Goal: Information Seeking & Learning: Learn about a topic

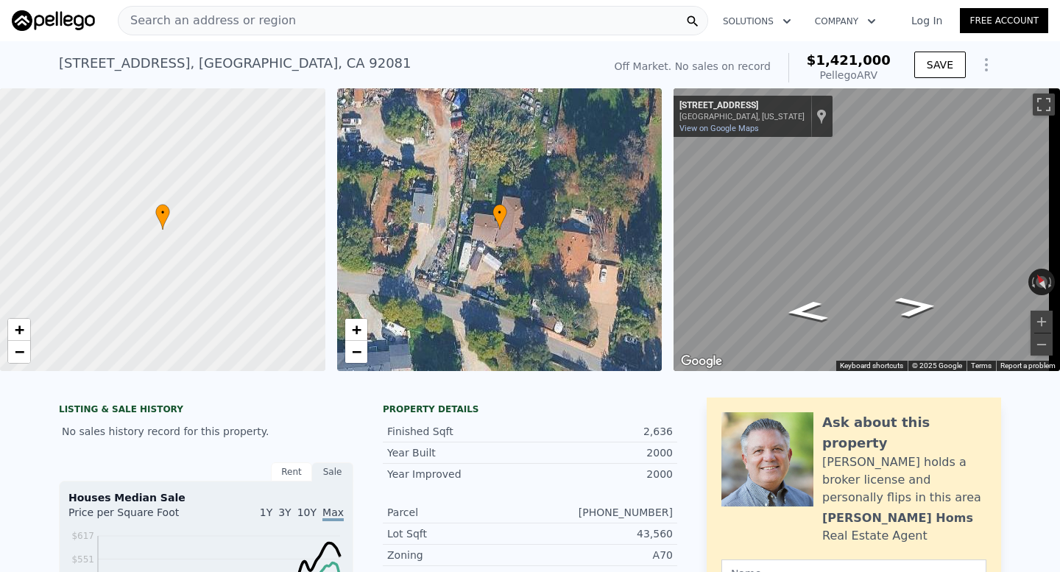
click at [255, 24] on span "Search an address or region" at bounding box center [206, 21] width 177 height 18
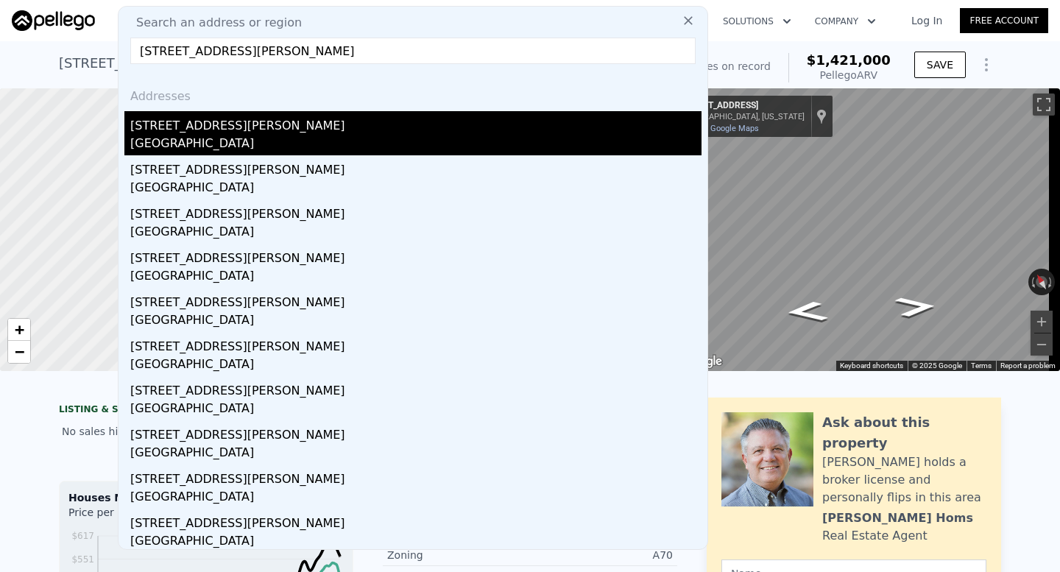
type input "734 Alwood Street West Covina, CA 91790"
click at [230, 124] on div "734 E Alwood St" at bounding box center [415, 123] width 571 height 24
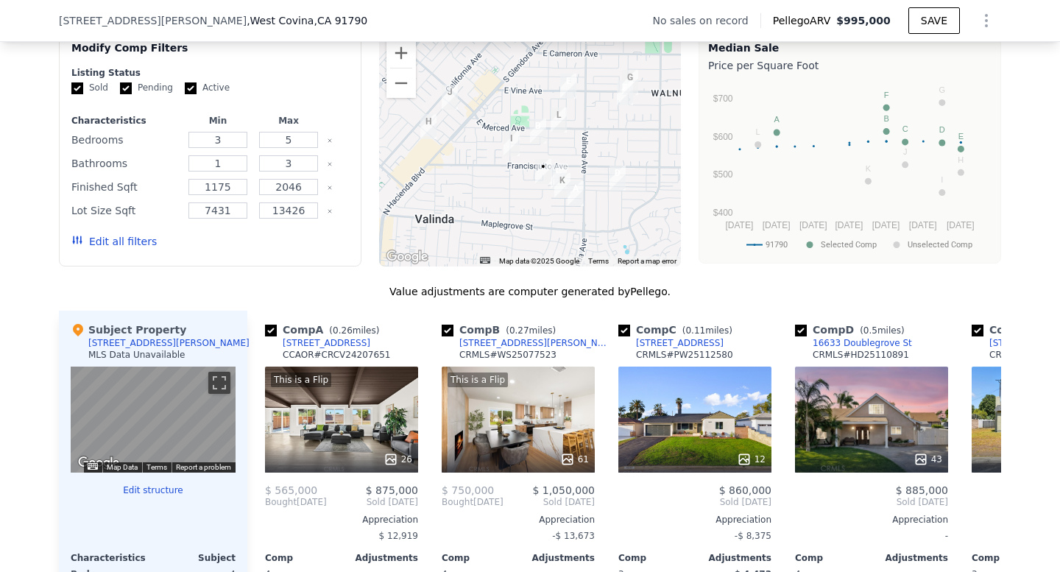
scroll to position [1151, 0]
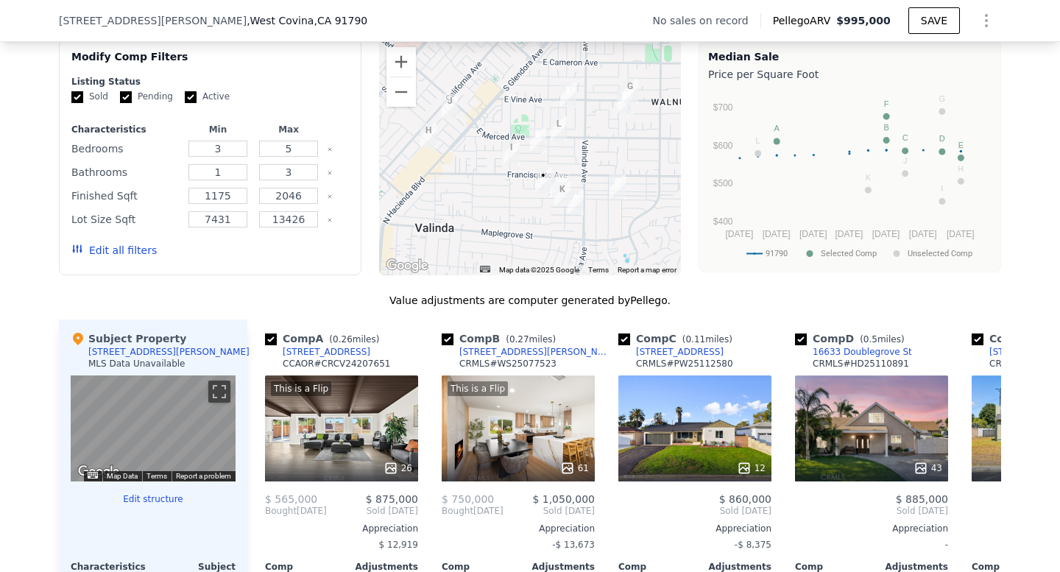
click at [593, 232] on div at bounding box center [530, 157] width 302 height 235
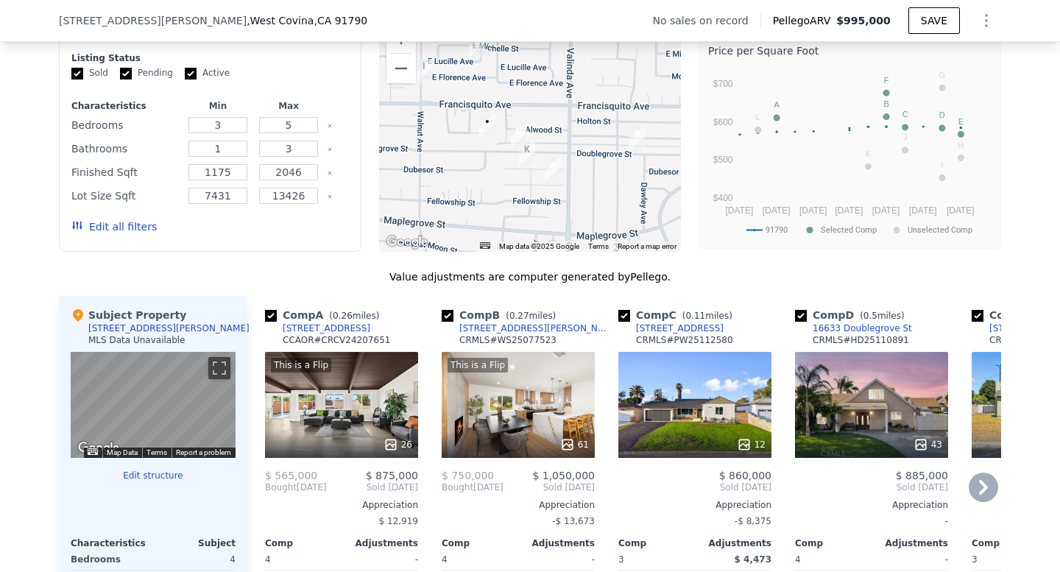
scroll to position [1174, 0]
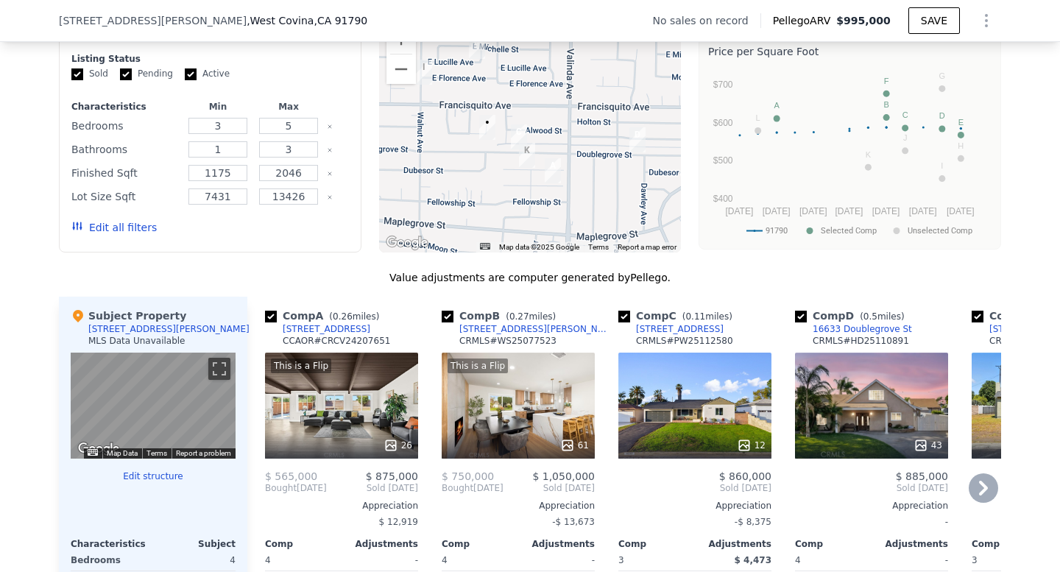
click at [319, 323] on div "Comp A ( 0.26 miles)" at bounding box center [325, 315] width 120 height 15
click at [319, 335] on div "[STREET_ADDRESS]" at bounding box center [327, 329] width 88 height 12
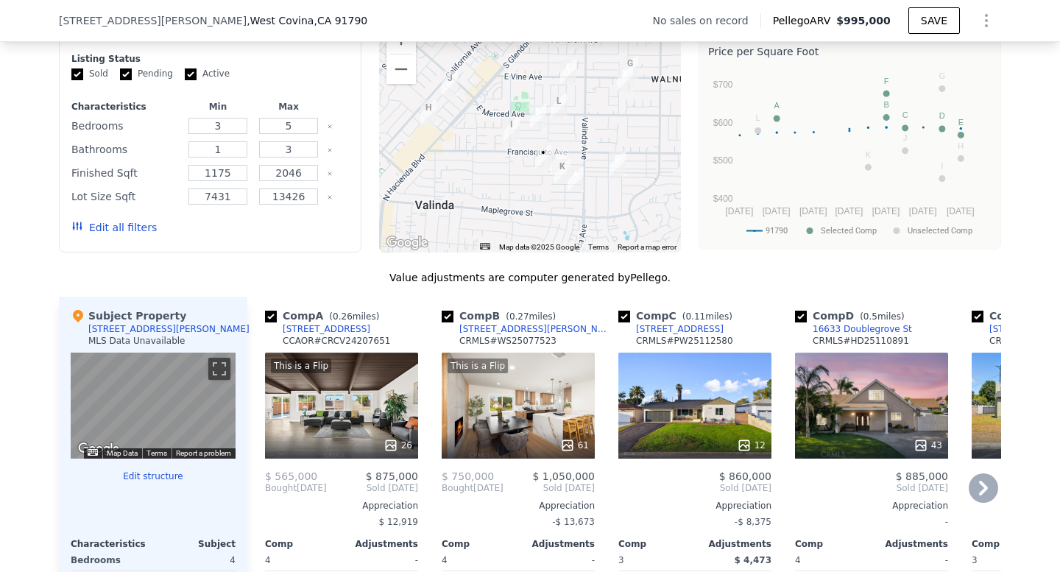
click at [517, 335] on div "[STREET_ADDRESS][PERSON_NAME]" at bounding box center [535, 329] width 153 height 12
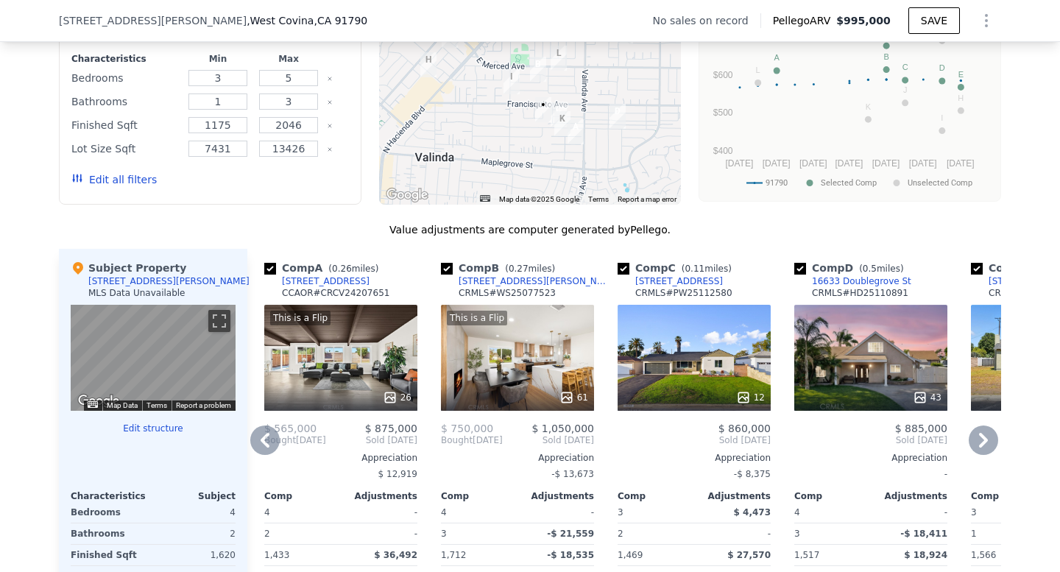
scroll to position [1216, 0]
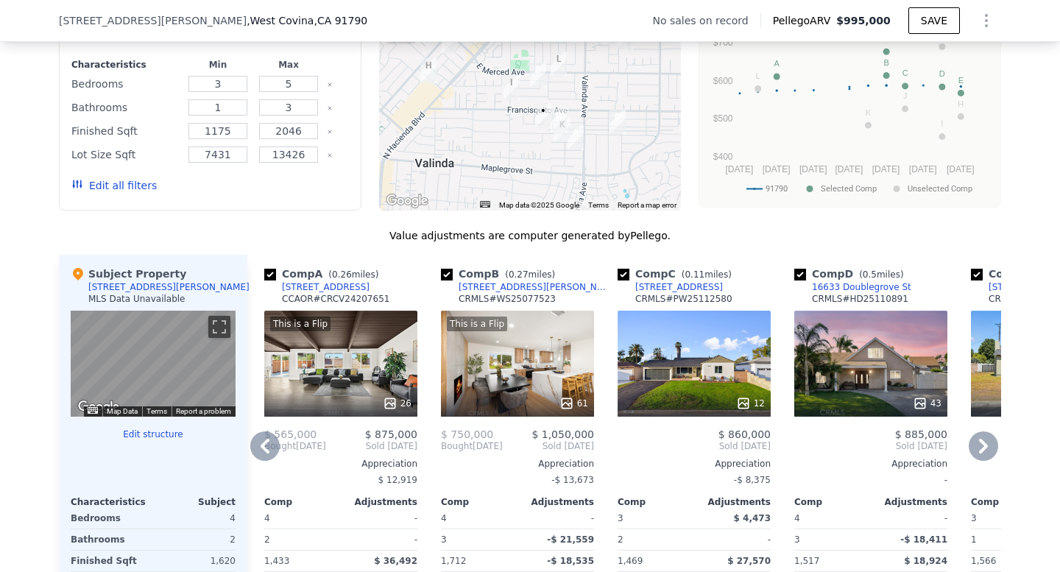
click at [688, 397] on div "12" at bounding box center [693, 364] width 153 height 106
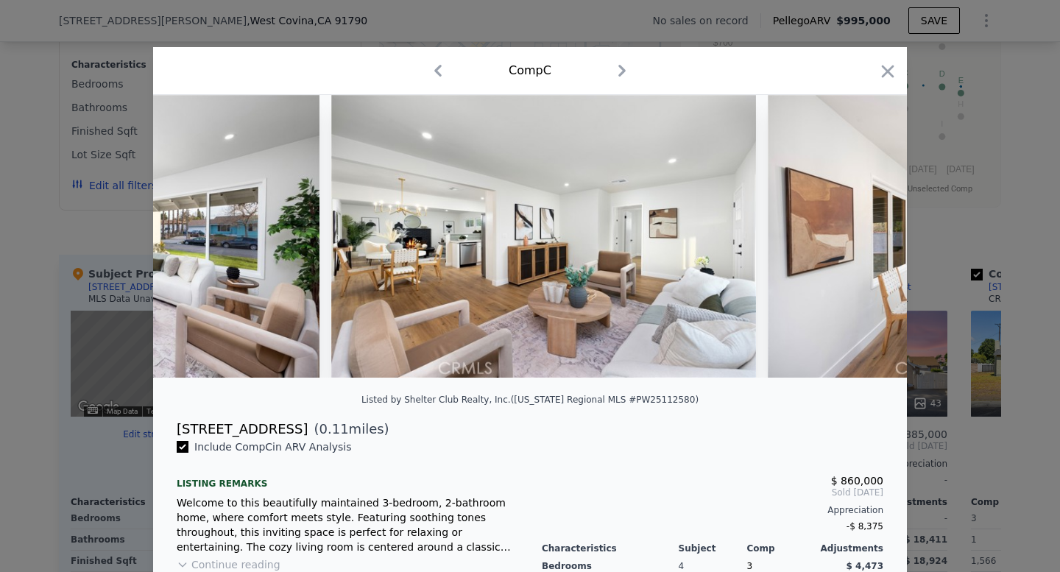
scroll to position [0, 752]
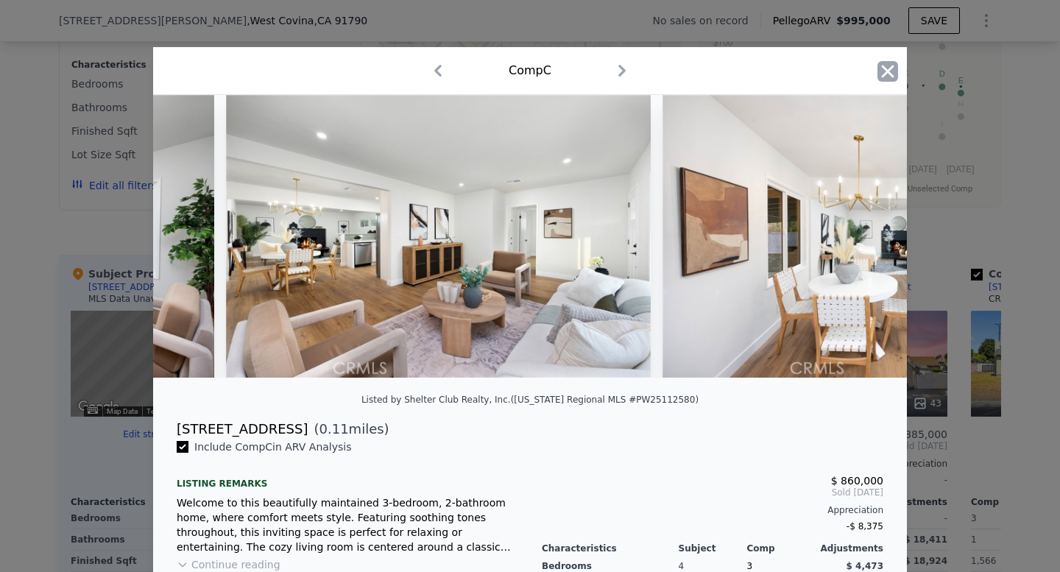
click at [886, 63] on icon "button" at bounding box center [887, 71] width 21 height 21
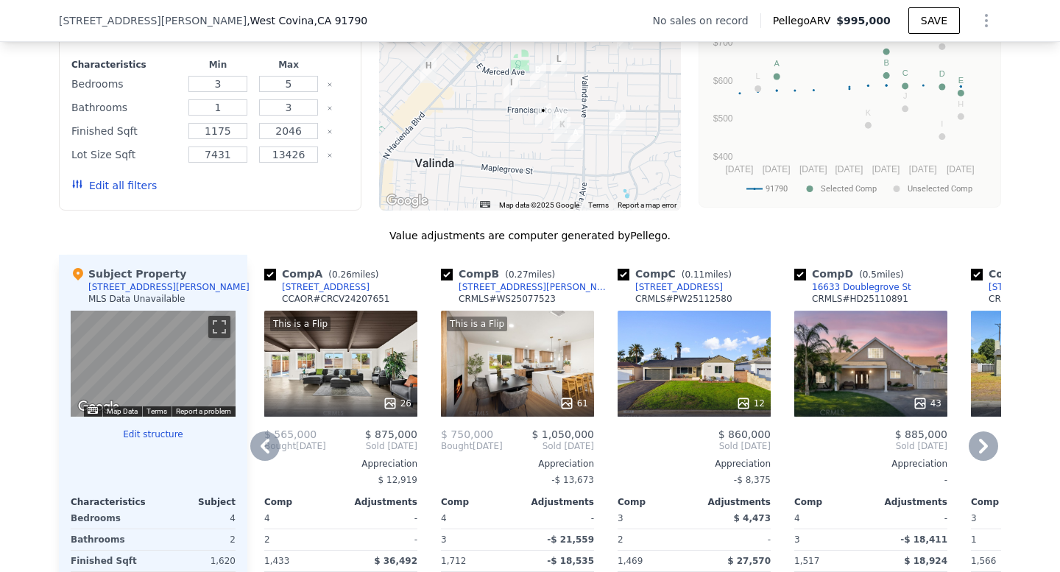
click at [683, 417] on div at bounding box center [693, 403] width 153 height 26
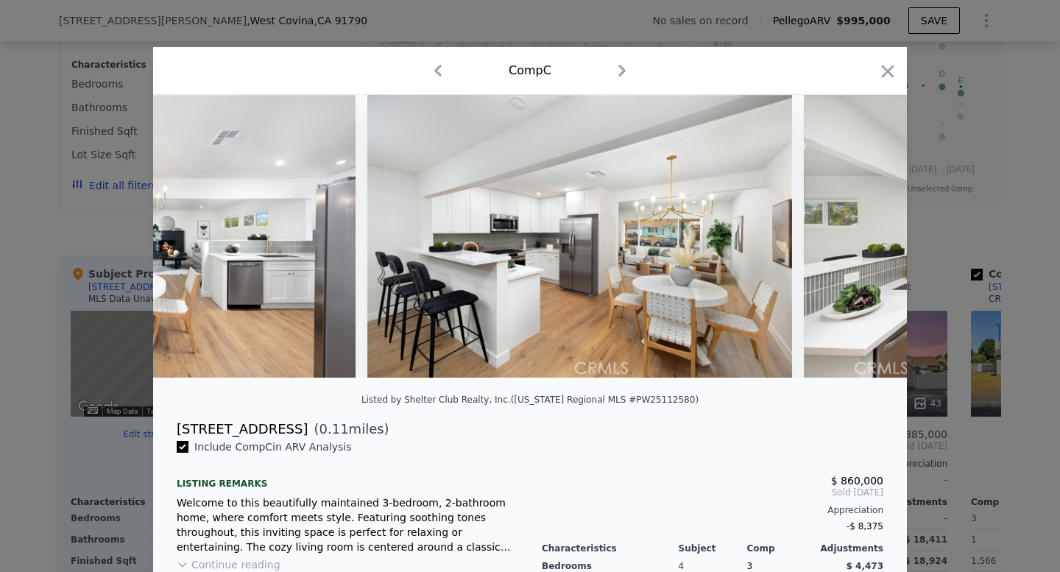
scroll to position [0, 1748]
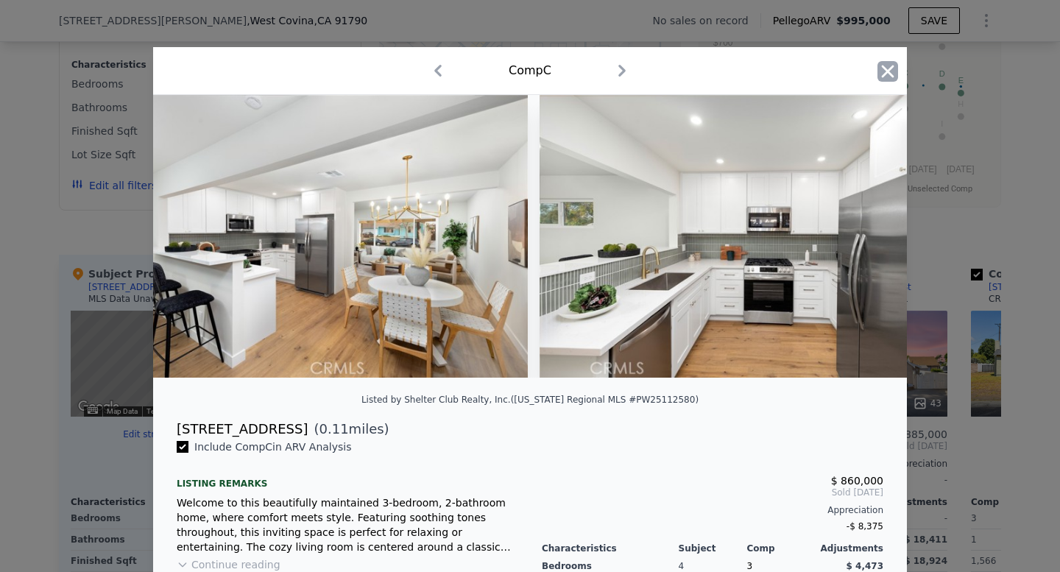
click at [883, 76] on icon "button" at bounding box center [887, 71] width 21 height 21
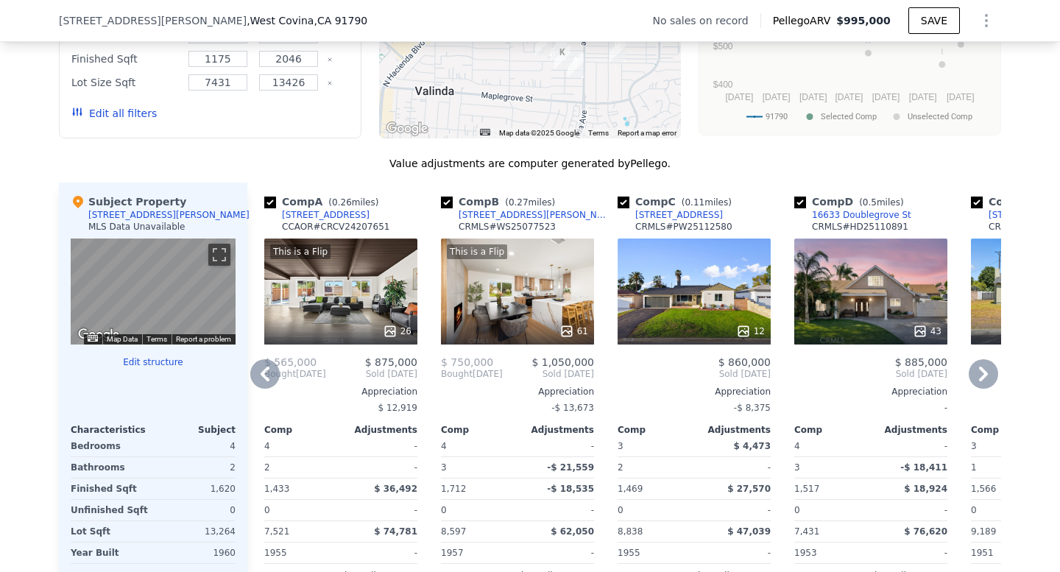
scroll to position [1303, 0]
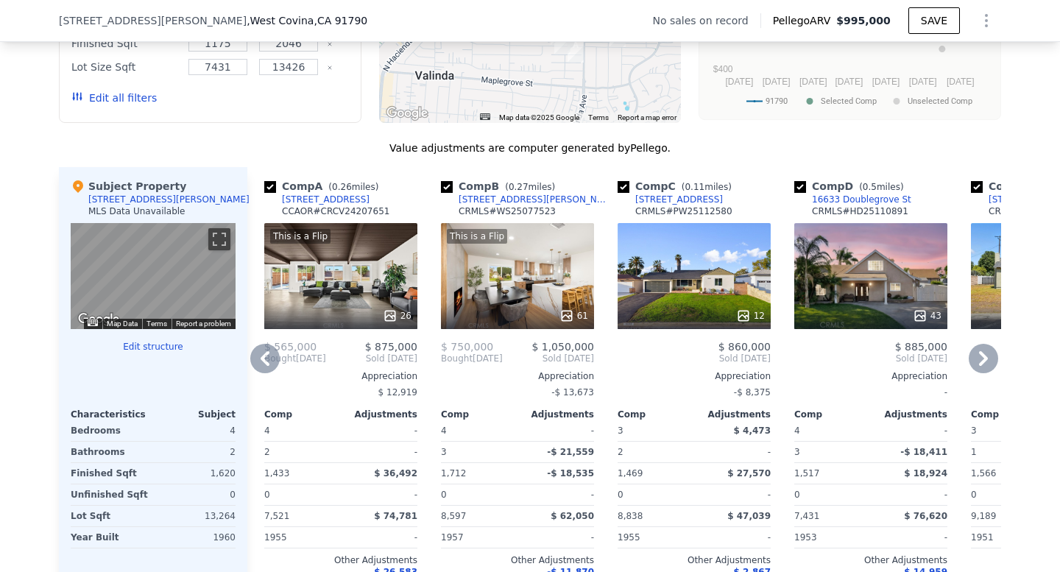
click at [756, 382] on div "Appreciation" at bounding box center [693, 376] width 153 height 12
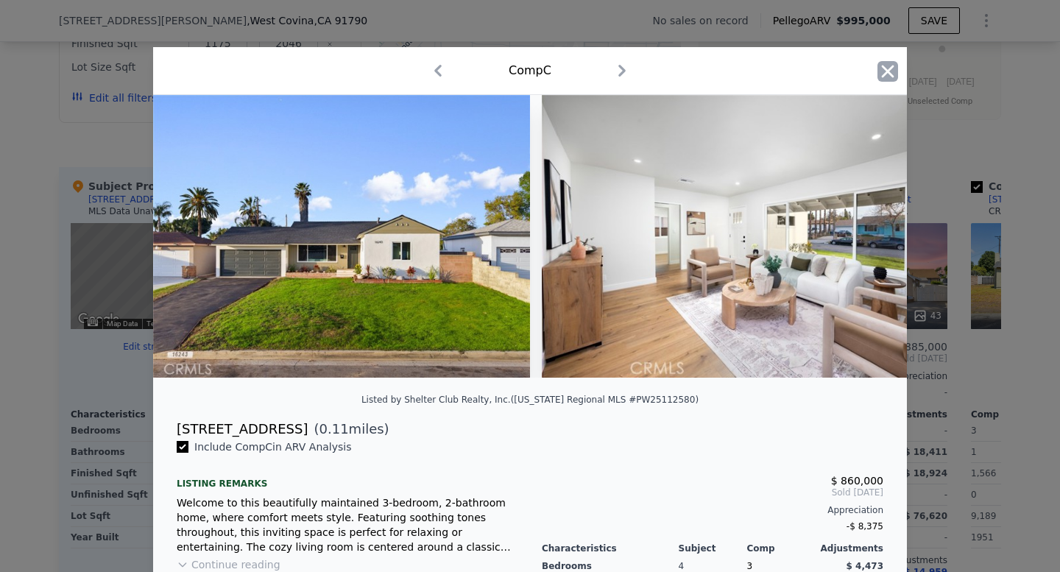
click at [887, 62] on icon "button" at bounding box center [887, 71] width 21 height 21
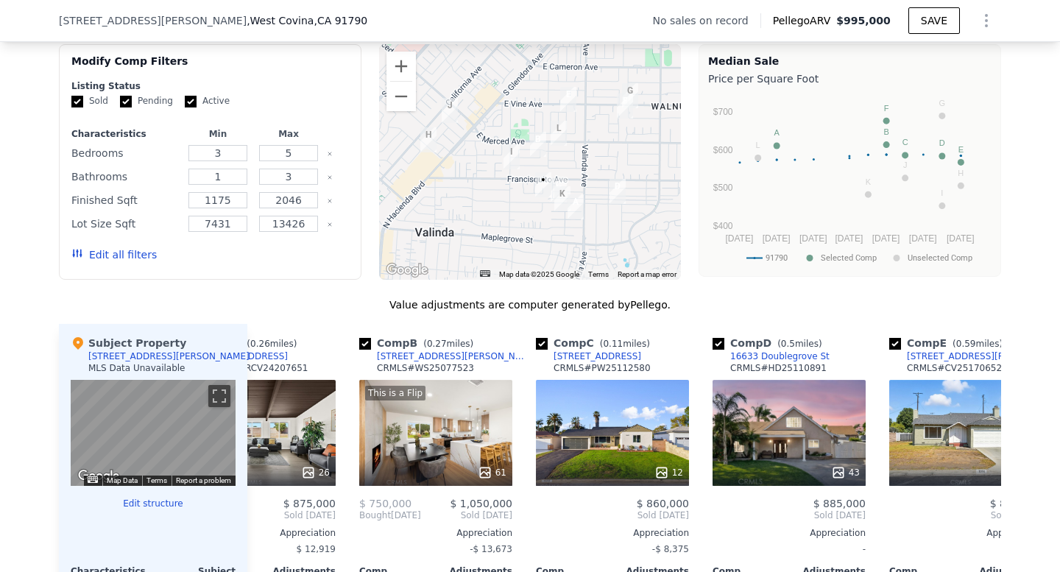
scroll to position [1141, 0]
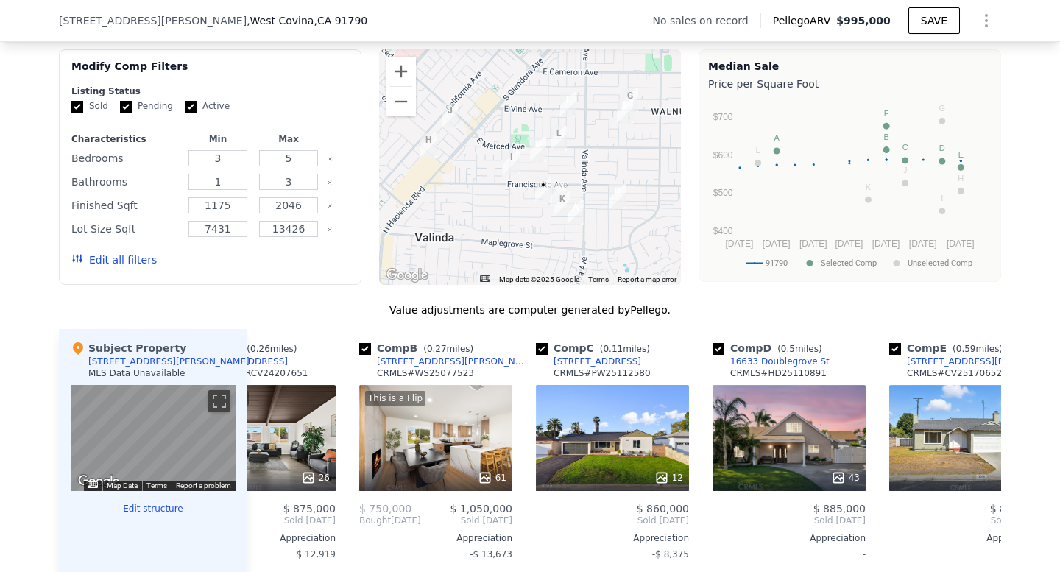
click at [590, 178] on div at bounding box center [530, 166] width 302 height 235
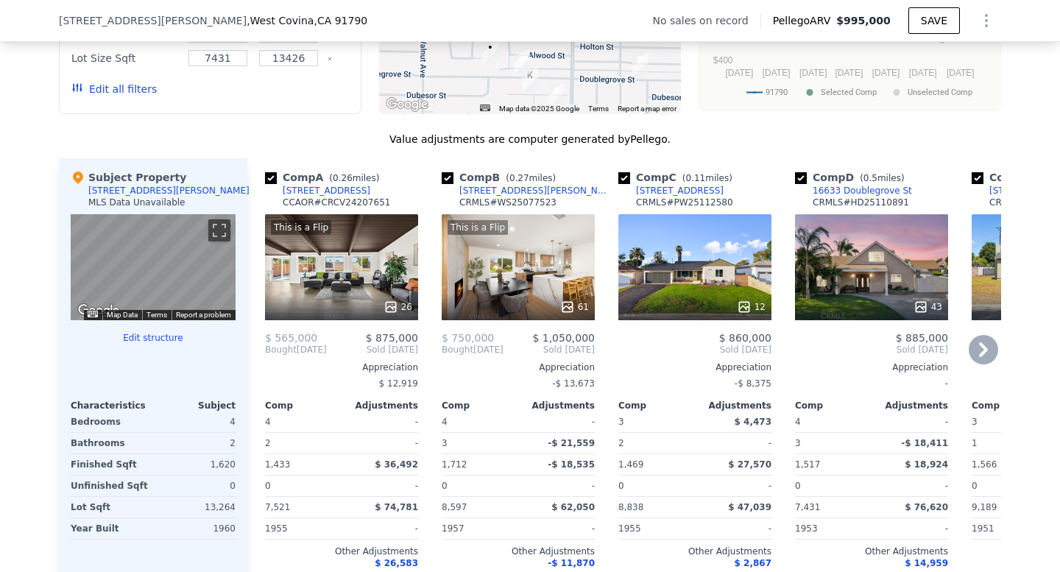
scroll to position [1320, 0]
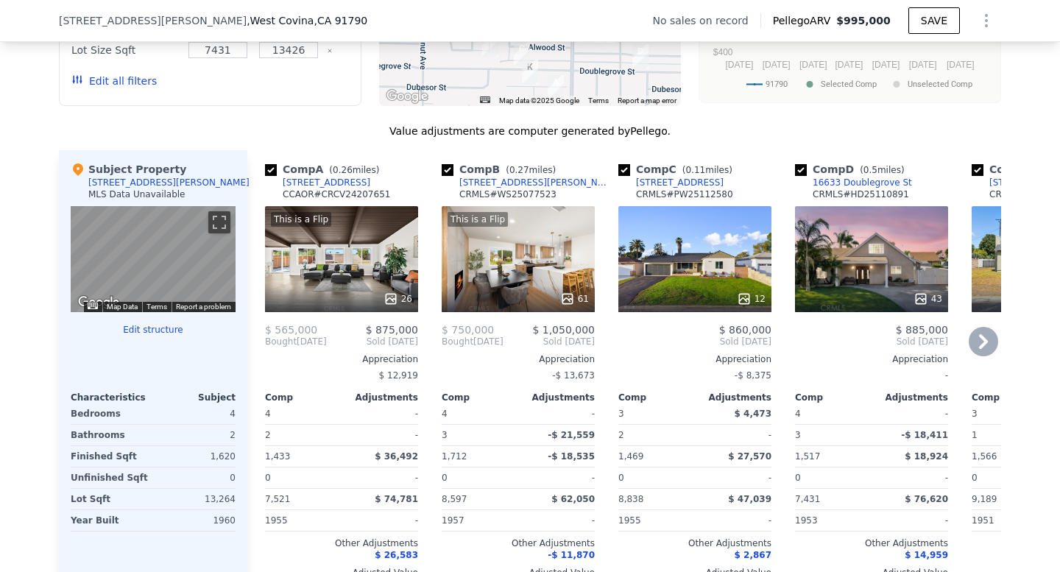
click at [695, 306] on div "12" at bounding box center [695, 298] width 141 height 15
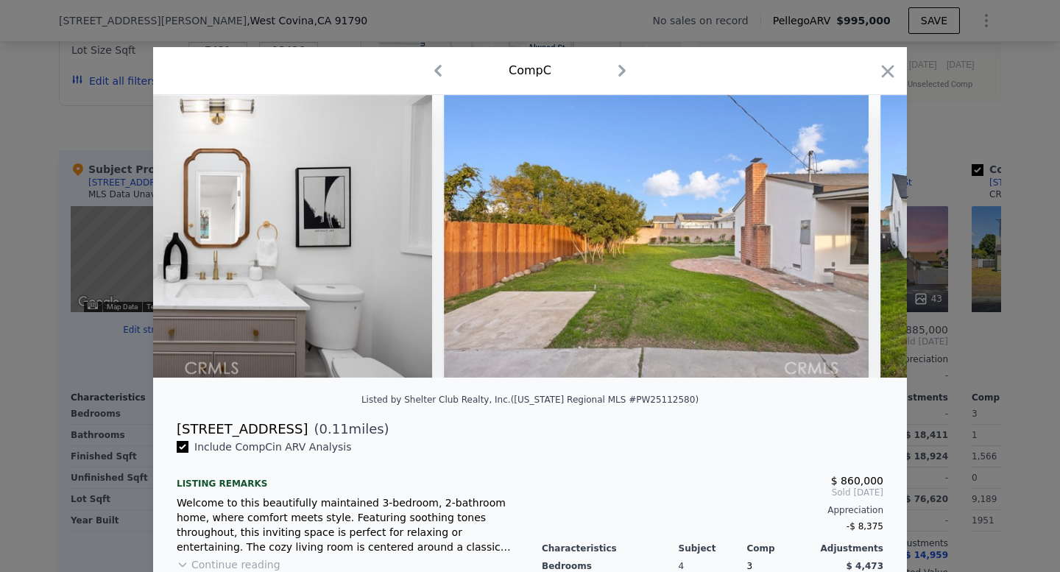
scroll to position [0, 4410]
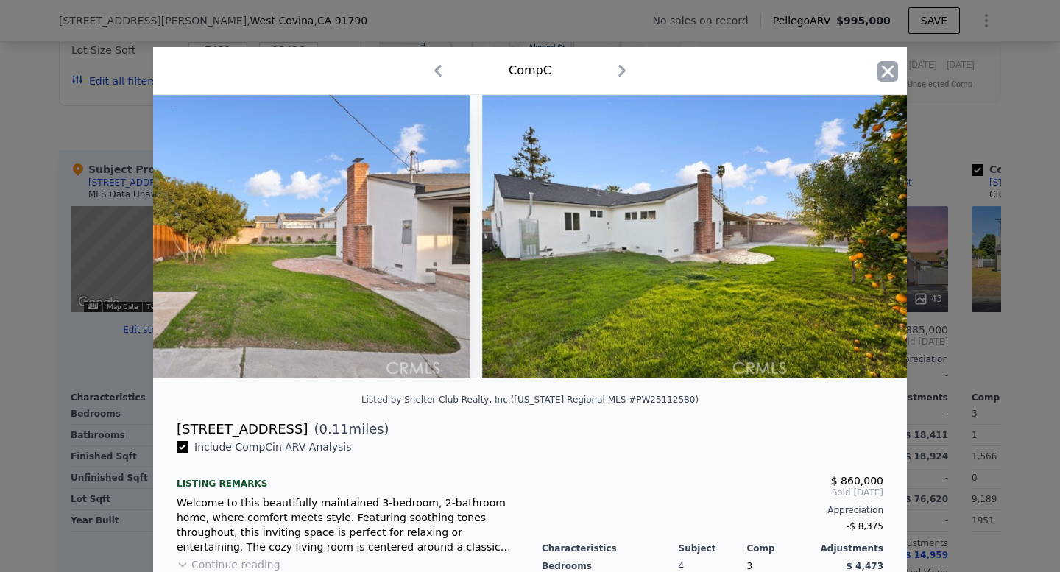
click at [887, 75] on icon "button" at bounding box center [888, 71] width 13 height 13
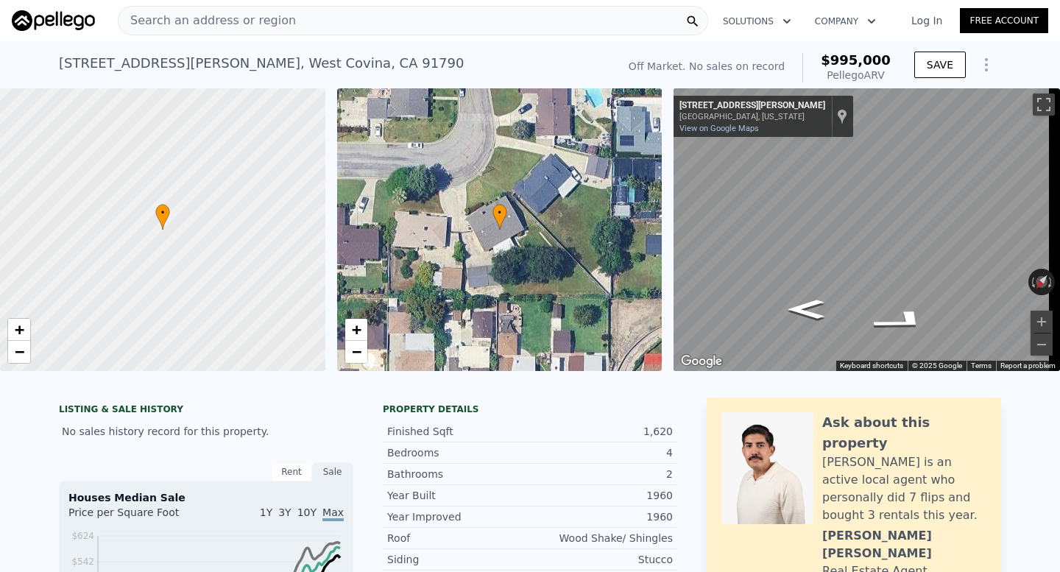
click at [272, 26] on span "Search an address or region" at bounding box center [206, 21] width 177 height 18
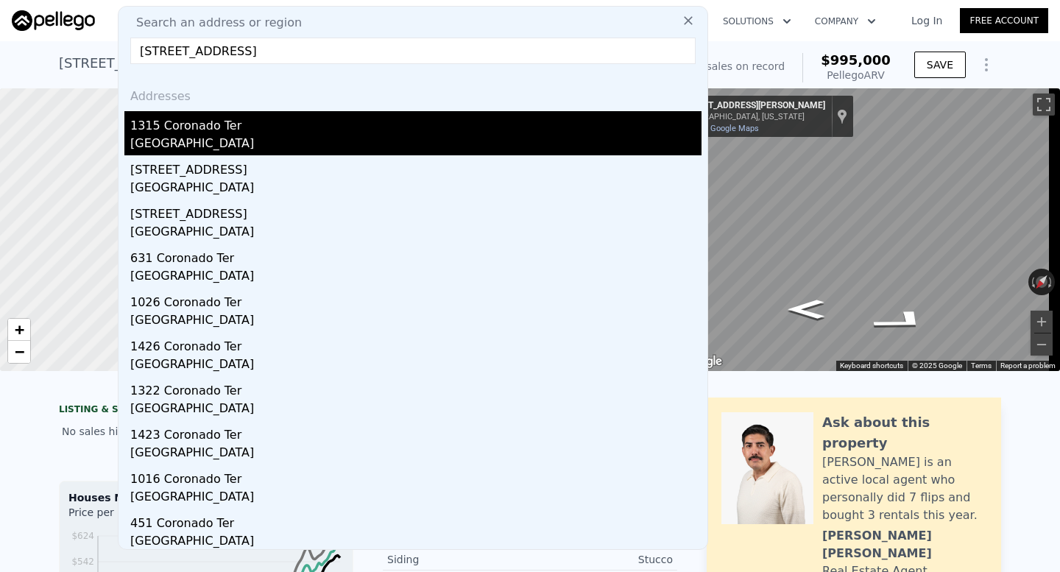
type input "1315 Coronado Terrace, Los Angeles, CA 90026"
click at [325, 141] on div "Los Angeles, CA 90026" at bounding box center [415, 145] width 571 height 21
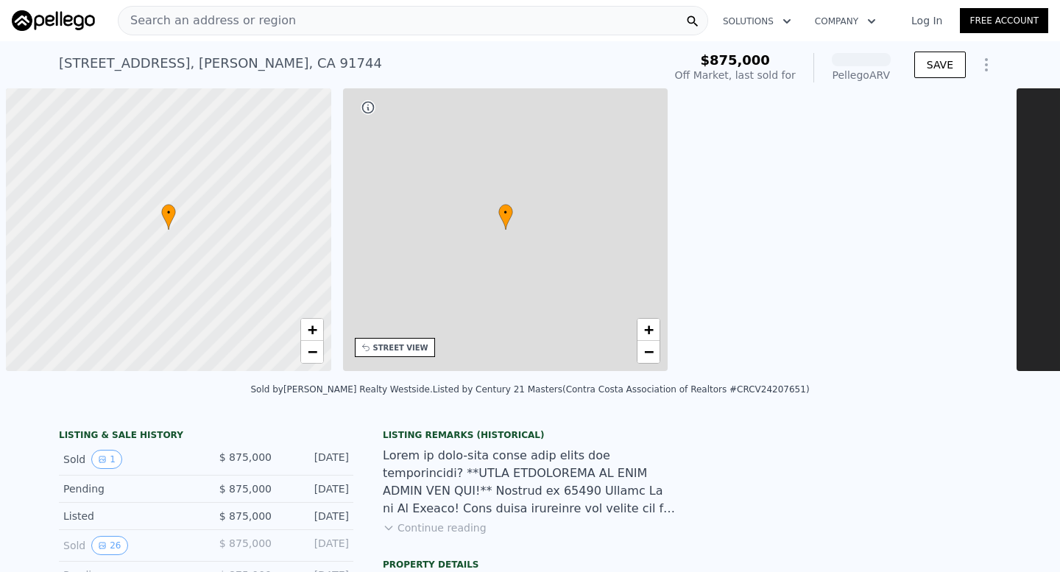
scroll to position [0, 6]
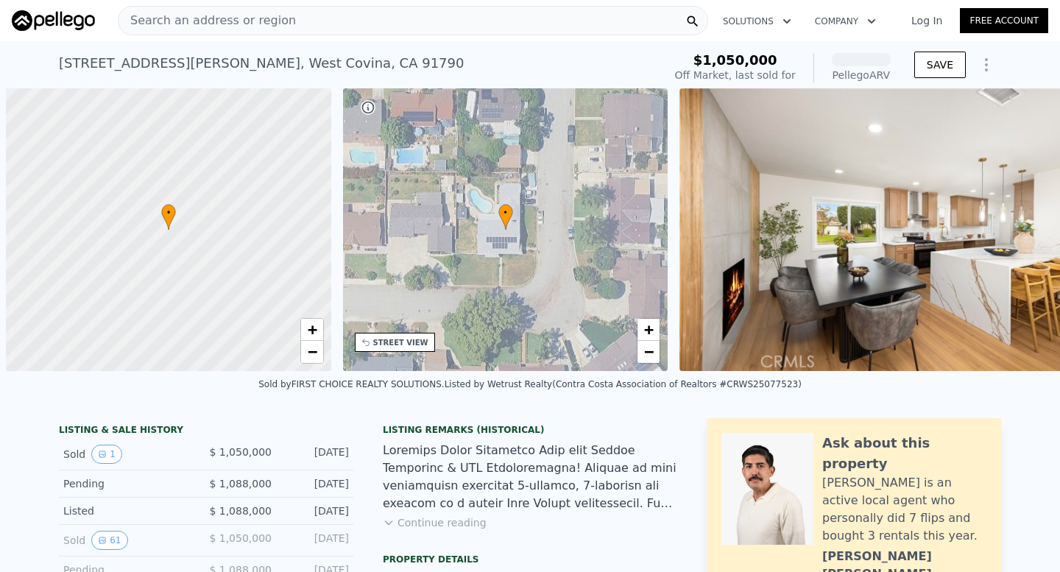
scroll to position [0, 6]
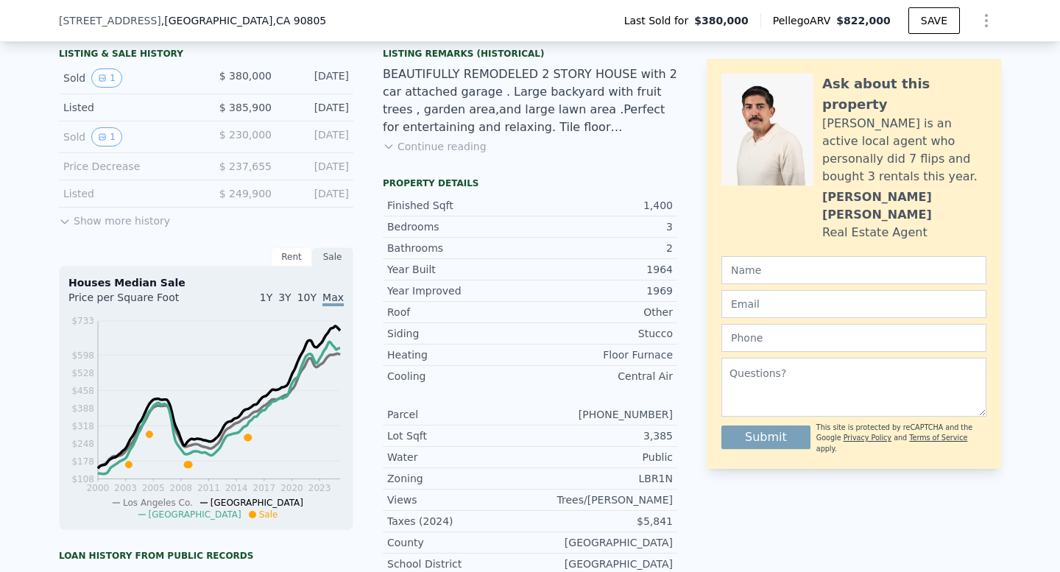
scroll to position [361, 0]
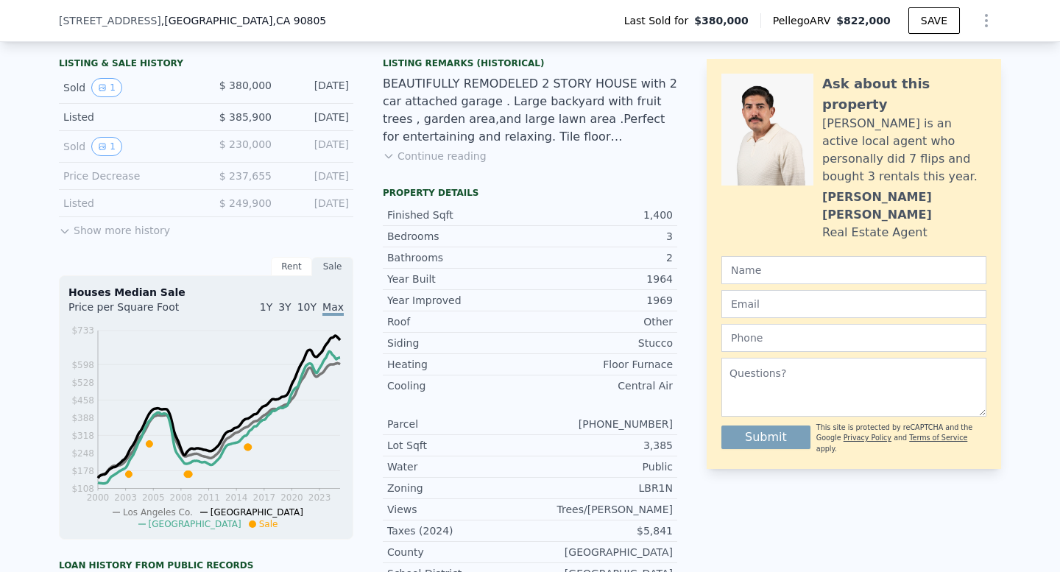
click at [461, 163] on button "Continue reading" at bounding box center [435, 156] width 104 height 15
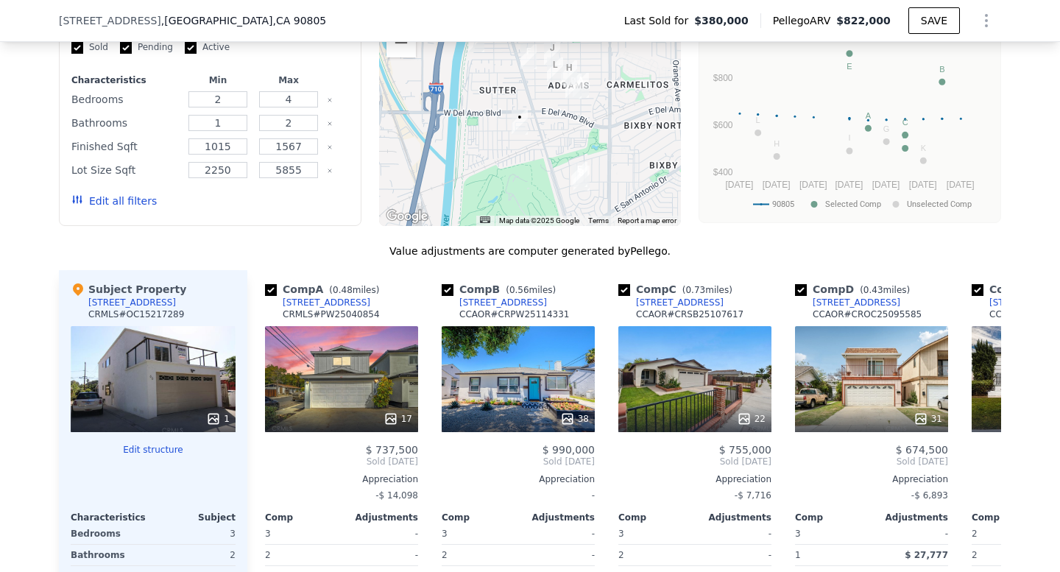
scroll to position [1410, 0]
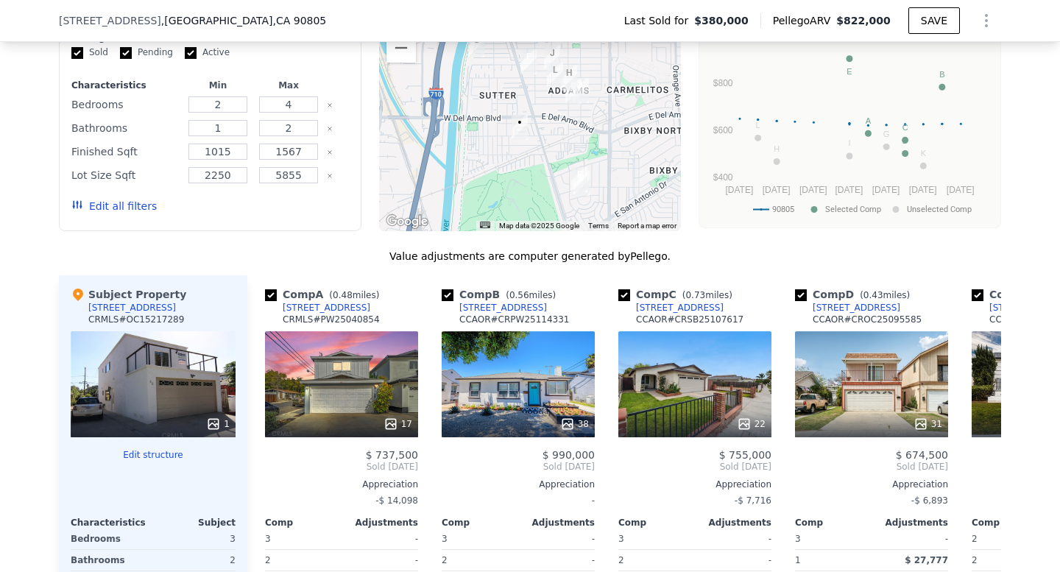
click at [534, 171] on div at bounding box center [530, 113] width 302 height 235
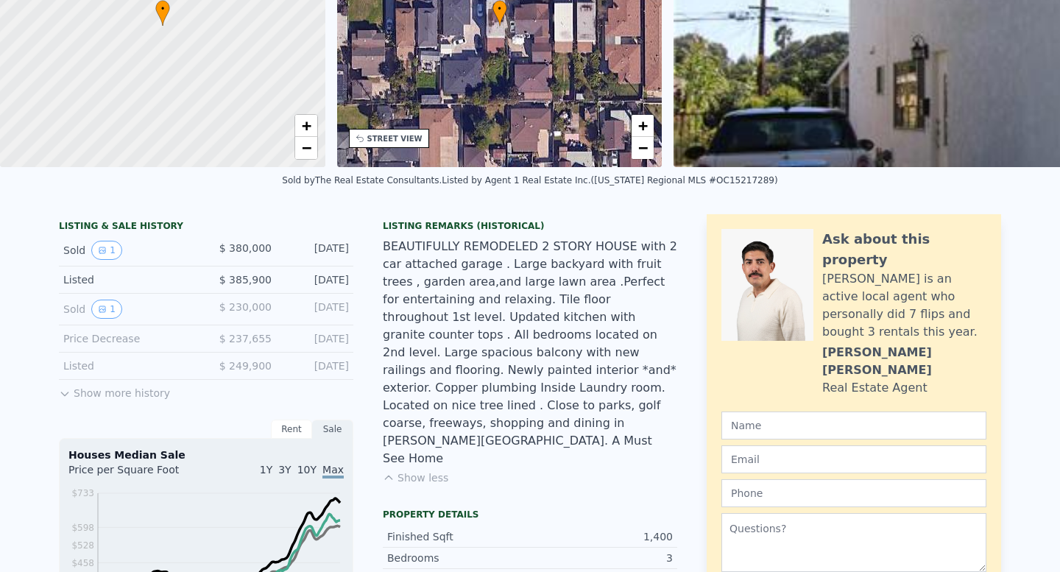
scroll to position [0, 0]
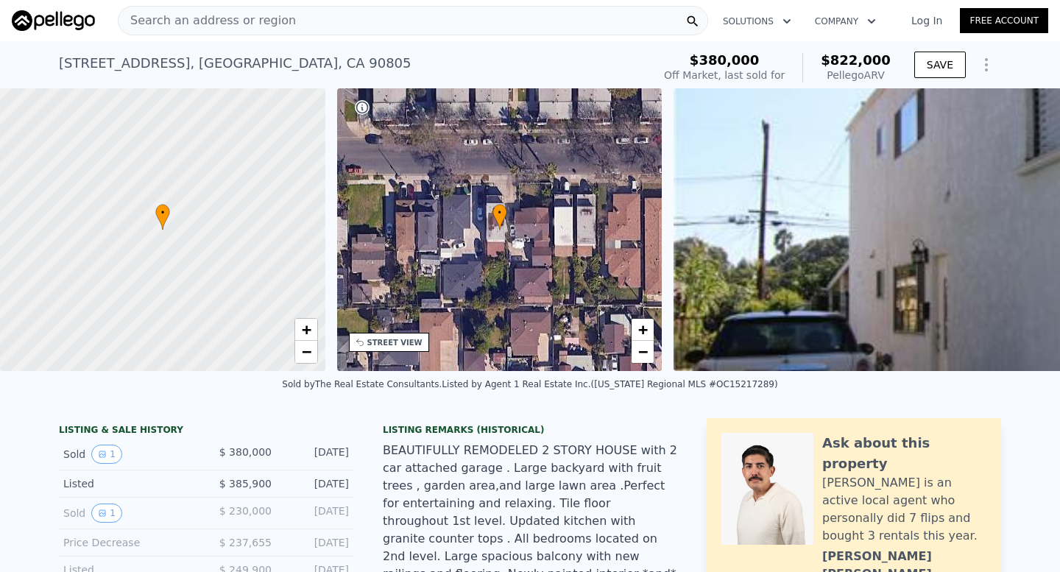
click at [226, 16] on span "Search an address or region" at bounding box center [206, 21] width 177 height 18
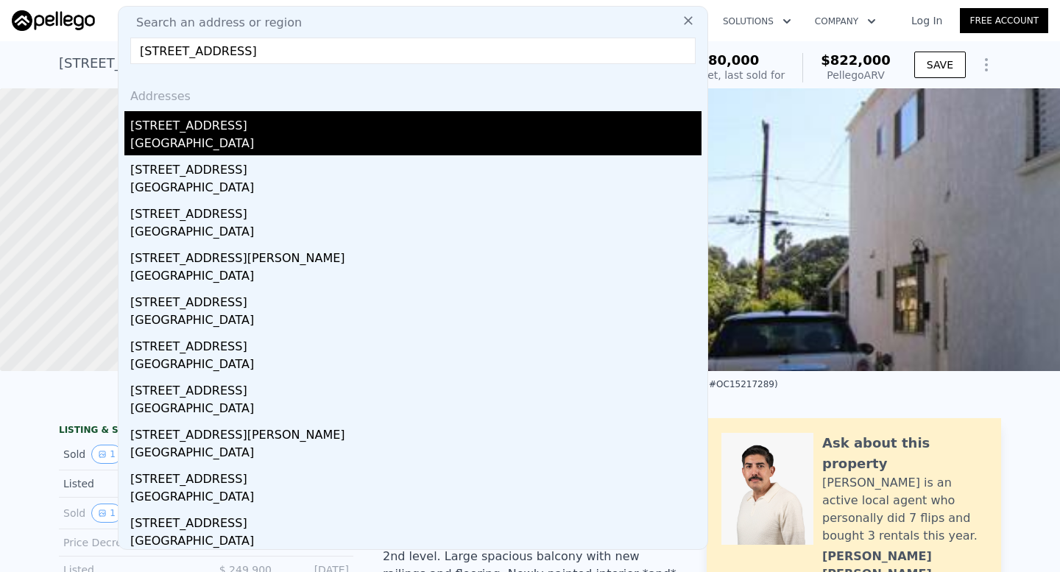
type input "1736 N Rose St, Burbank, CA 91505"
click at [284, 135] on div "Burbank, CA 91505" at bounding box center [415, 145] width 571 height 21
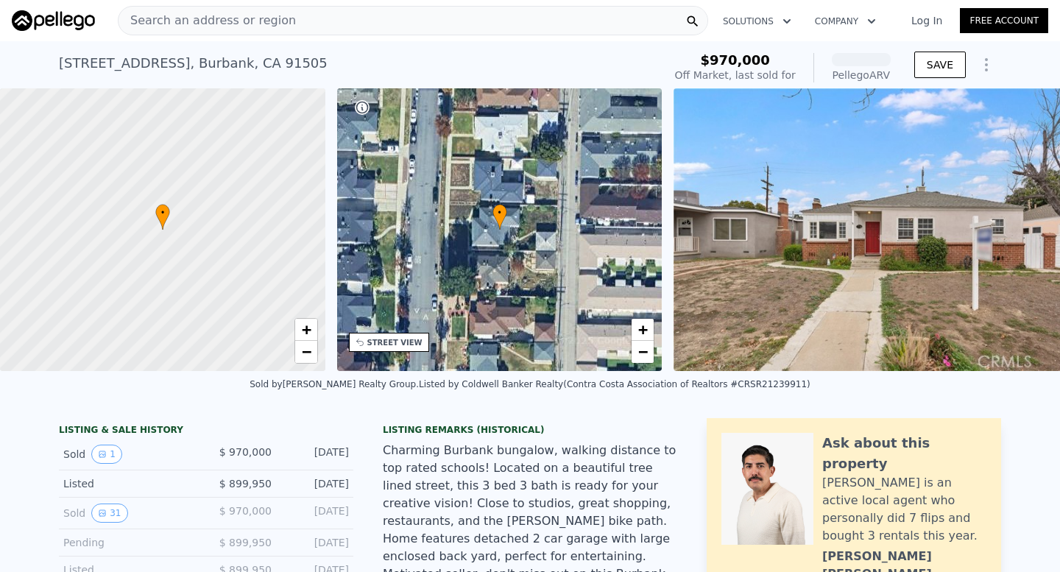
click at [286, 23] on div "Search an address or region" at bounding box center [413, 20] width 590 height 29
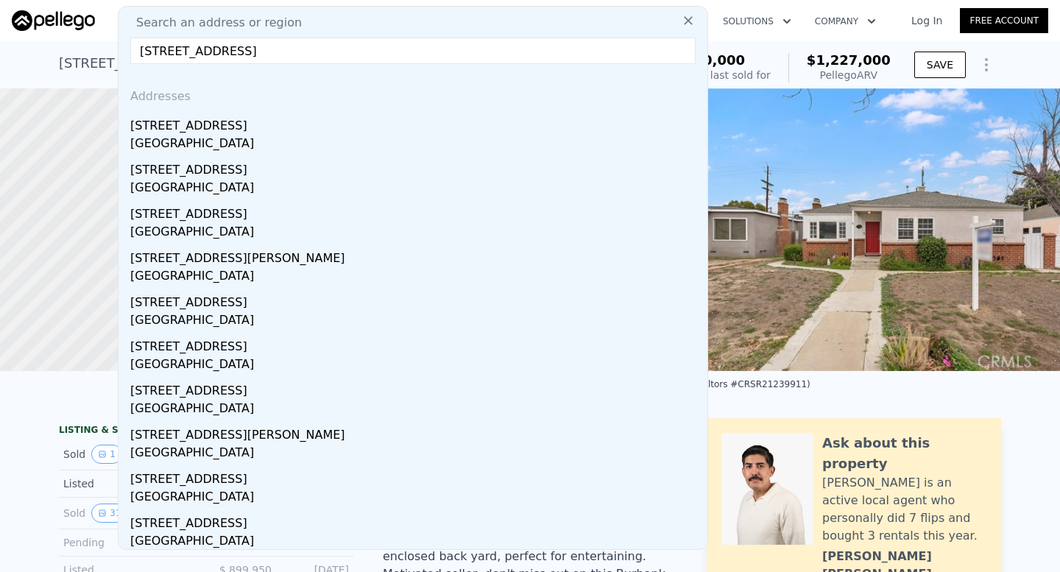
drag, startPoint x: 206, startPoint y: 51, endPoint x: 648, endPoint y: 49, distance: 441.5
click at [646, 50] on input "1736 N Rose St, Burbank, CA 91505" at bounding box center [412, 51] width 565 height 26
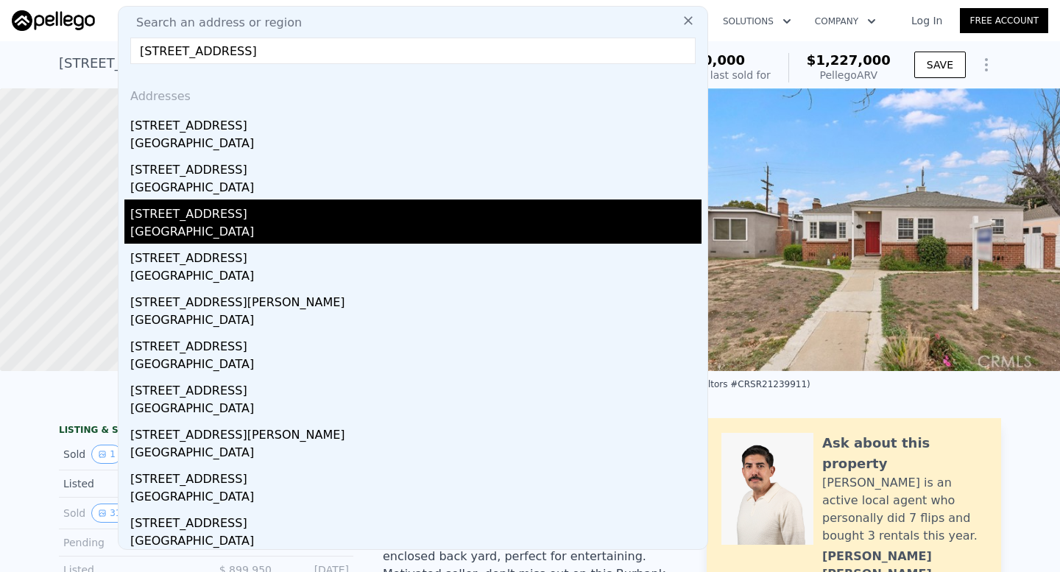
type input "1736 rose st, burbank, ca"
click at [534, 202] on div "1736 N Pepper St" at bounding box center [415, 211] width 571 height 24
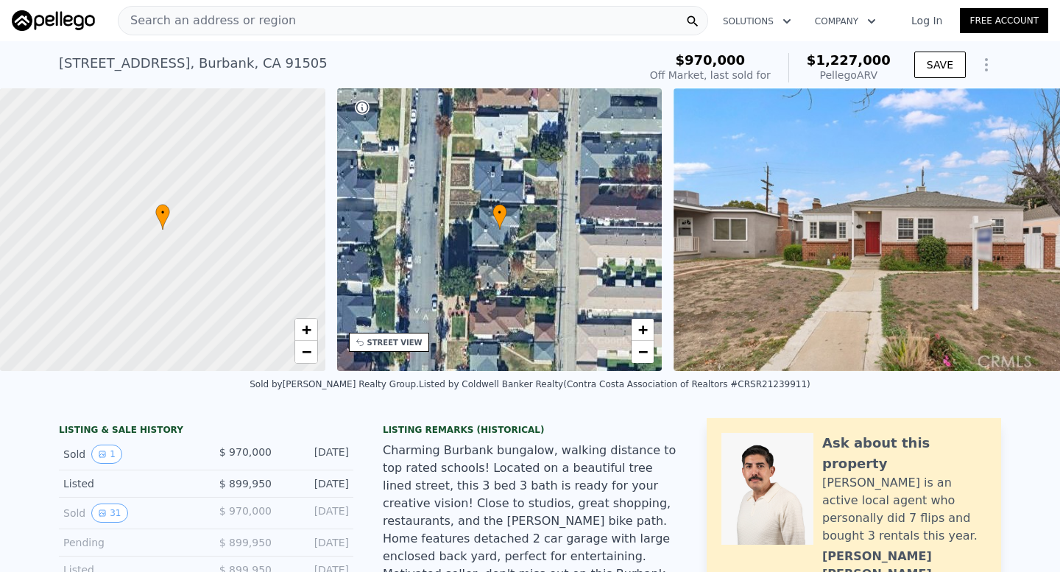
click at [797, 249] on img at bounding box center [885, 229] width 424 height 283
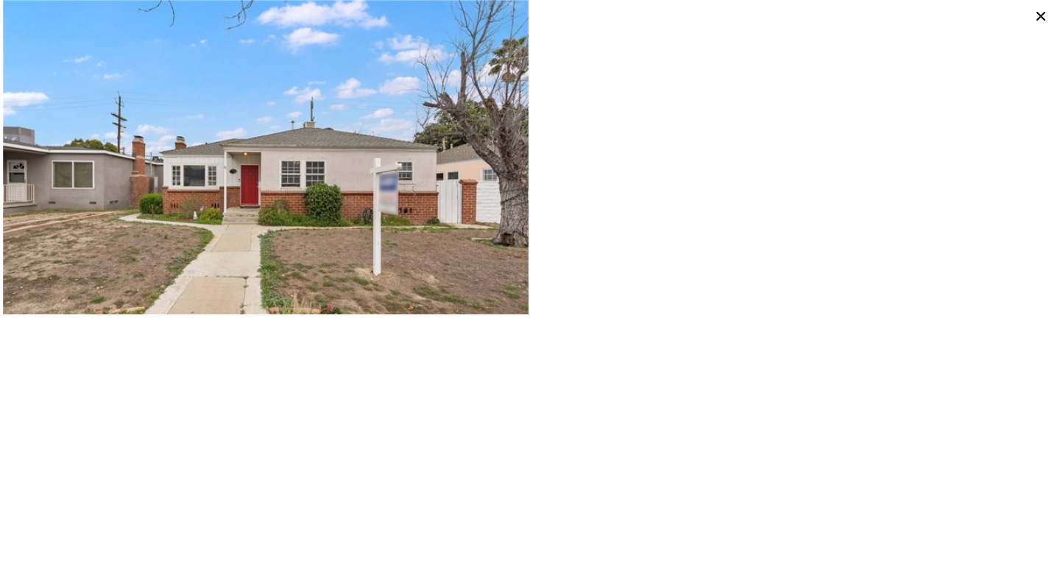
click at [1035, 15] on icon at bounding box center [1040, 16] width 21 height 21
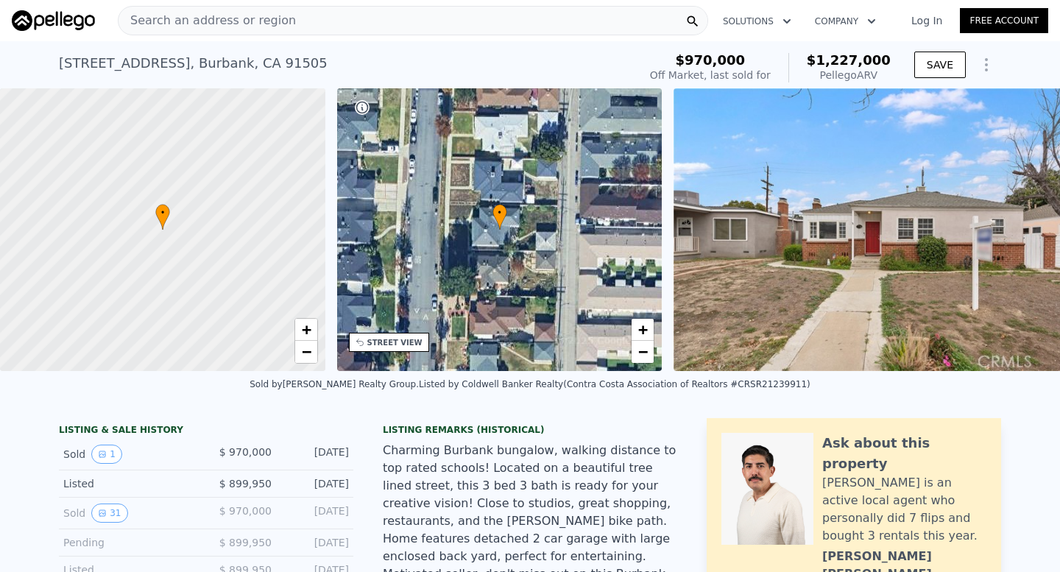
click at [230, 10] on div "Search an address or region" at bounding box center [206, 21] width 177 height 28
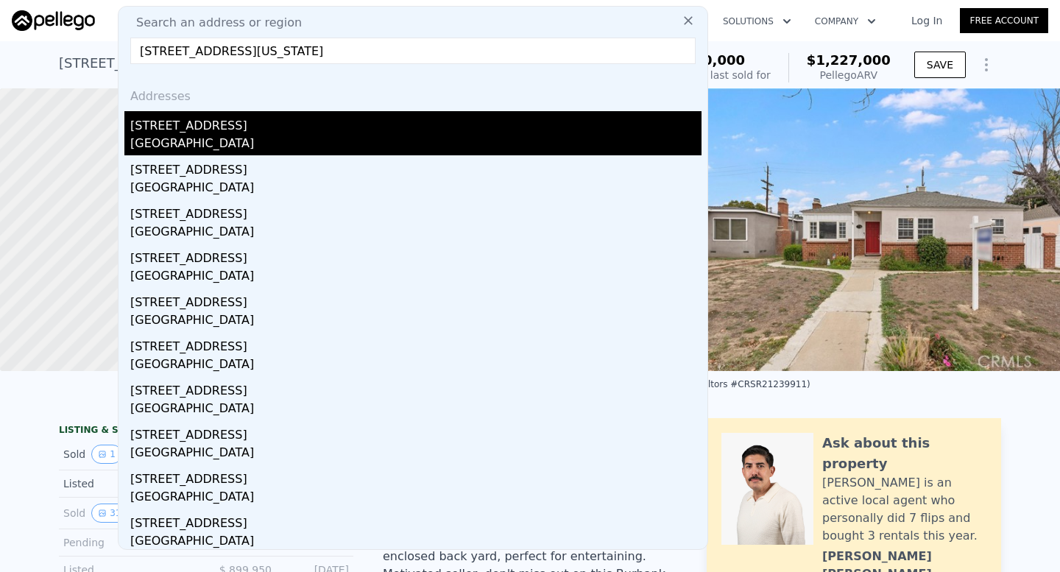
type input "8867 Mandarin Ave Alta Loma, California 91701"
click at [358, 126] on div "8867 Mandarin Ave" at bounding box center [415, 123] width 571 height 24
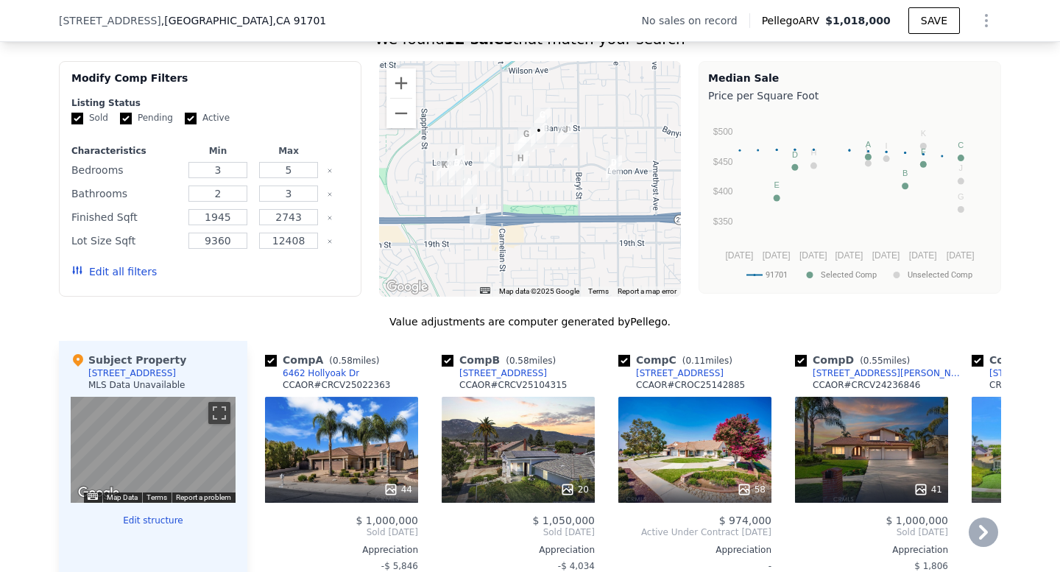
scroll to position [1131, 0]
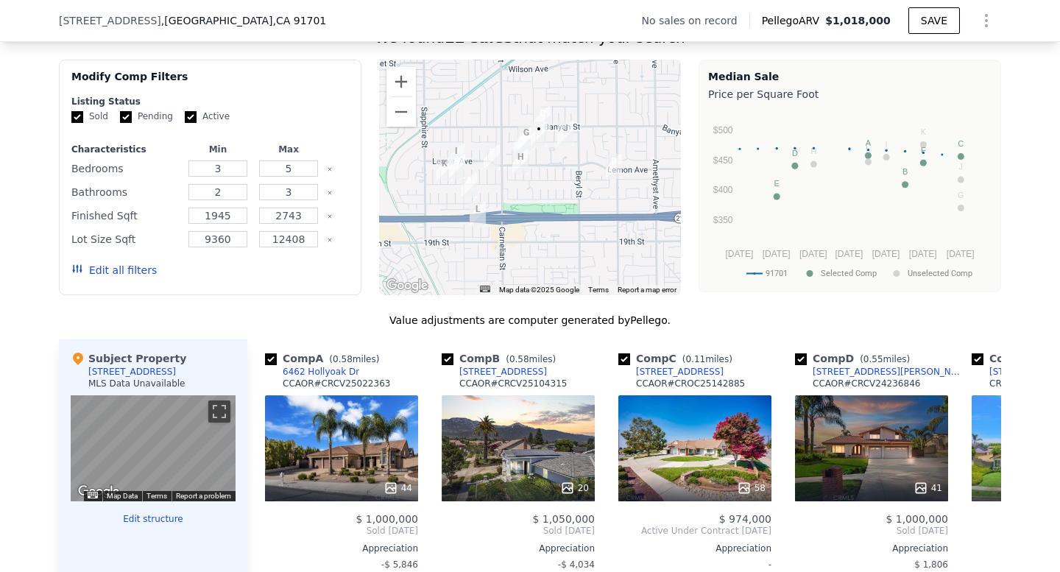
click at [542, 169] on div at bounding box center [530, 177] width 302 height 235
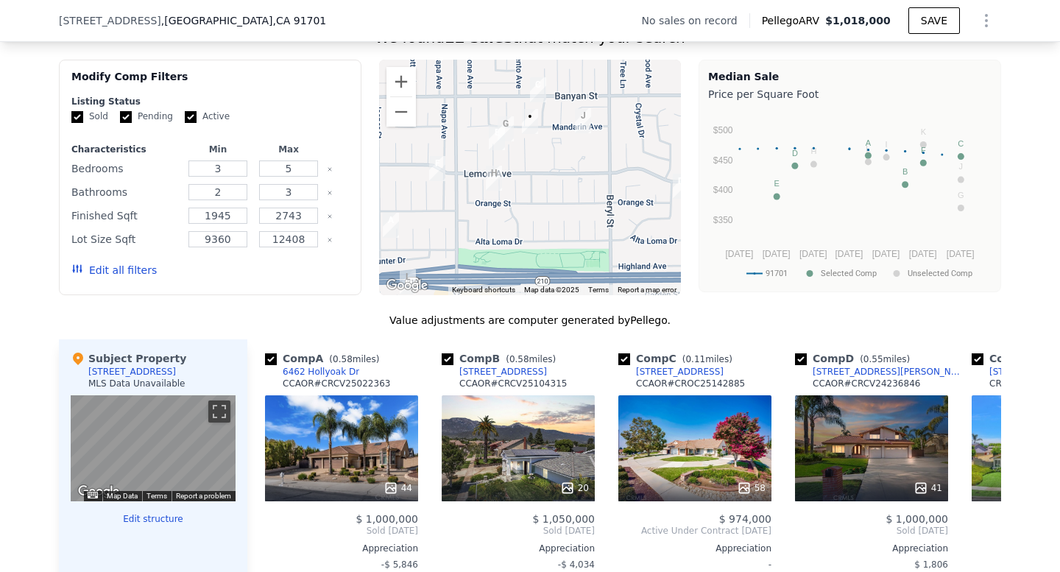
click at [538, 166] on div at bounding box center [530, 177] width 302 height 235
click at [533, 149] on div at bounding box center [530, 177] width 302 height 235
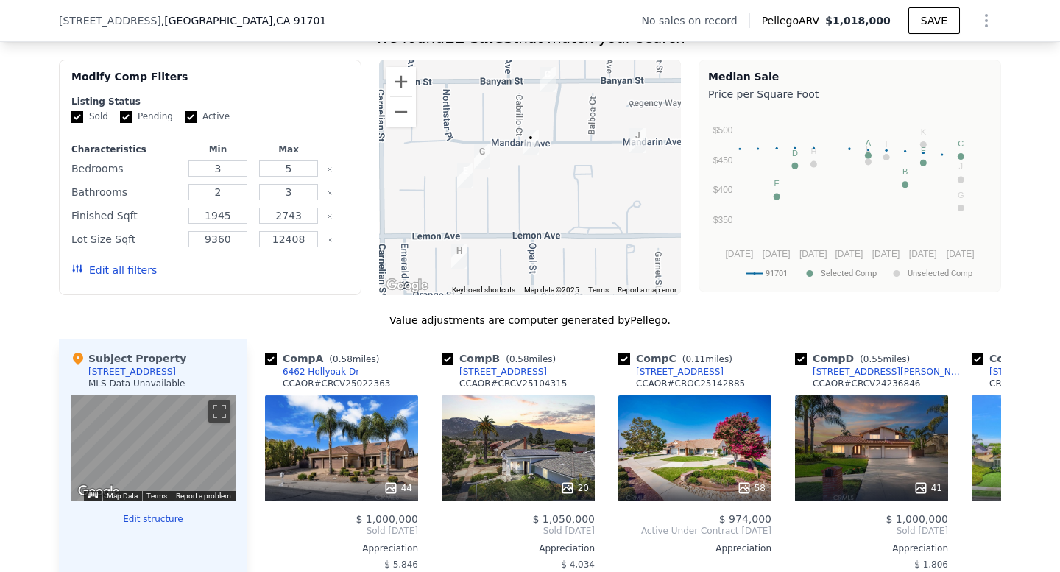
drag, startPoint x: 533, startPoint y: 152, endPoint x: 542, endPoint y: 181, distance: 30.3
click at [542, 181] on div at bounding box center [530, 177] width 302 height 235
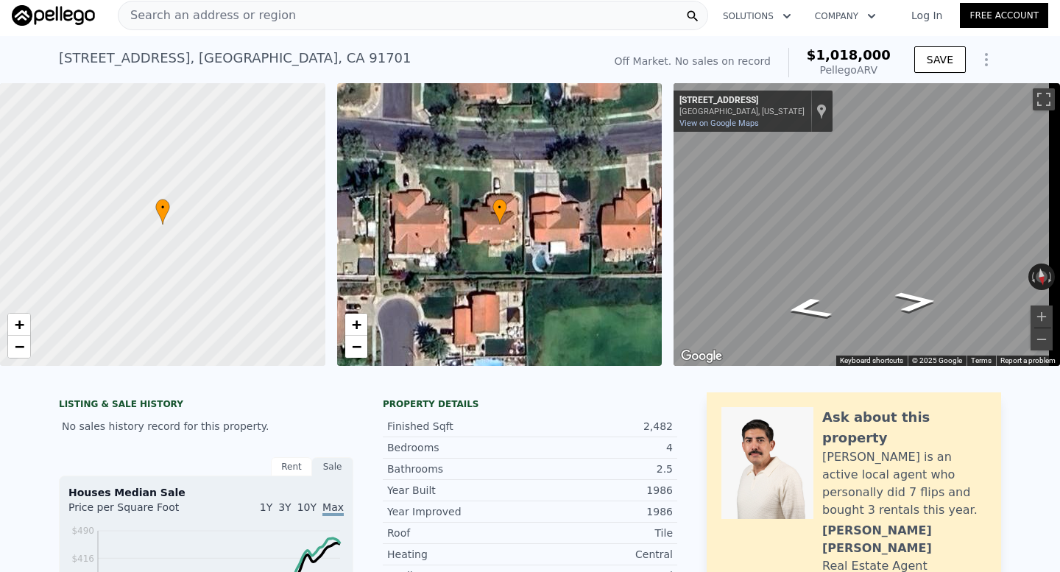
scroll to position [0, 0]
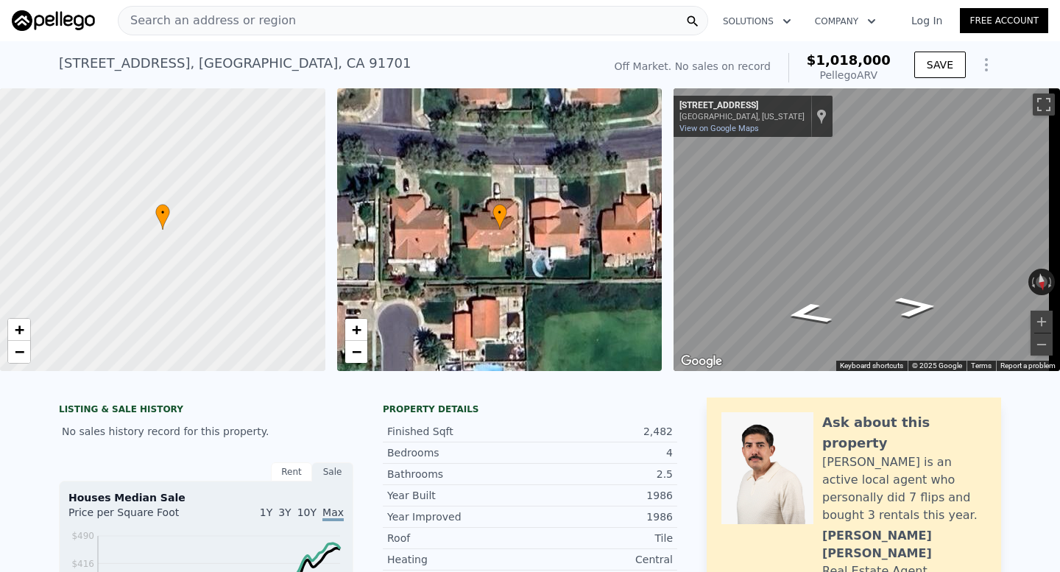
click at [389, 18] on div "Search an address or region" at bounding box center [413, 20] width 590 height 29
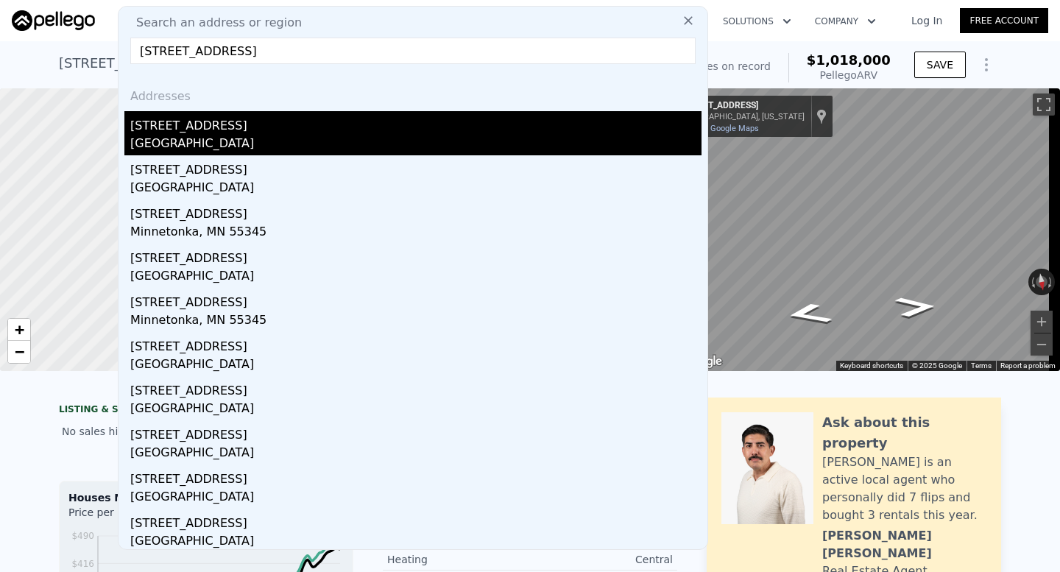
type input "1505 Willow Place"
click at [282, 137] on div "Banning, CA 92220" at bounding box center [415, 145] width 571 height 21
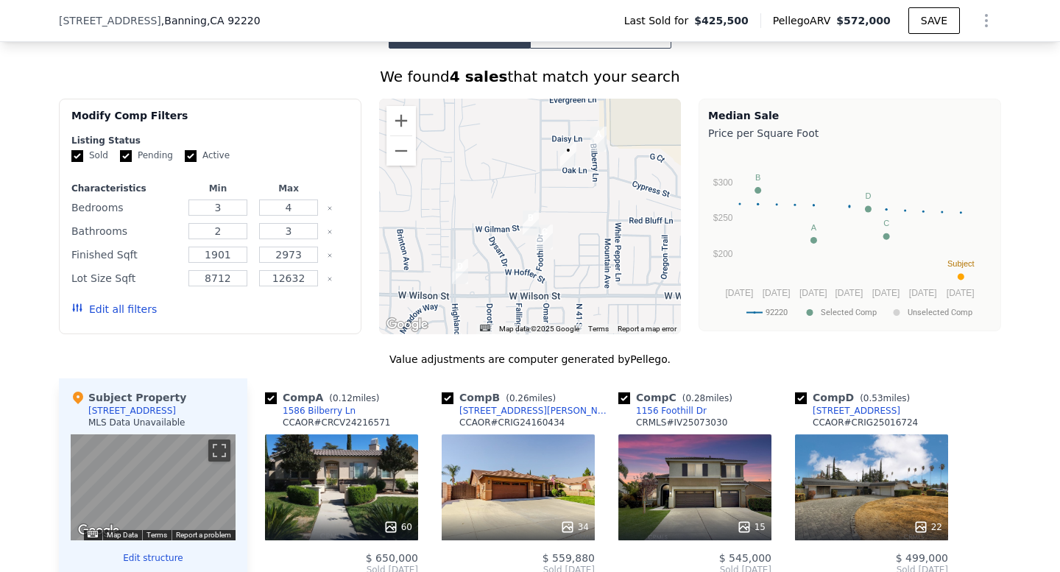
scroll to position [1082, 0]
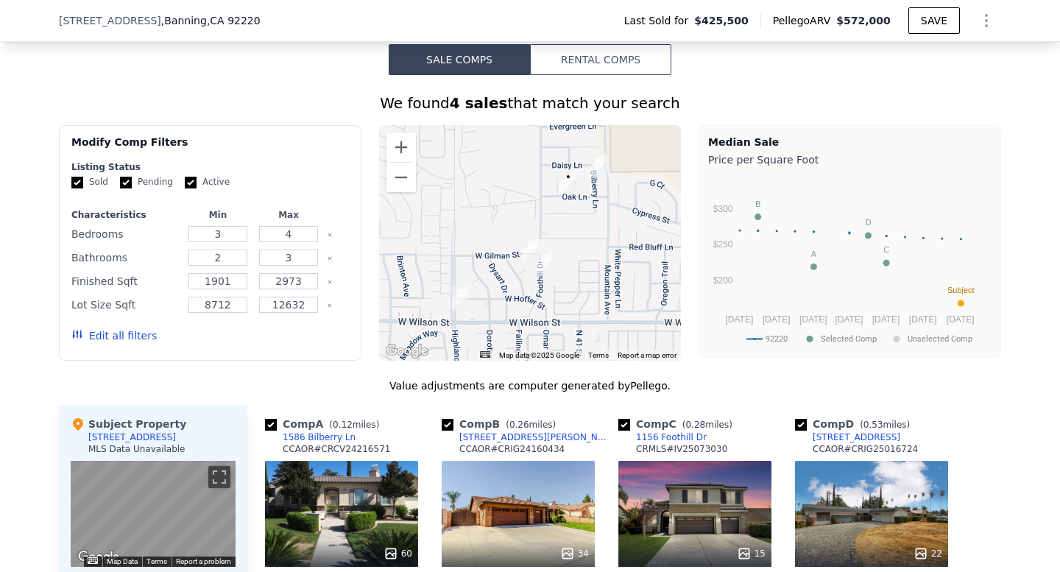
click at [565, 231] on div at bounding box center [530, 242] width 302 height 235
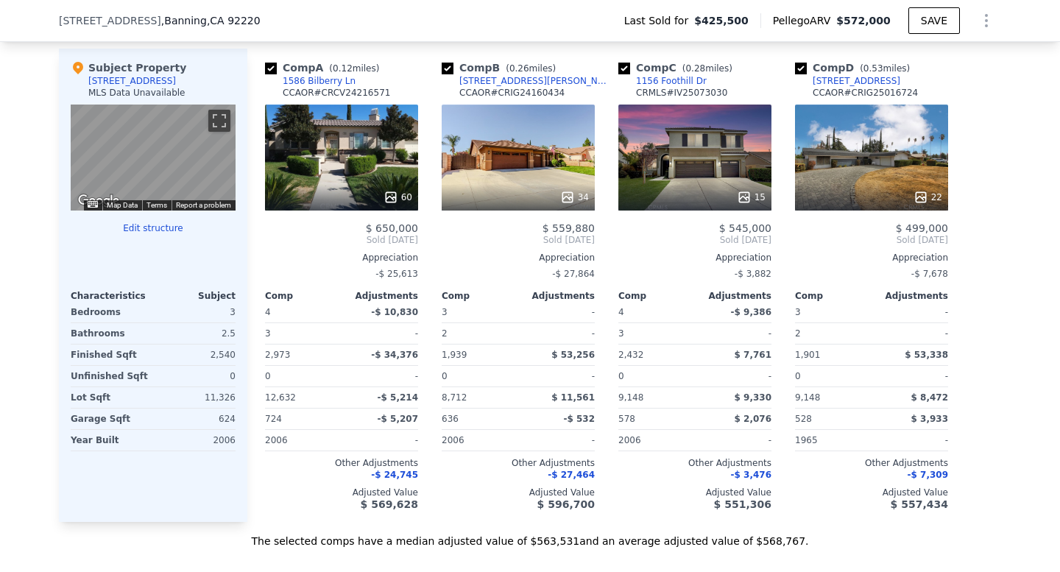
scroll to position [1440, 0]
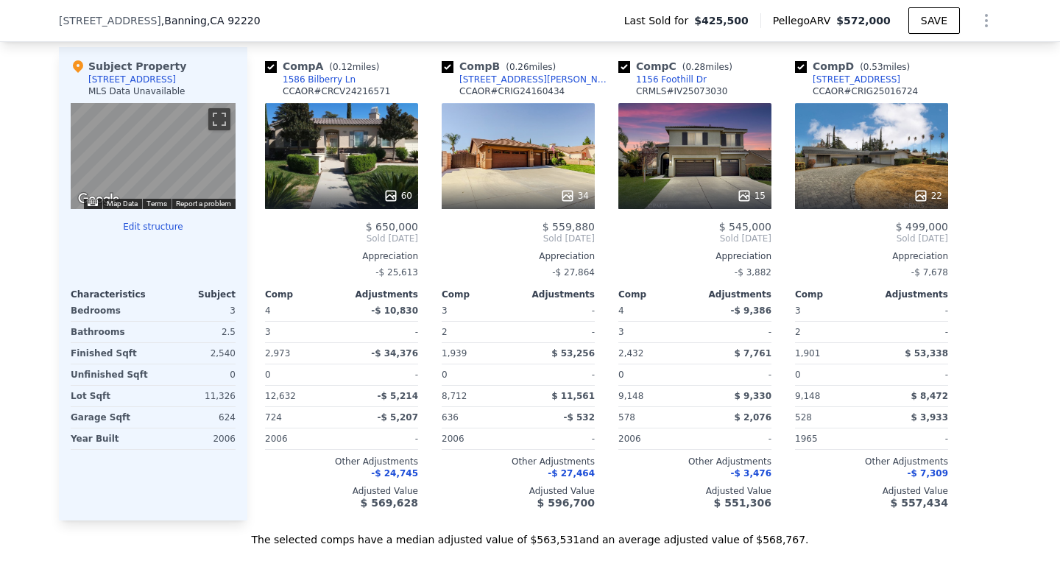
click at [333, 168] on div "60" at bounding box center [341, 156] width 153 height 106
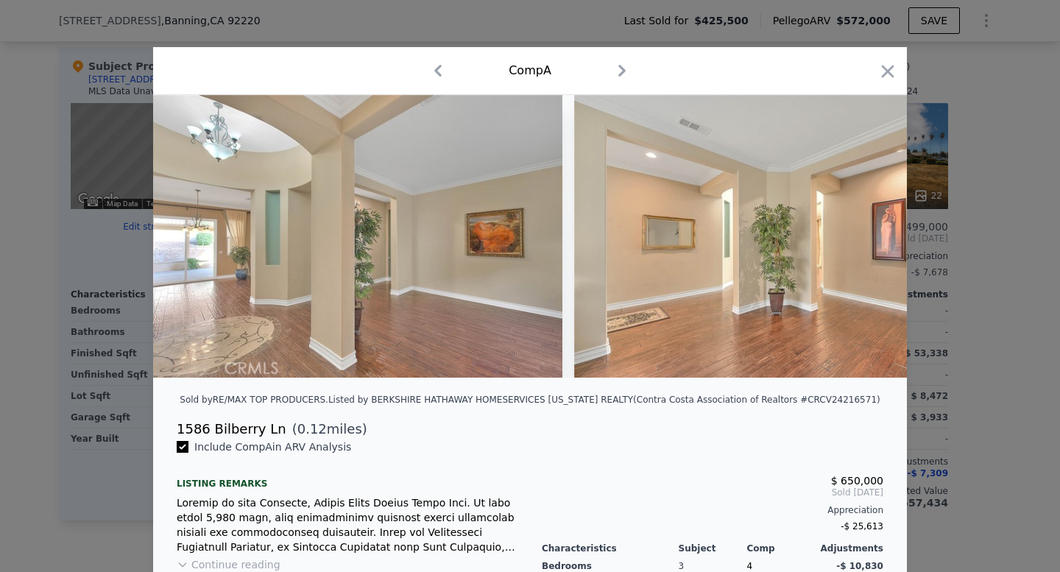
scroll to position [0, 5053]
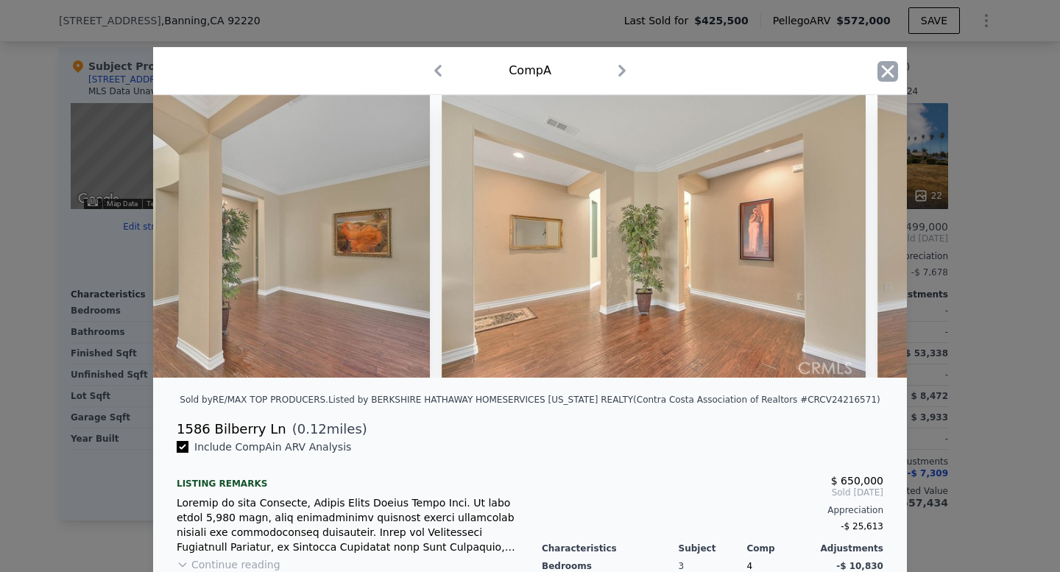
click at [877, 64] on icon "button" at bounding box center [887, 71] width 21 height 21
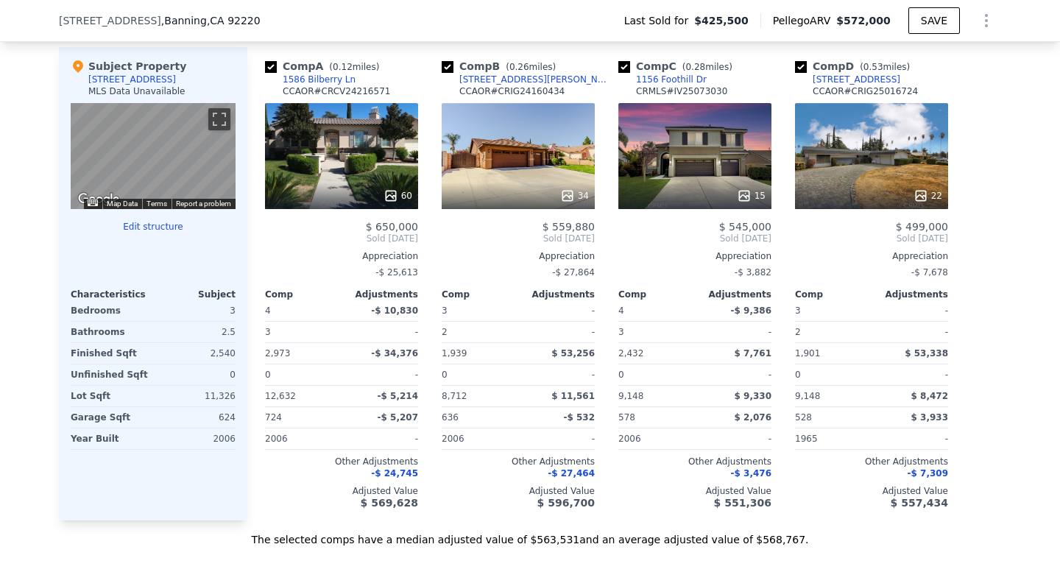
click at [694, 187] on div "15" at bounding box center [694, 156] width 153 height 106
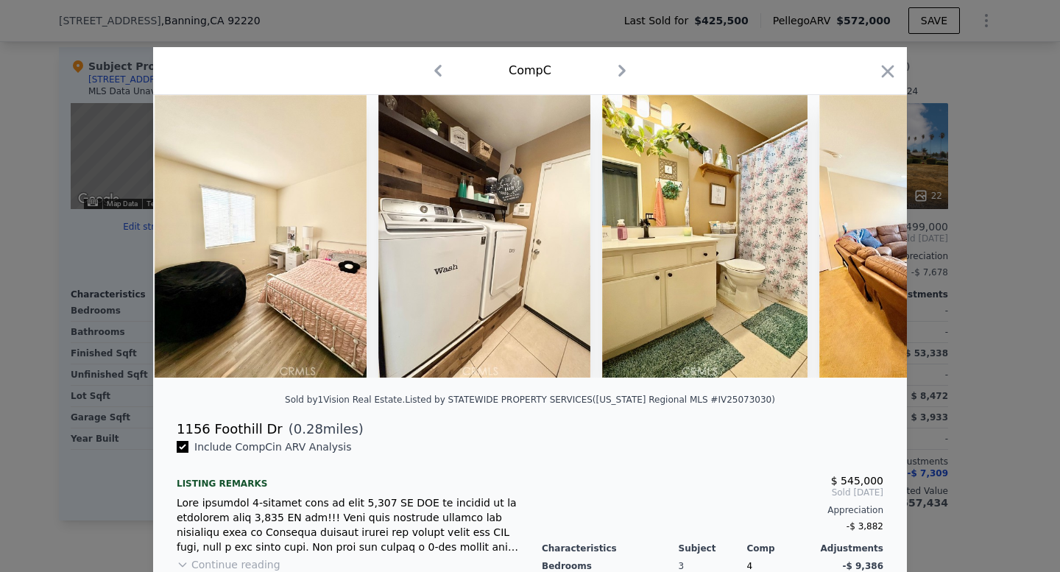
scroll to position [0, 2426]
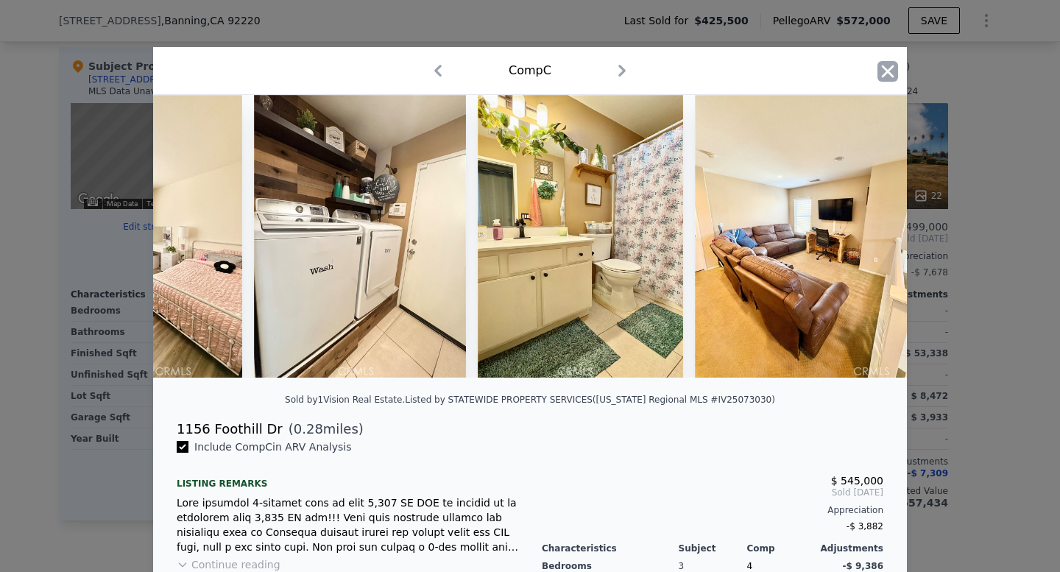
click at [885, 65] on icon "button" at bounding box center [887, 71] width 21 height 21
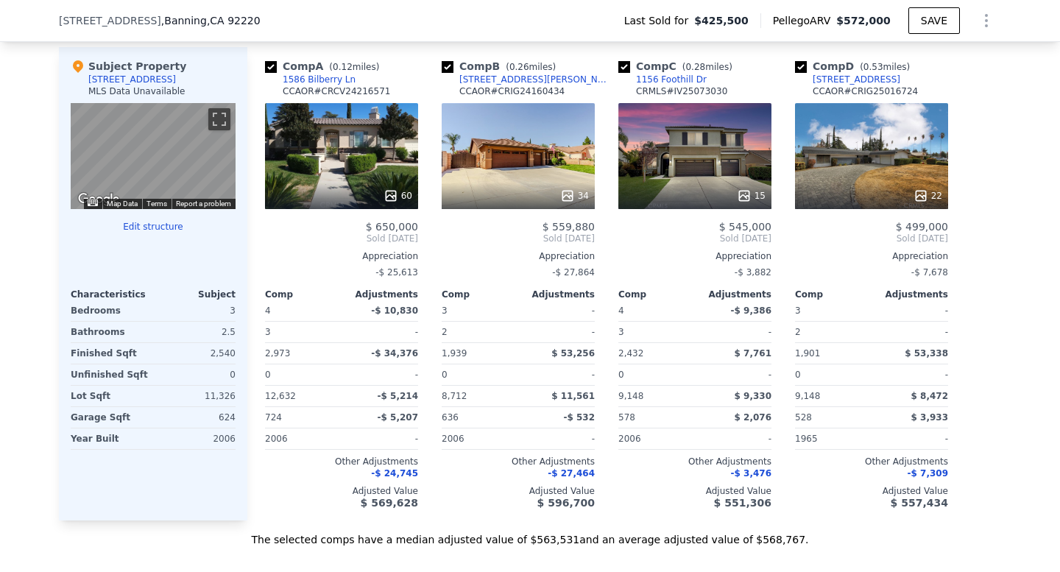
click at [348, 180] on div "60" at bounding box center [341, 156] width 153 height 106
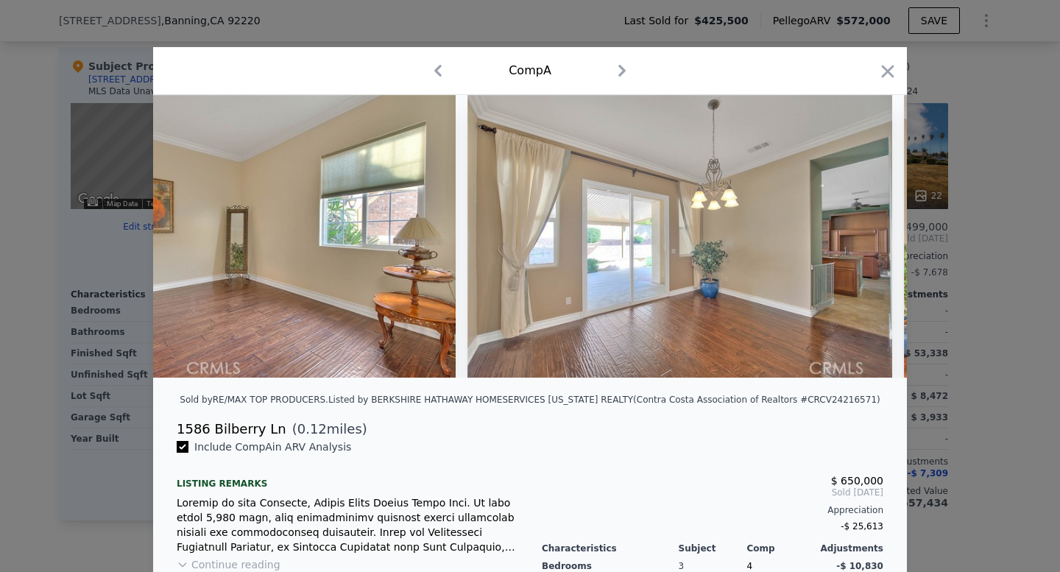
scroll to position [0, 5915]
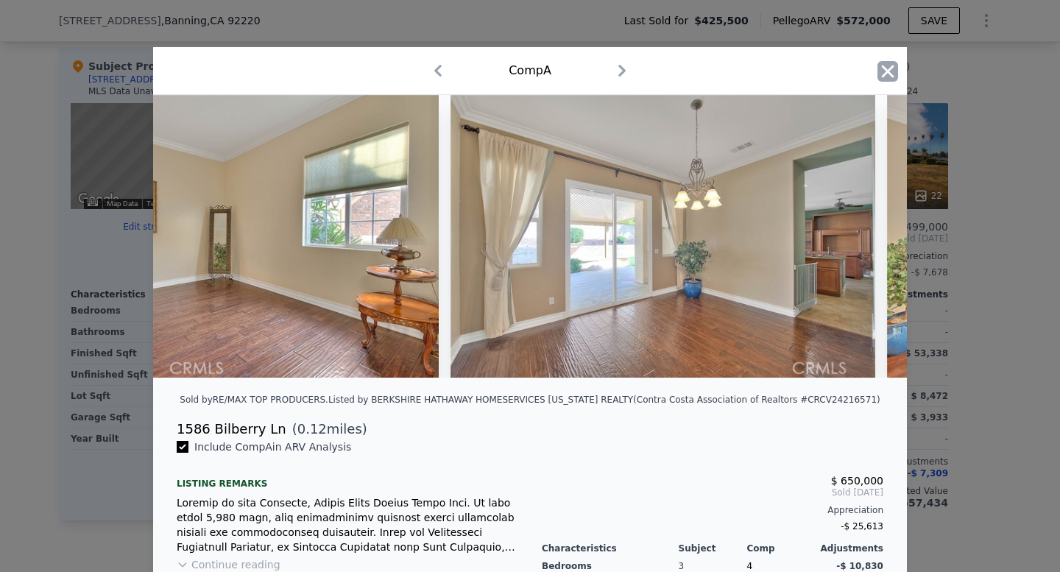
click at [877, 78] on icon "button" at bounding box center [887, 71] width 21 height 21
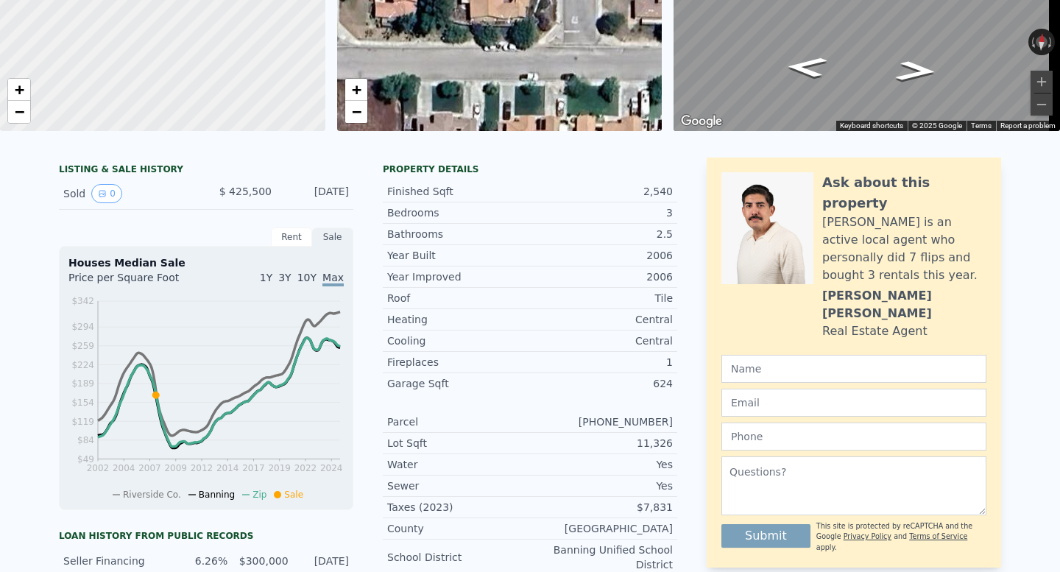
scroll to position [5, 0]
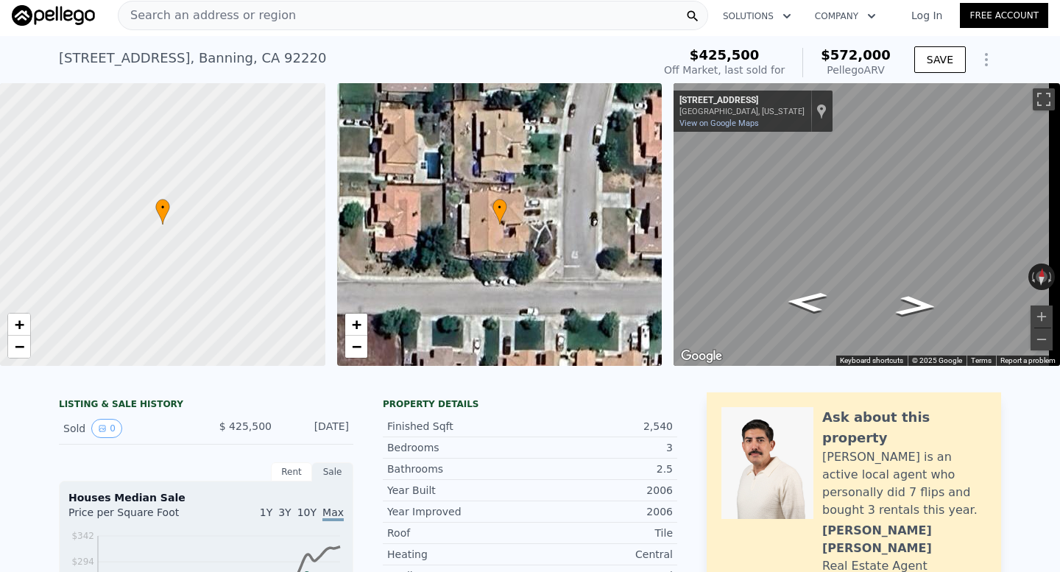
click at [242, 24] on span "Search an address or region" at bounding box center [206, 16] width 177 height 18
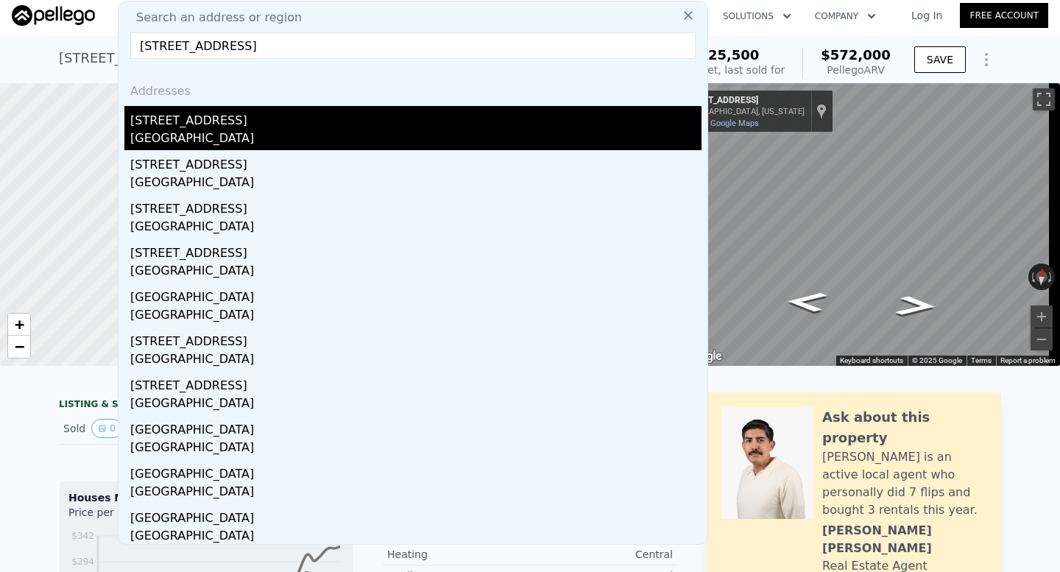
type input "314 Avenida Chapala, San Marcos, CA 92069"
click at [317, 116] on div "314 Avenida Chapala" at bounding box center [415, 118] width 571 height 24
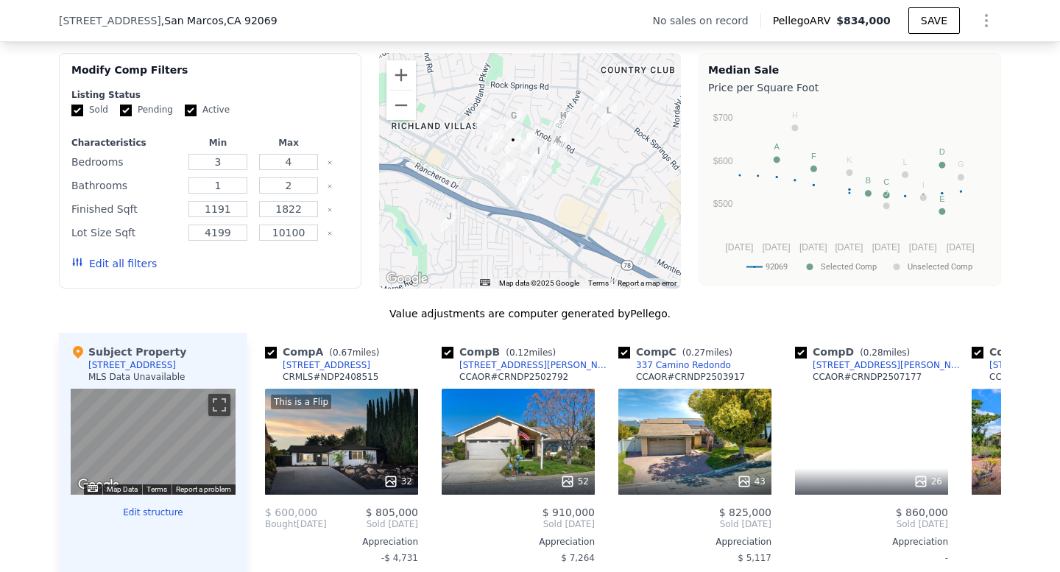
scroll to position [1138, 0]
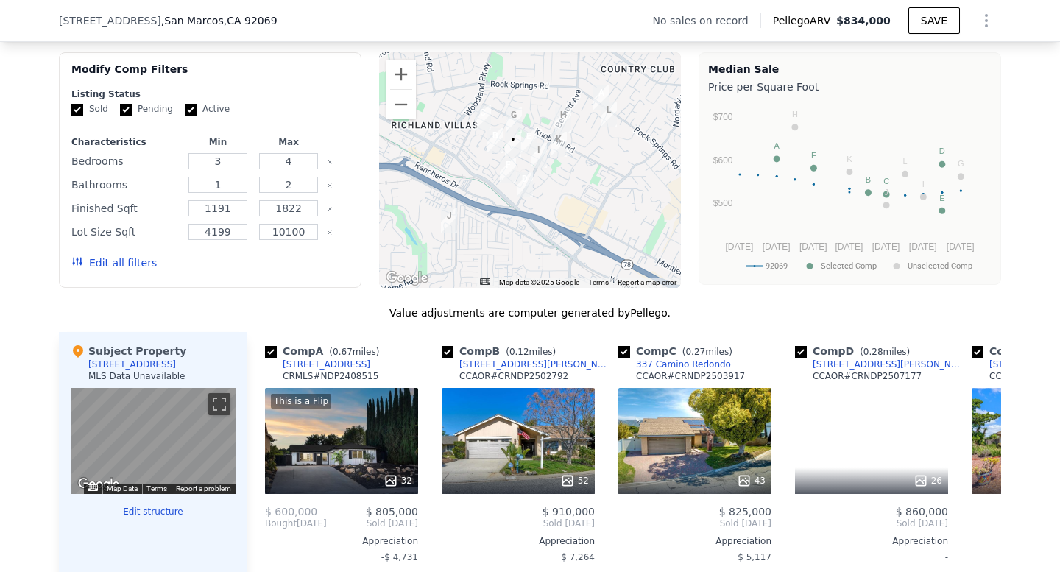
click at [539, 185] on div at bounding box center [530, 169] width 302 height 235
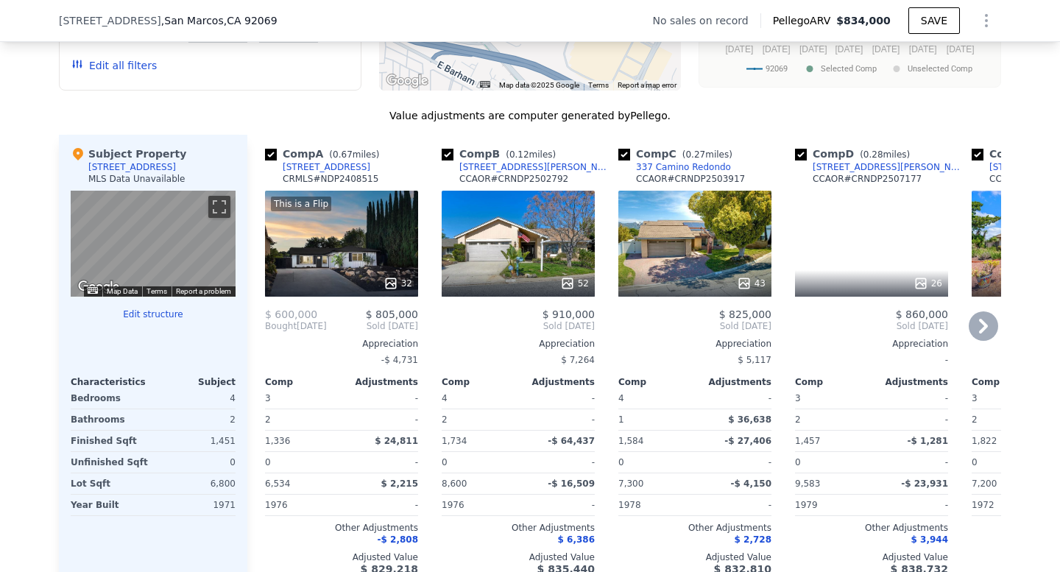
scroll to position [1319, 0]
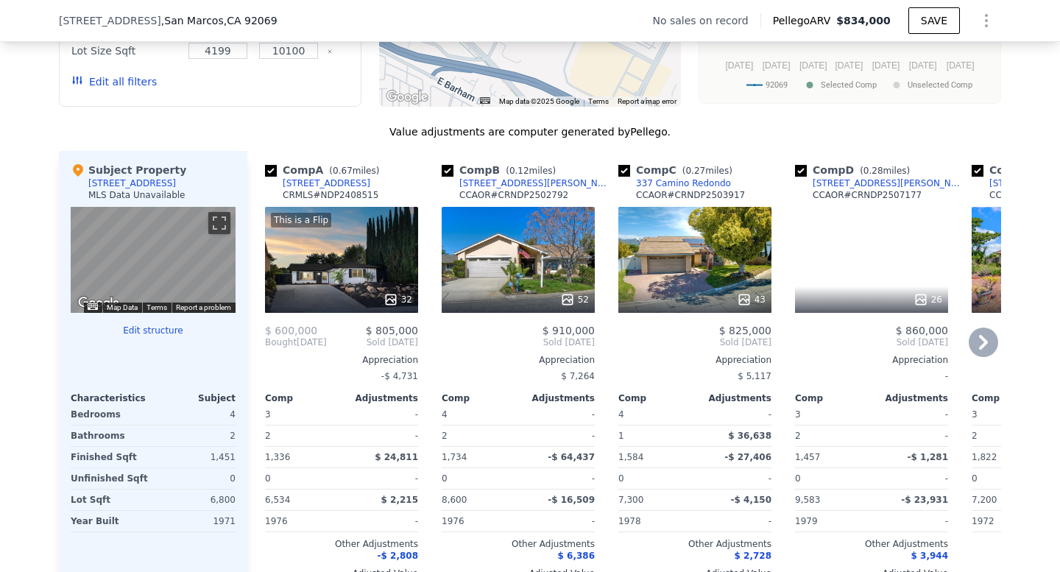
click at [528, 307] on div "52" at bounding box center [518, 299] width 141 height 15
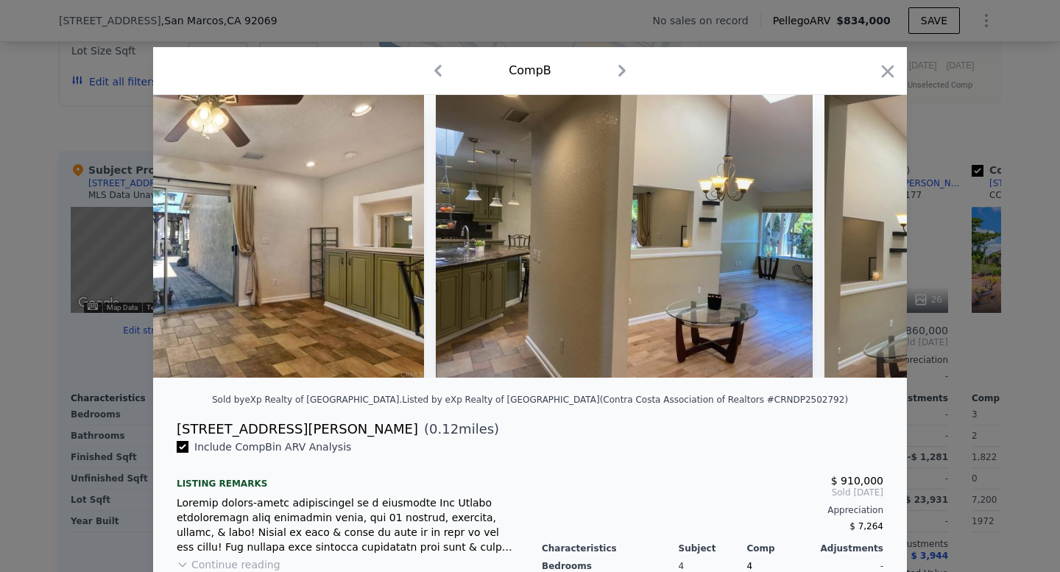
scroll to position [0, 3306]
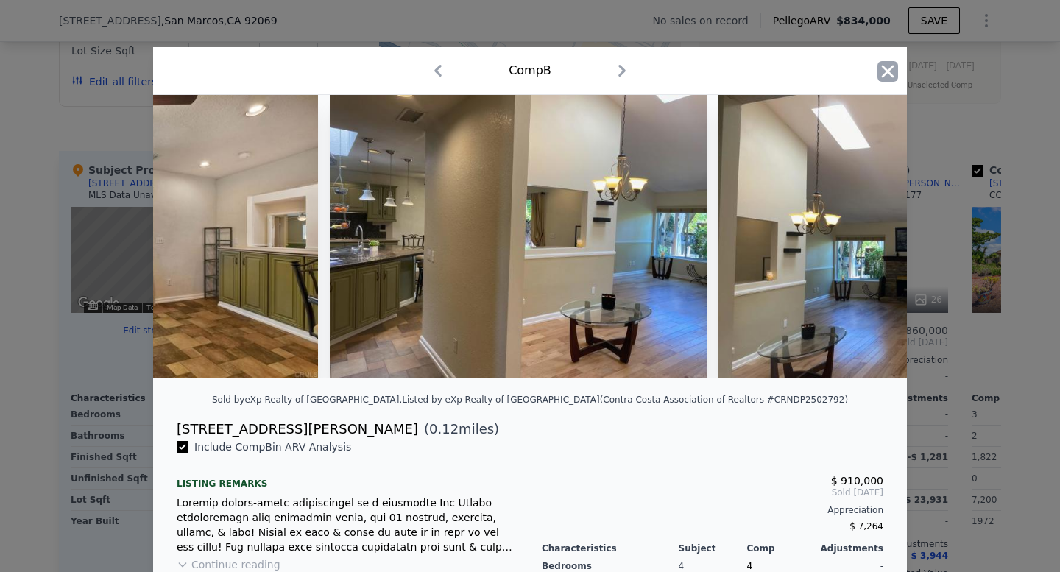
click at [880, 65] on icon "button" at bounding box center [887, 71] width 21 height 21
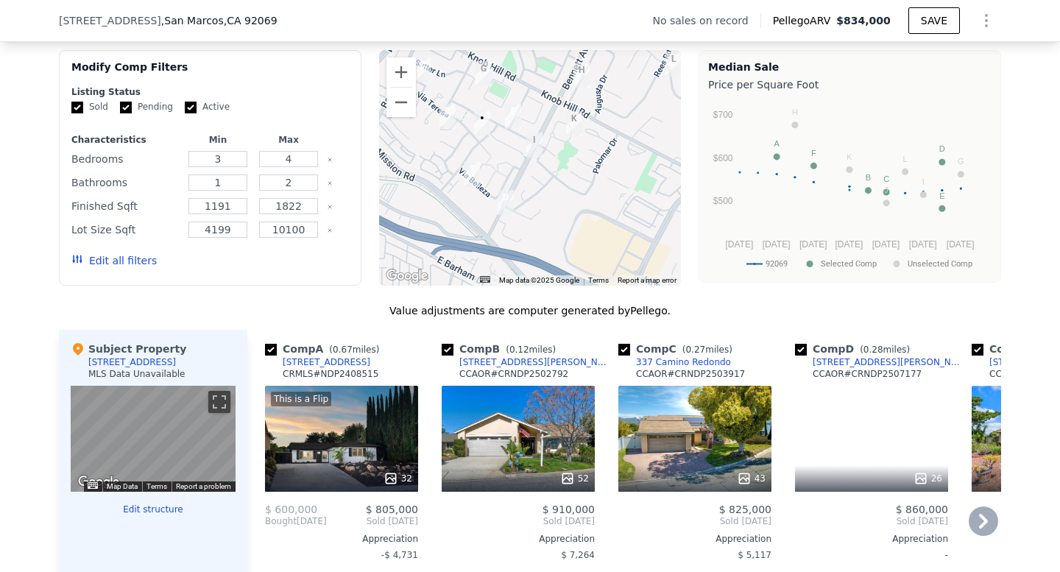
scroll to position [1140, 0]
click at [708, 486] on div "43" at bounding box center [695, 479] width 141 height 15
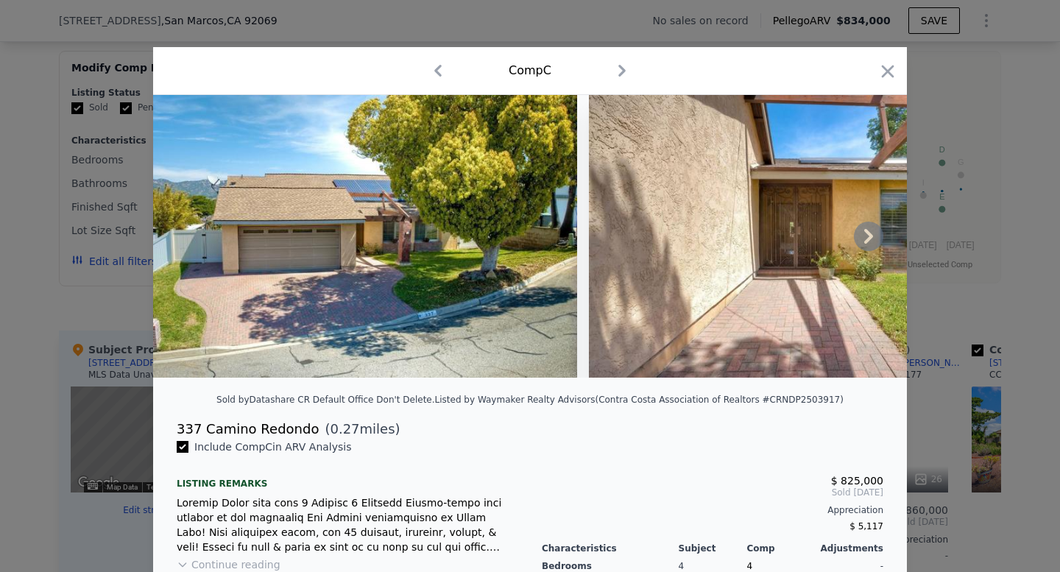
click at [856, 240] on icon at bounding box center [868, 236] width 29 height 29
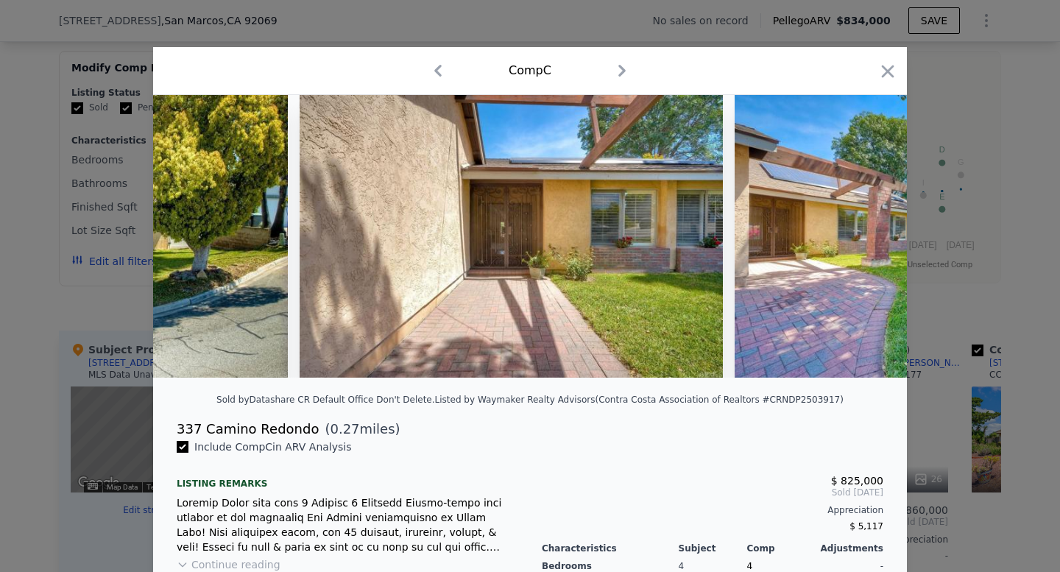
click at [856, 240] on img at bounding box center [946, 236] width 424 height 283
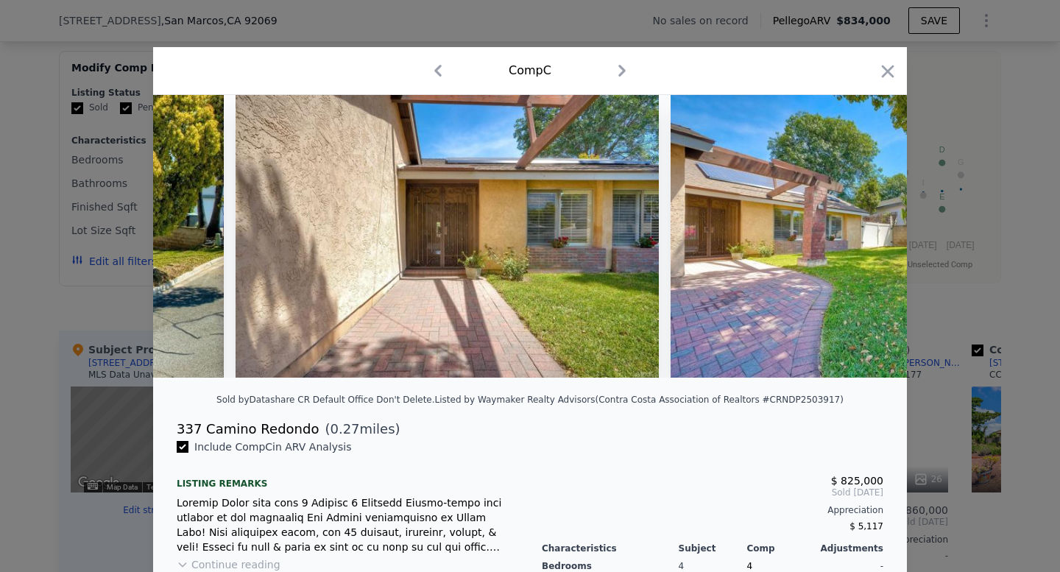
click at [856, 240] on img at bounding box center [882, 236] width 424 height 283
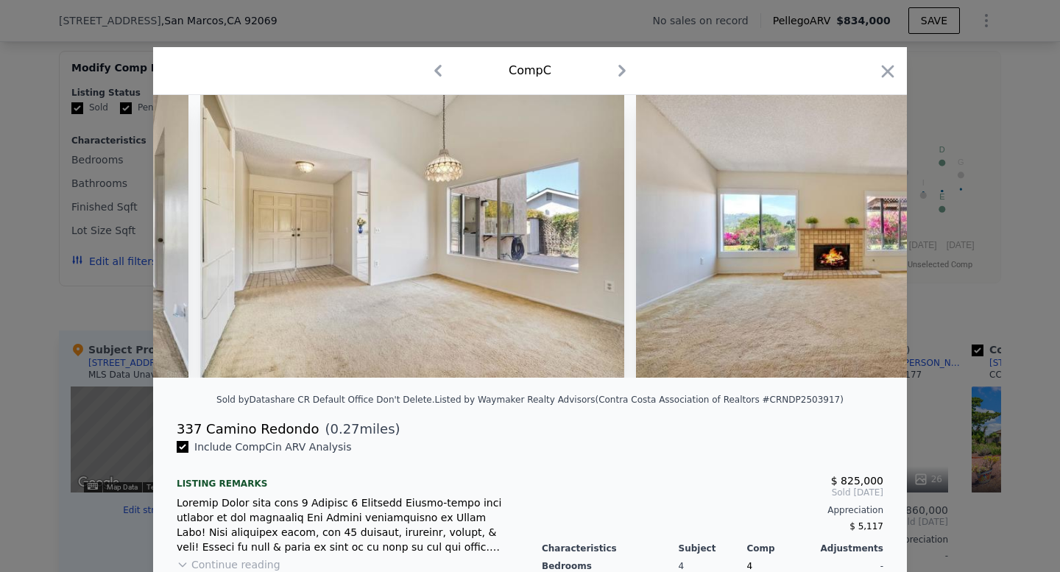
scroll to position [0, 5004]
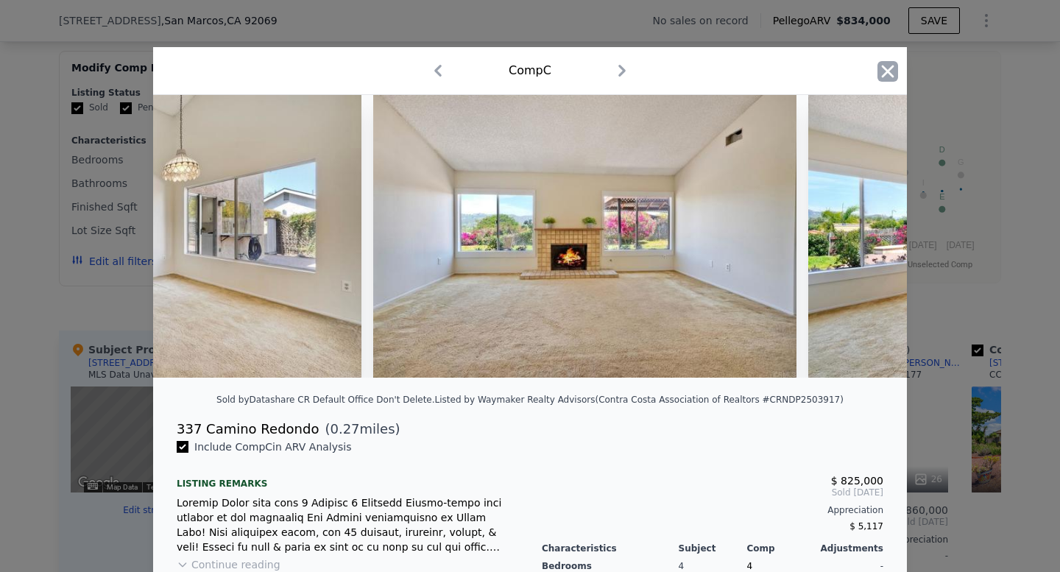
click at [881, 64] on icon "button" at bounding box center [887, 71] width 21 height 21
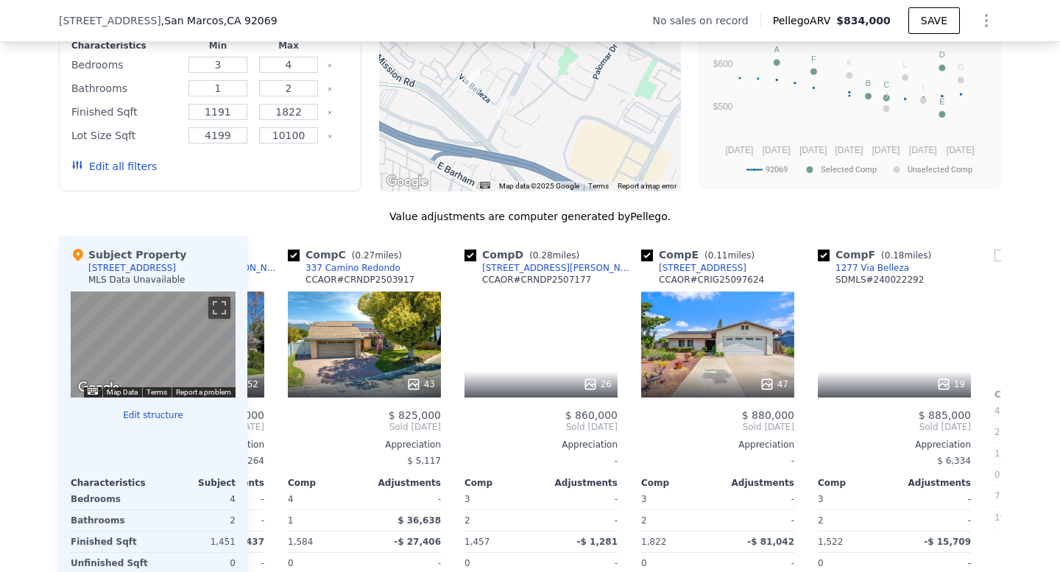
scroll to position [0, 338]
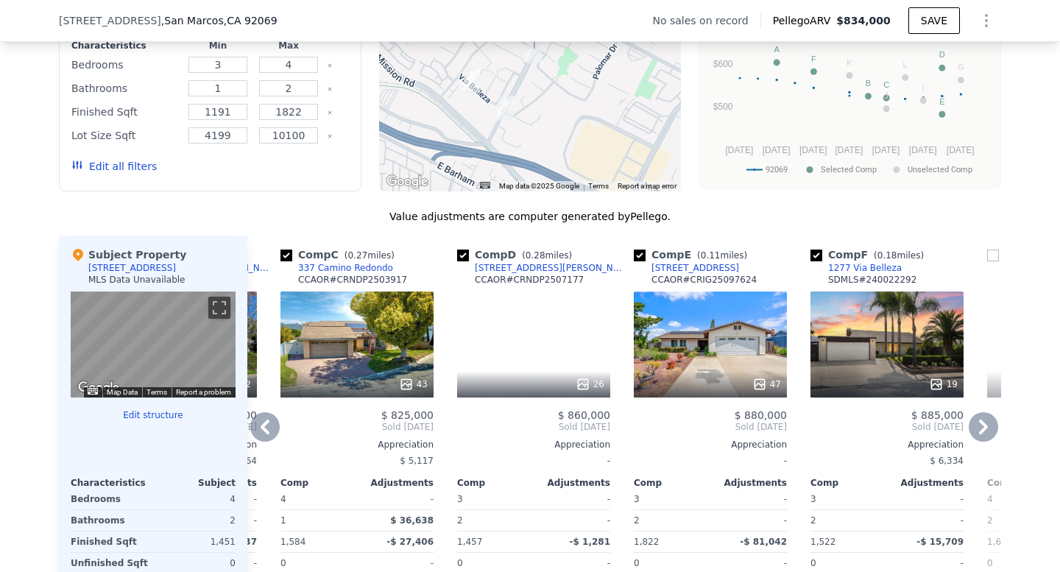
click at [682, 380] on div "47" at bounding box center [710, 344] width 153 height 106
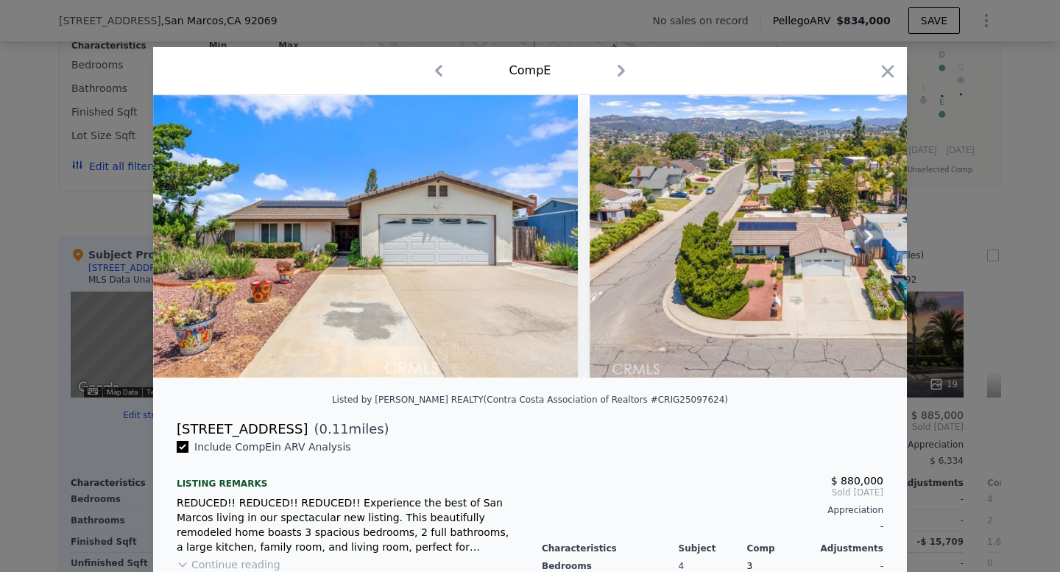
click at [857, 249] on icon at bounding box center [868, 236] width 29 height 29
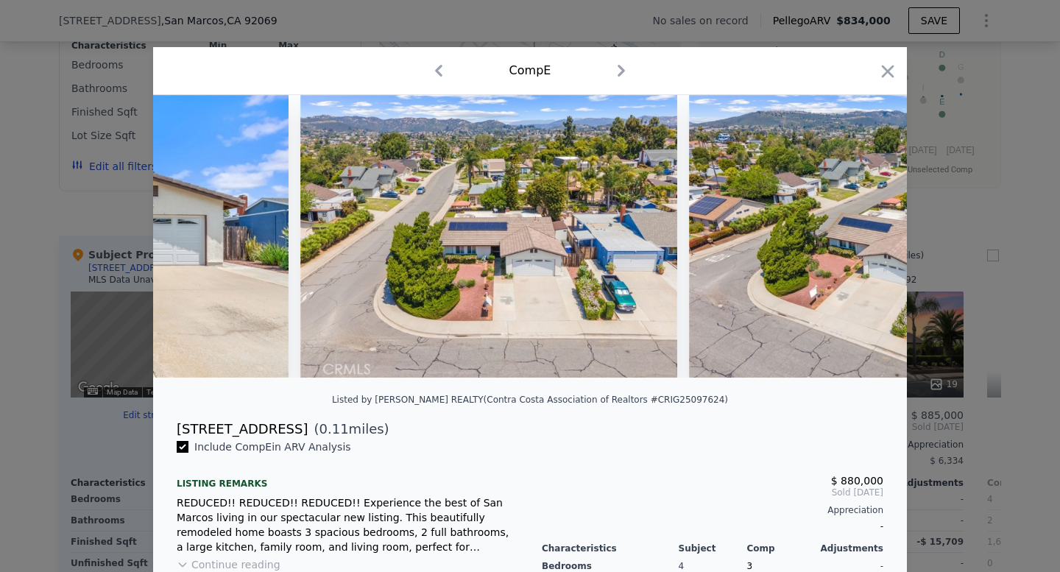
click at [857, 249] on img at bounding box center [877, 236] width 377 height 283
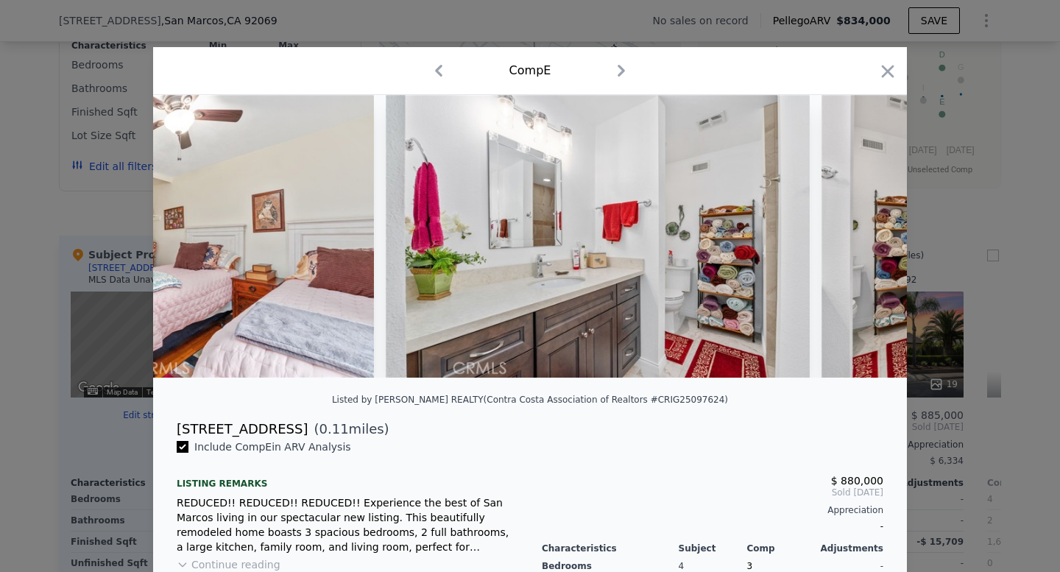
scroll to position [0, 4928]
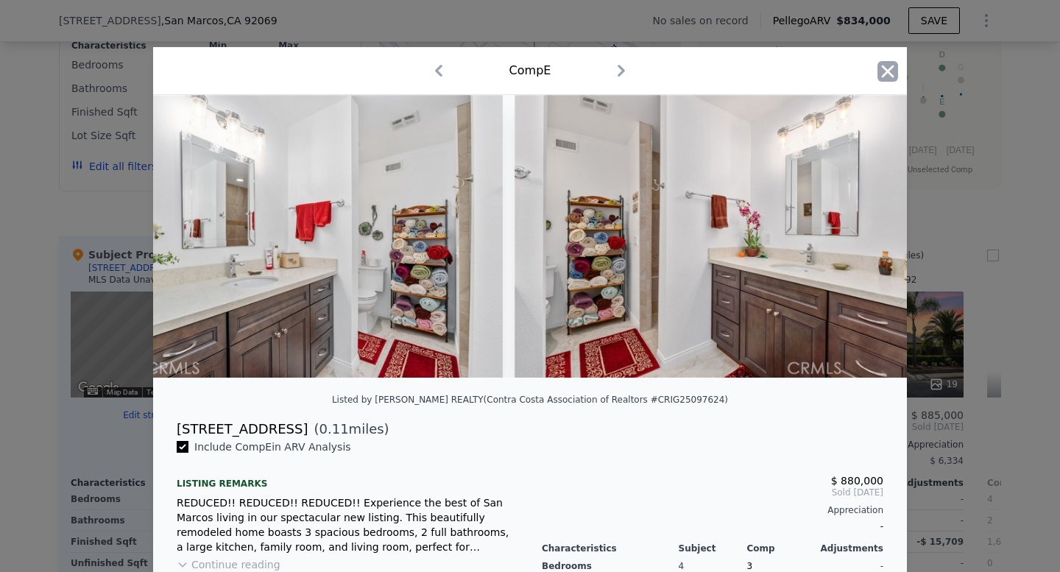
click at [888, 63] on icon "button" at bounding box center [887, 71] width 21 height 21
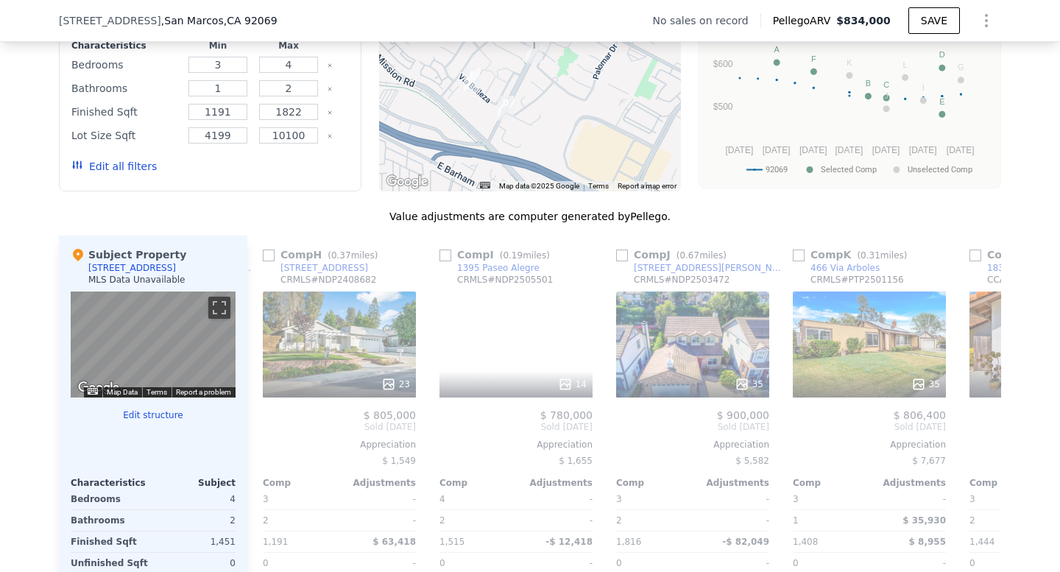
scroll to position [0, 1244]
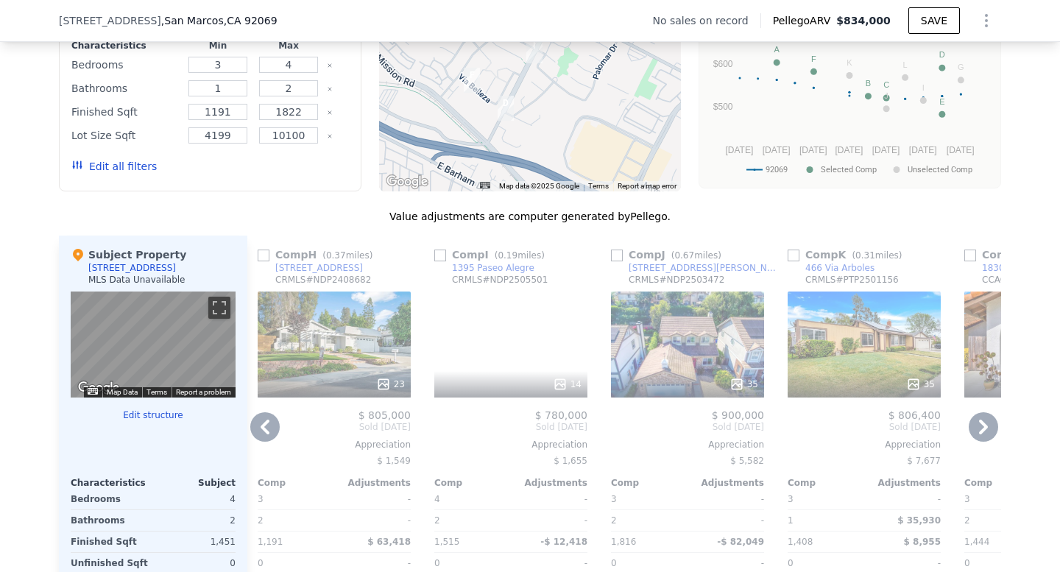
click at [550, 372] on div "14" at bounding box center [510, 344] width 153 height 106
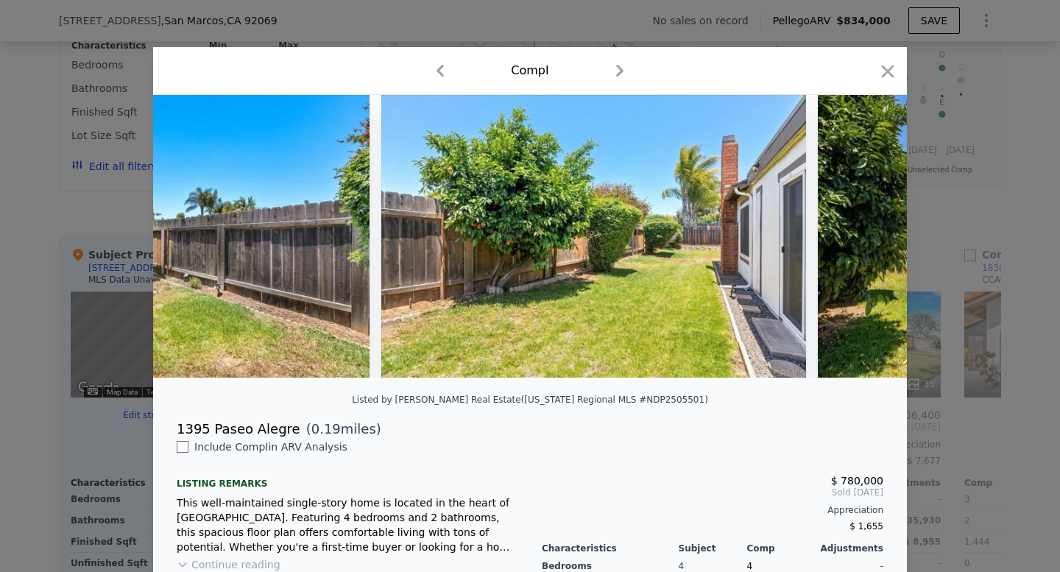
scroll to position [0, 3080]
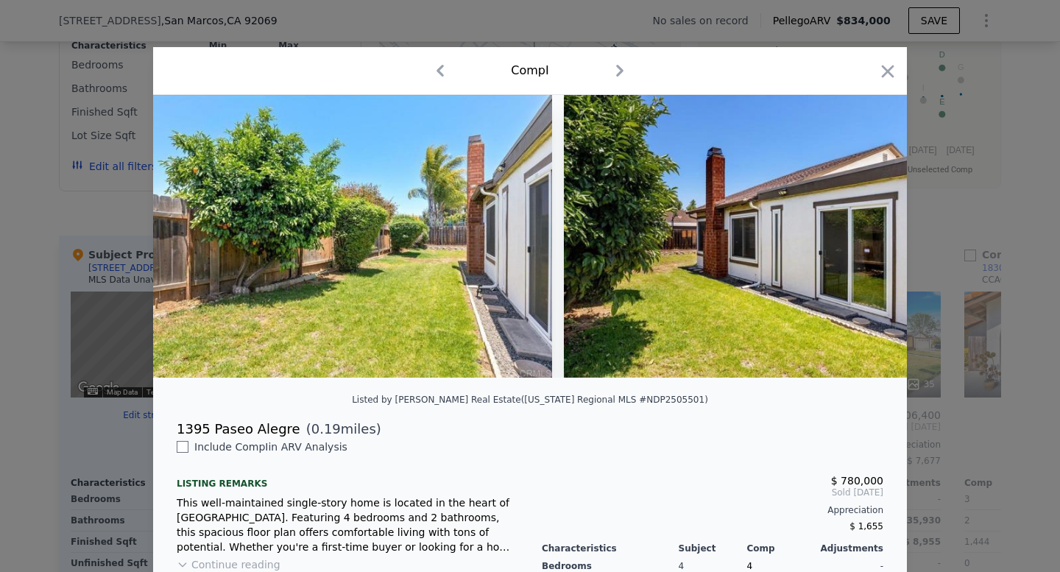
click at [896, 61] on div "Comp I" at bounding box center [530, 71] width 754 height 48
click at [883, 68] on icon "button" at bounding box center [887, 71] width 21 height 21
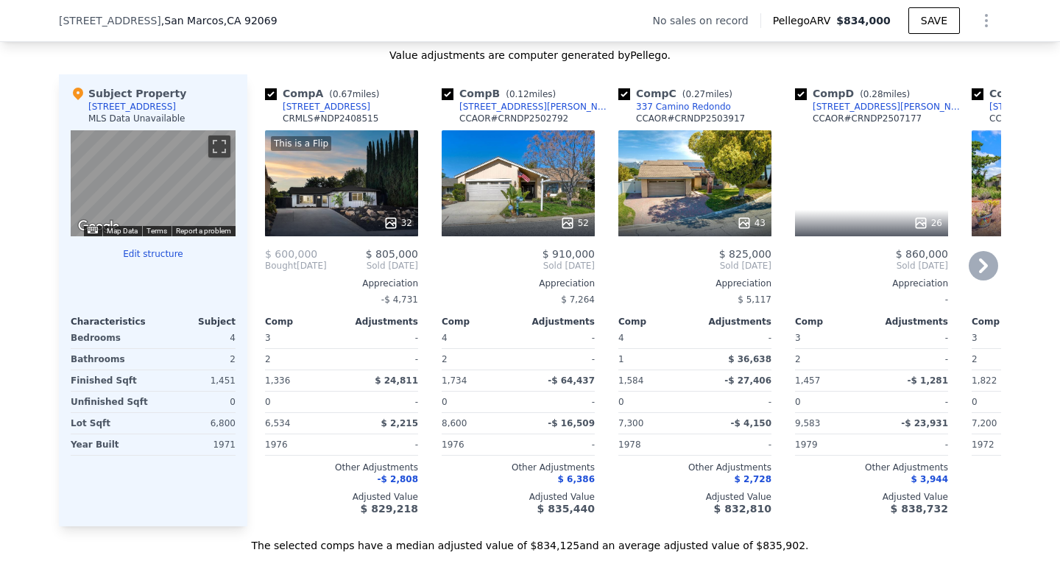
scroll to position [1393, 0]
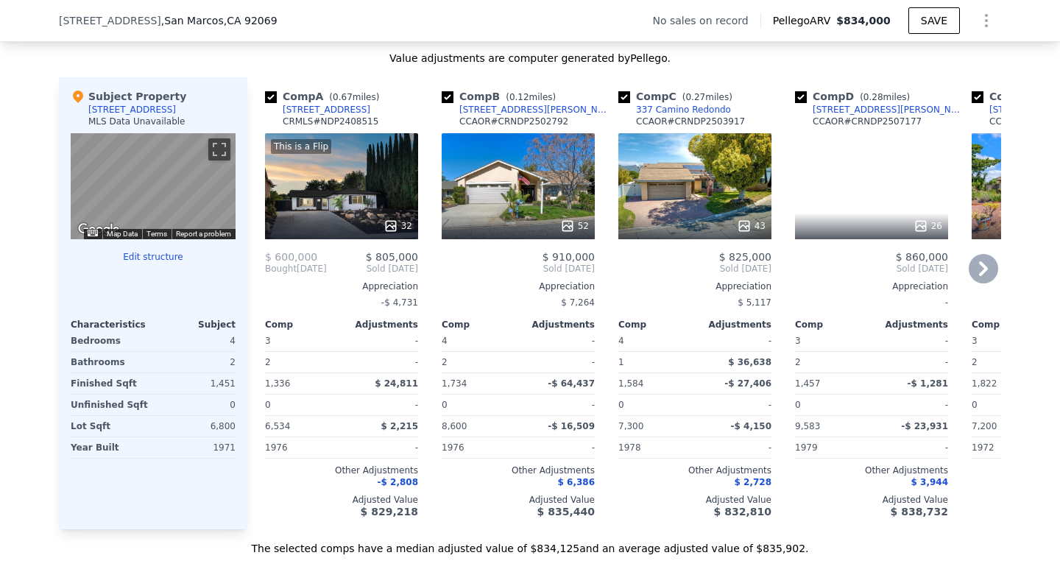
click at [373, 205] on div "This is a Flip 32" at bounding box center [341, 186] width 153 height 106
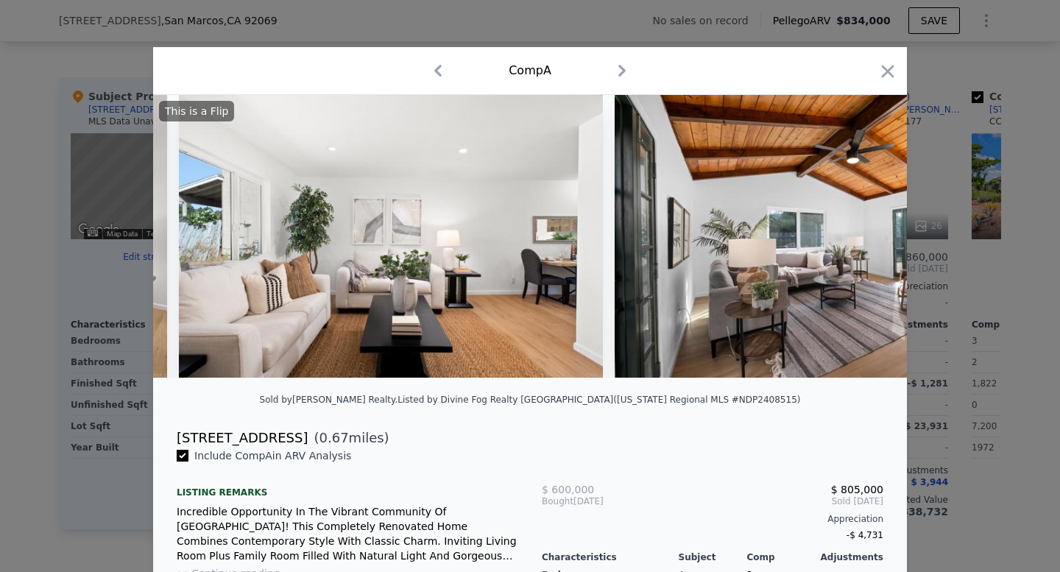
scroll to position [0, 1490]
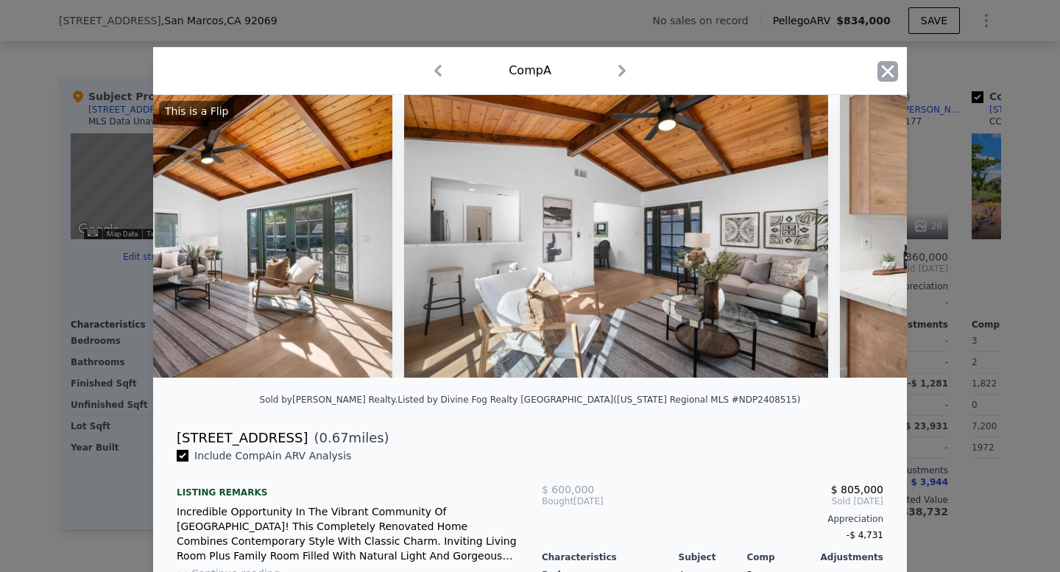
click at [891, 72] on icon "button" at bounding box center [887, 71] width 21 height 21
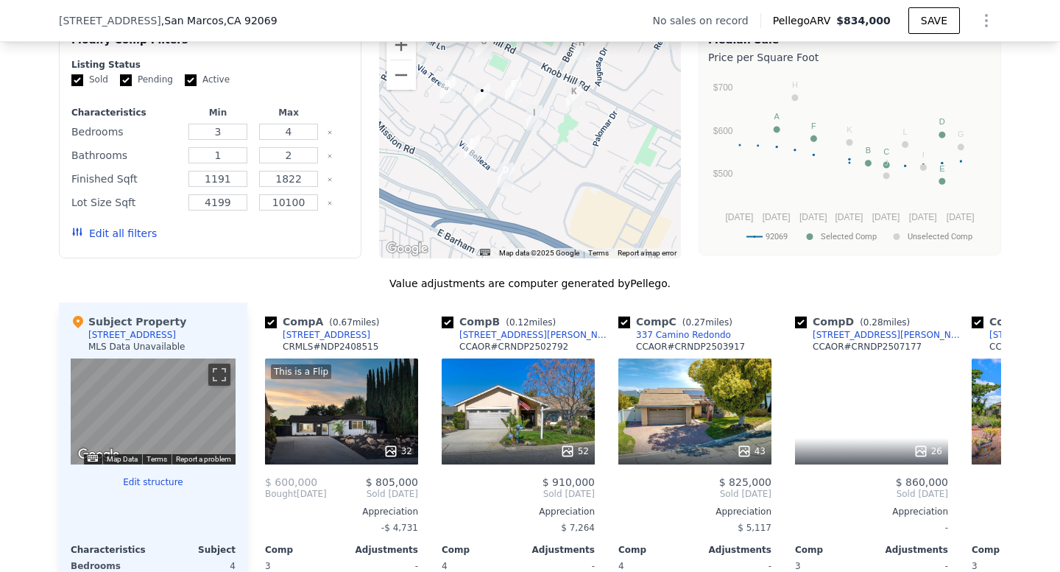
scroll to position [1122, 0]
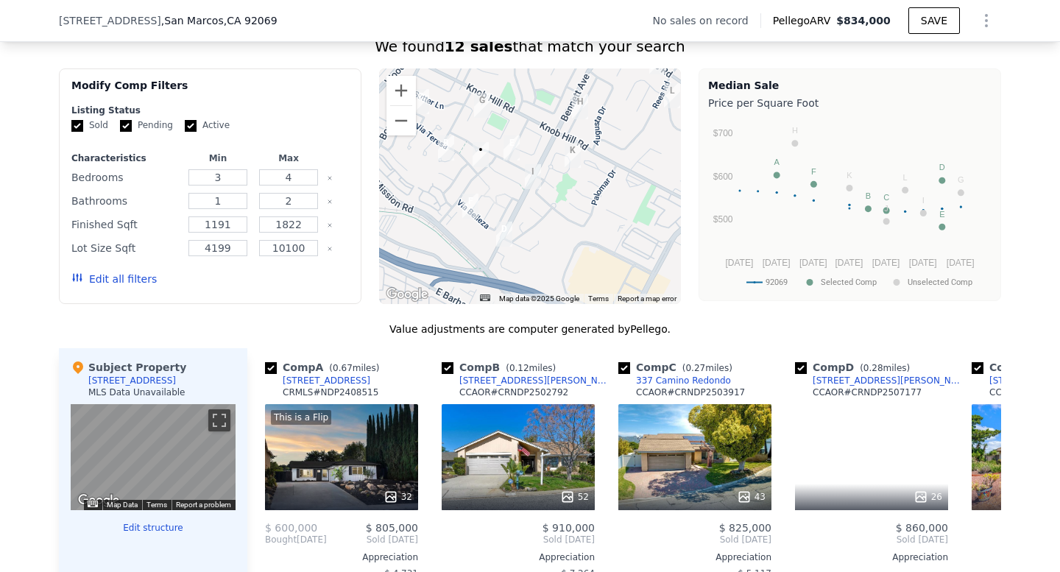
drag, startPoint x: 564, startPoint y: 219, endPoint x: 570, endPoint y: 235, distance: 16.3
click at [570, 235] on div at bounding box center [530, 185] width 302 height 235
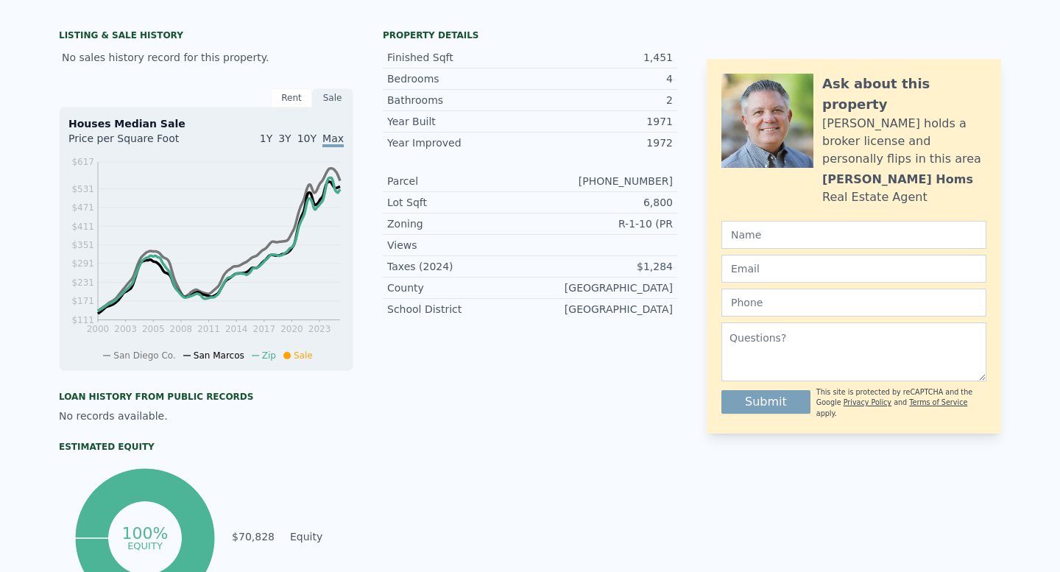
scroll to position [0, 0]
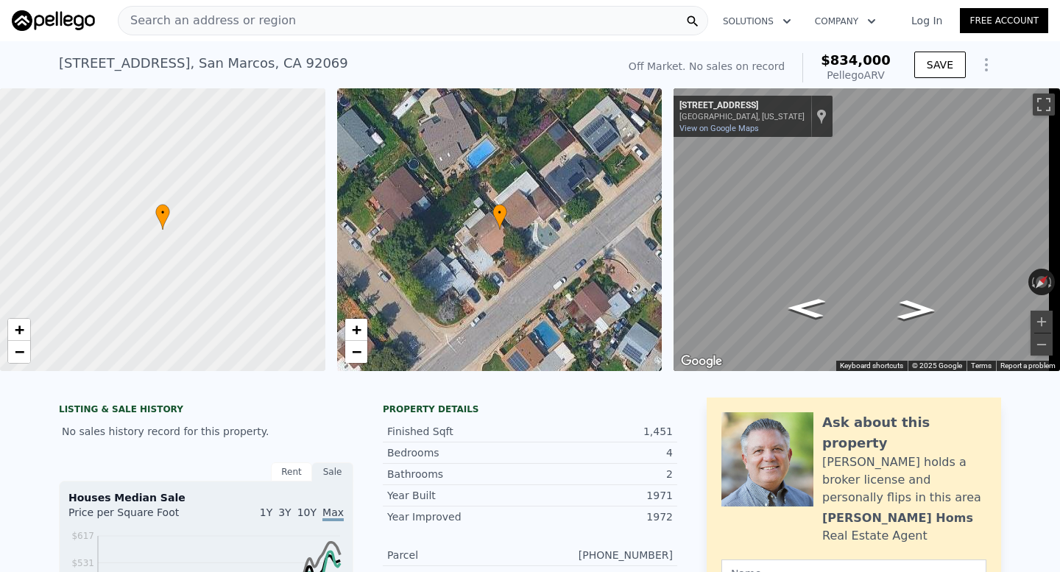
click at [275, 37] on div "Search an address or region Solutions Company Open main menu Log In Free Account" at bounding box center [530, 20] width 1036 height 35
click at [275, 32] on div "Search an address or region" at bounding box center [206, 21] width 177 height 28
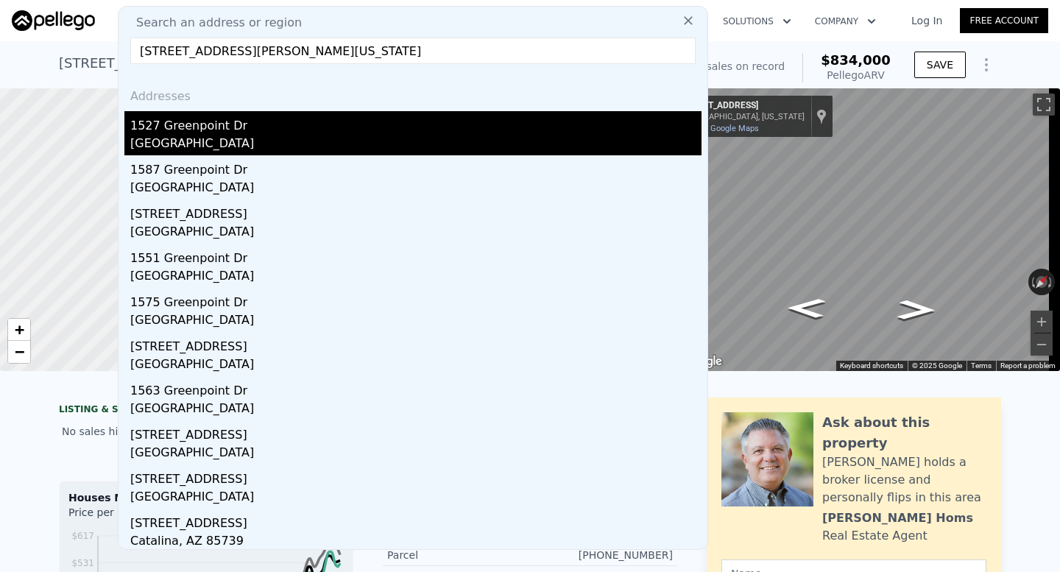
type input "1527 Greenpoint Dr Corona, California 92878"
click at [367, 114] on div "1527 Greenpoint Dr" at bounding box center [415, 123] width 571 height 24
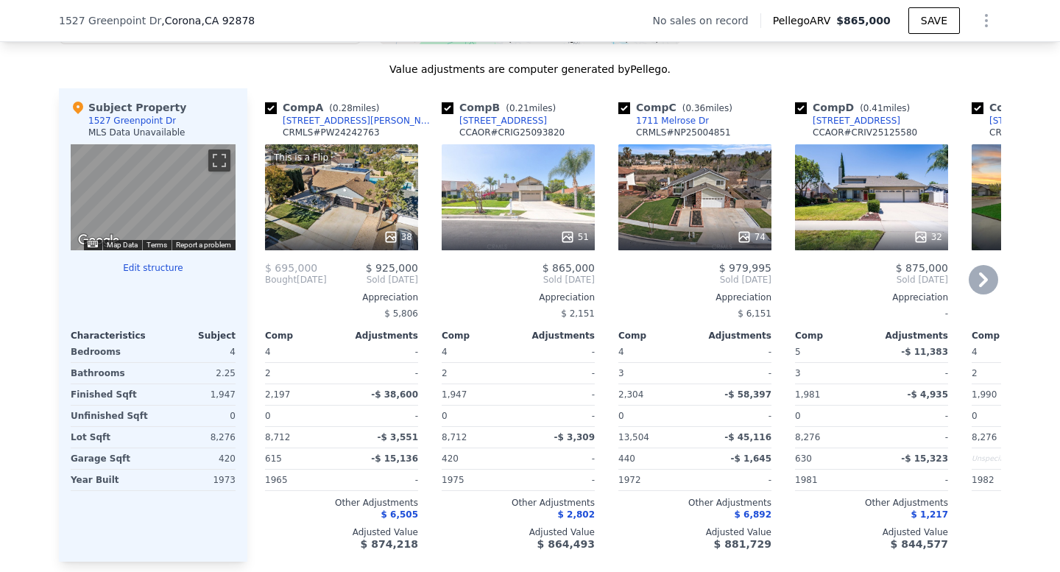
scroll to position [1081, 0]
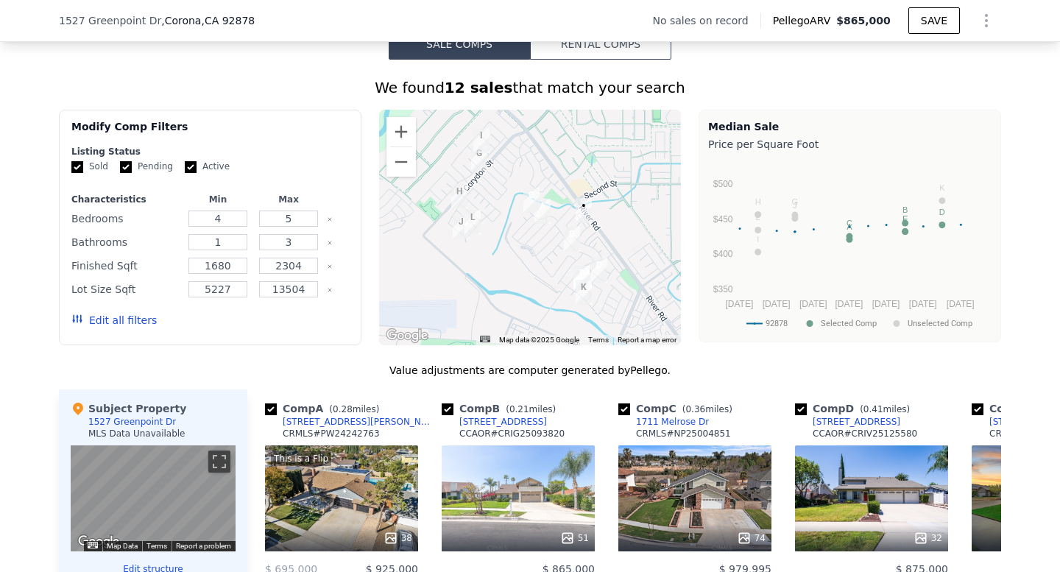
click at [588, 252] on div at bounding box center [530, 227] width 302 height 235
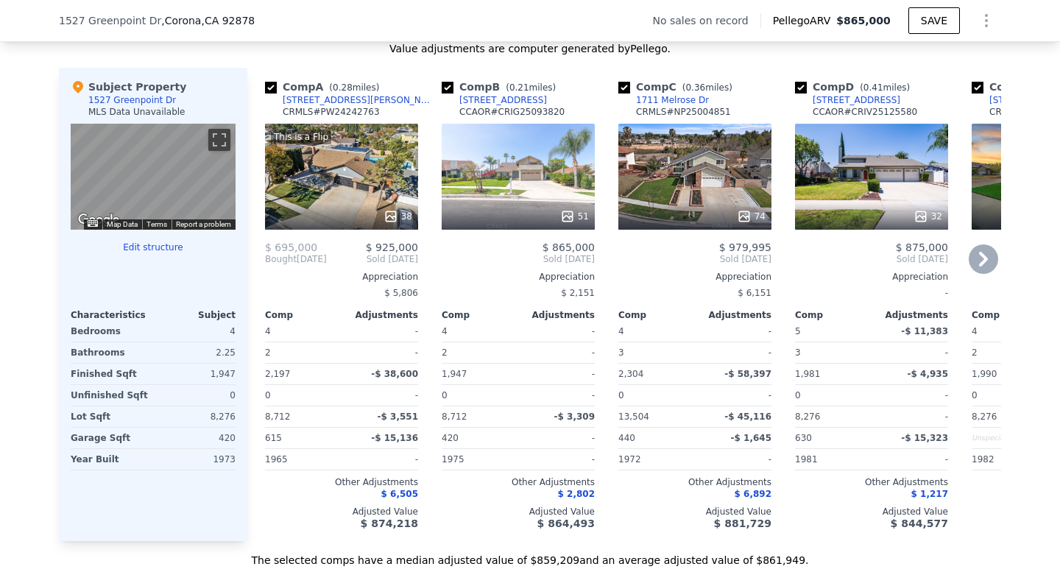
scroll to position [1406, 0]
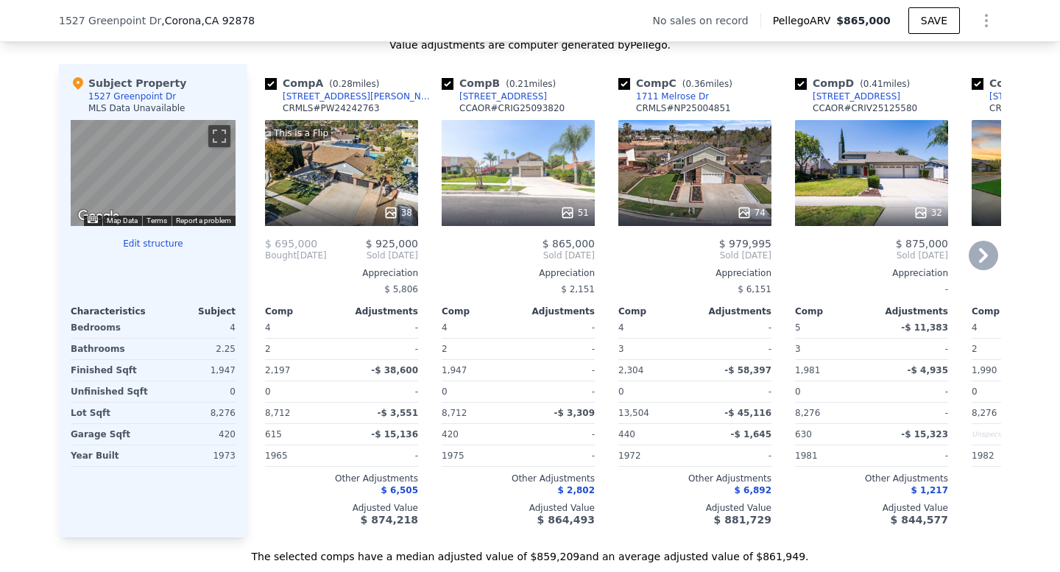
click at [383, 220] on icon at bounding box center [390, 212] width 15 height 15
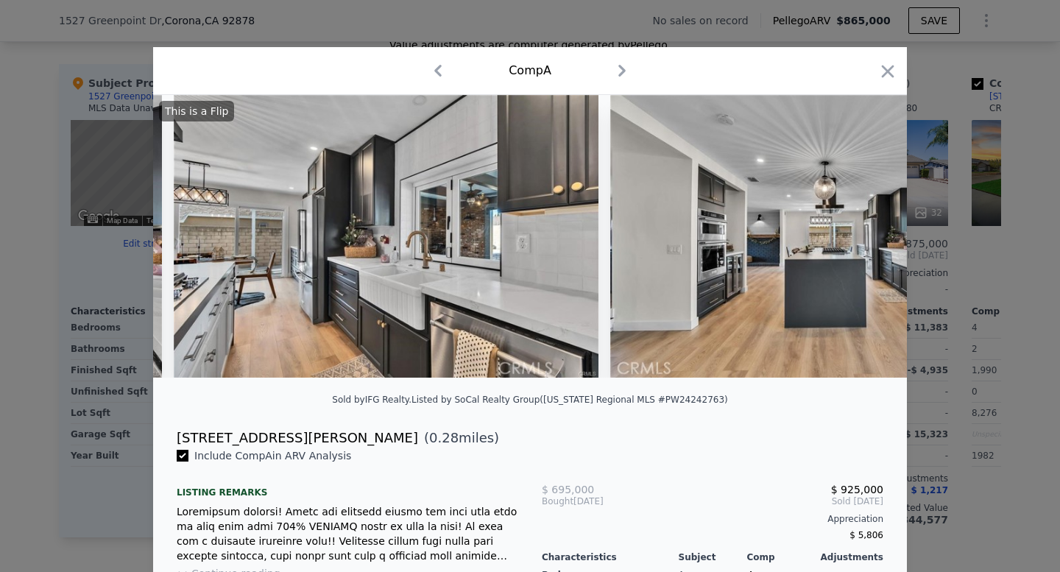
scroll to position [0, 6293]
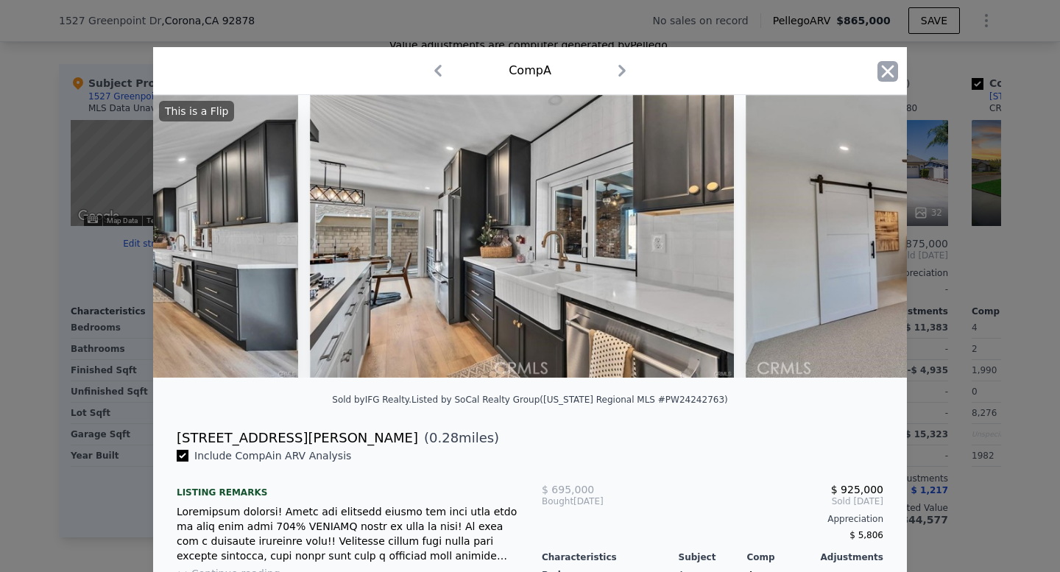
click at [885, 71] on icon "button" at bounding box center [887, 71] width 21 height 21
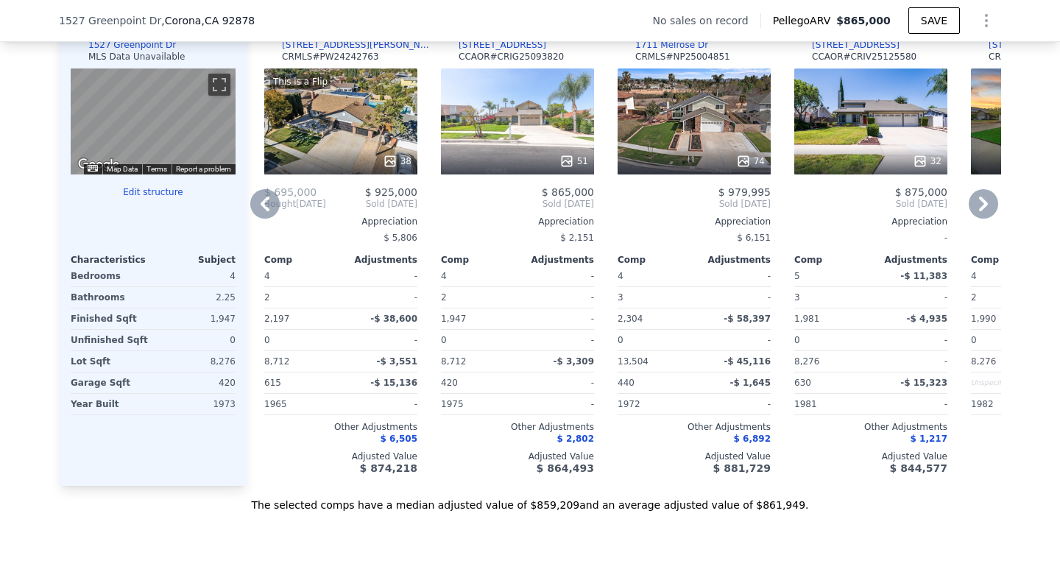
scroll to position [1459, 0]
click at [720, 155] on div "74" at bounding box center [693, 121] width 153 height 106
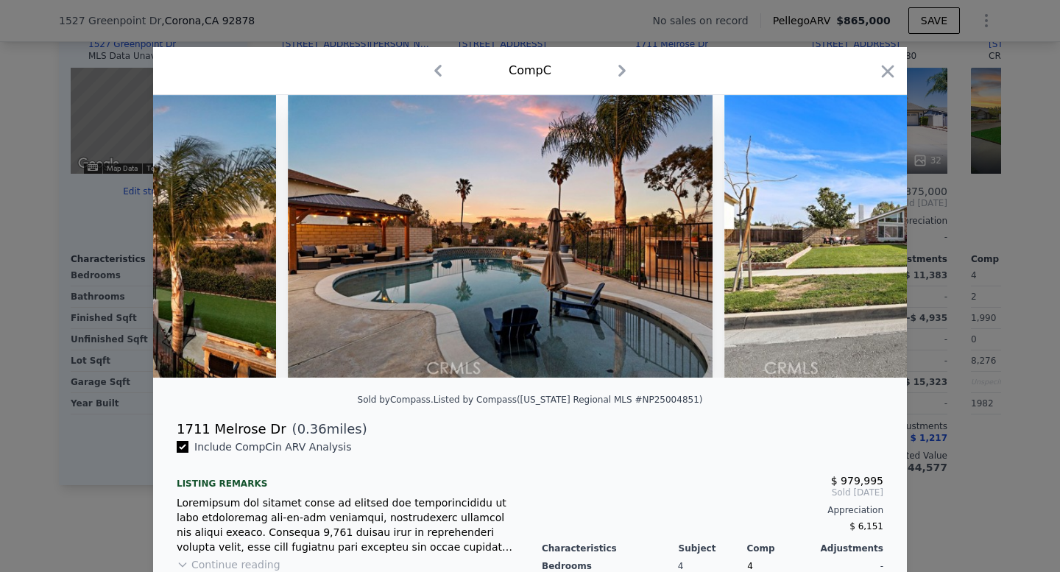
scroll to position [0, 945]
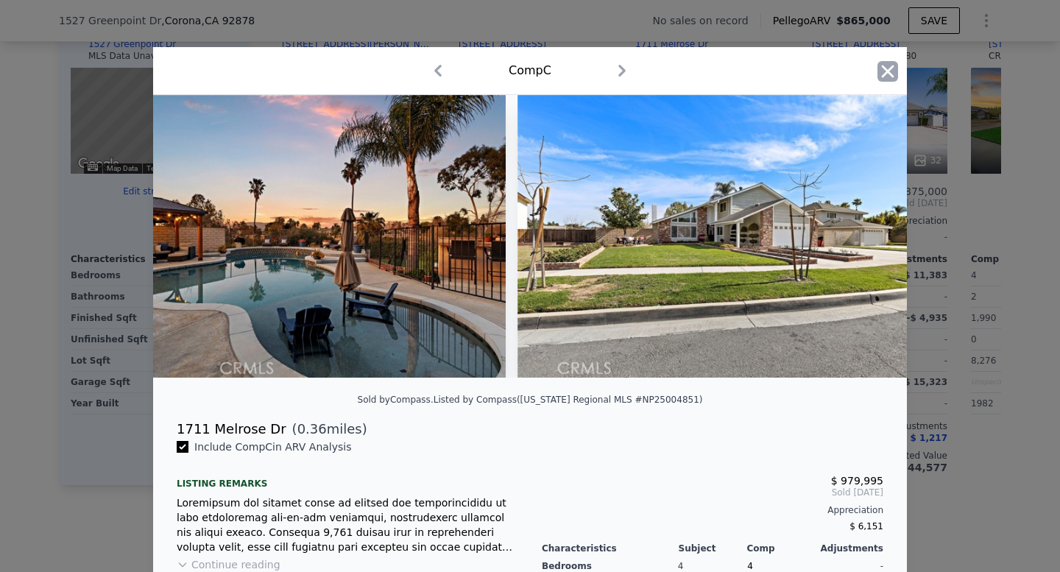
click at [885, 65] on icon "button" at bounding box center [887, 71] width 21 height 21
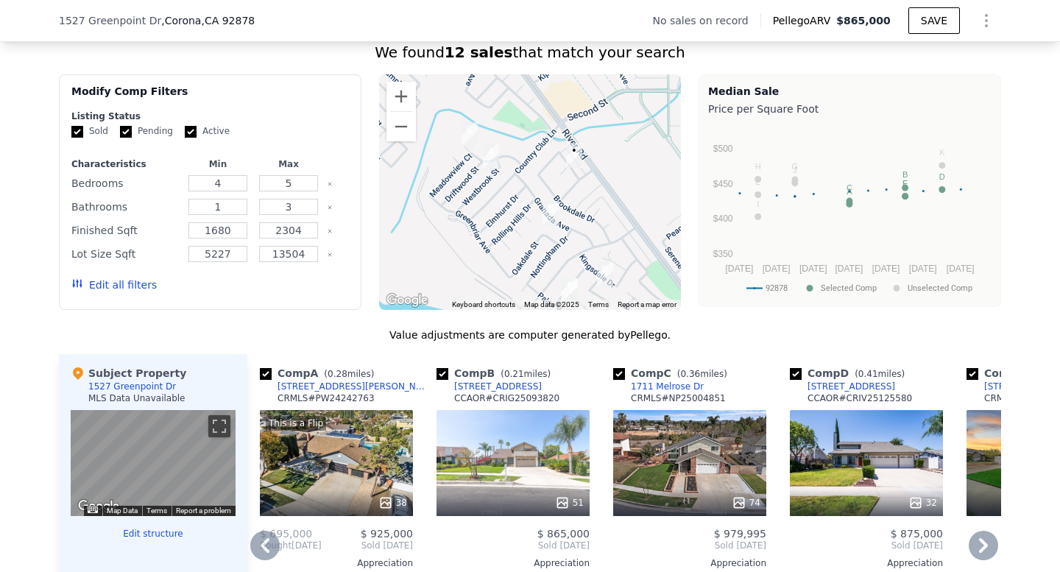
scroll to position [1117, 0]
click at [577, 241] on div at bounding box center [530, 191] width 302 height 235
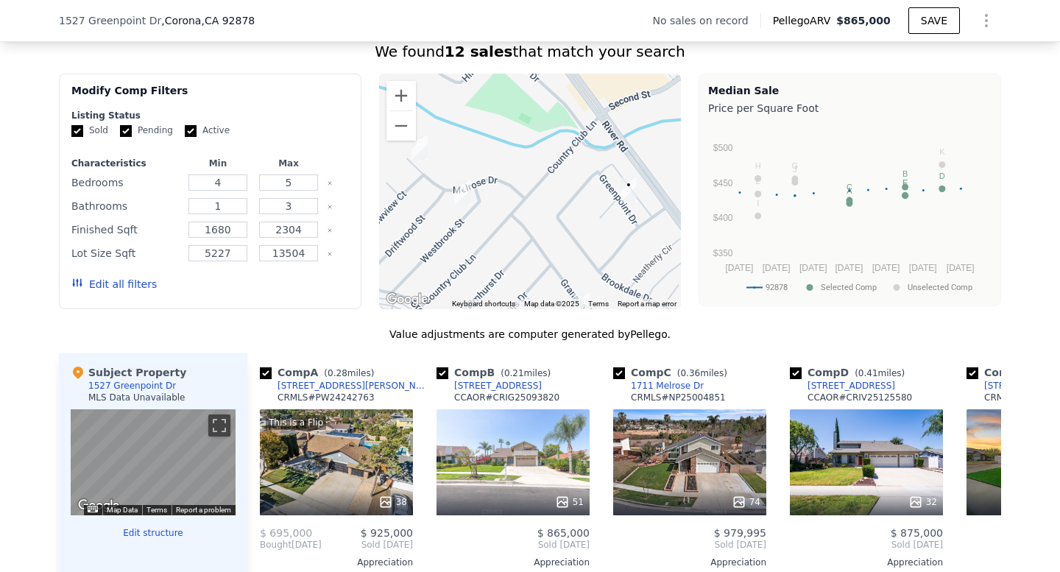
drag, startPoint x: 575, startPoint y: 213, endPoint x: 638, endPoint y: 314, distance: 118.6
click at [638, 309] on div "A B C D E F G H I J K L • Keyboard shortcuts Map Data Map data ©2025 Map data ©…" at bounding box center [530, 191] width 302 height 235
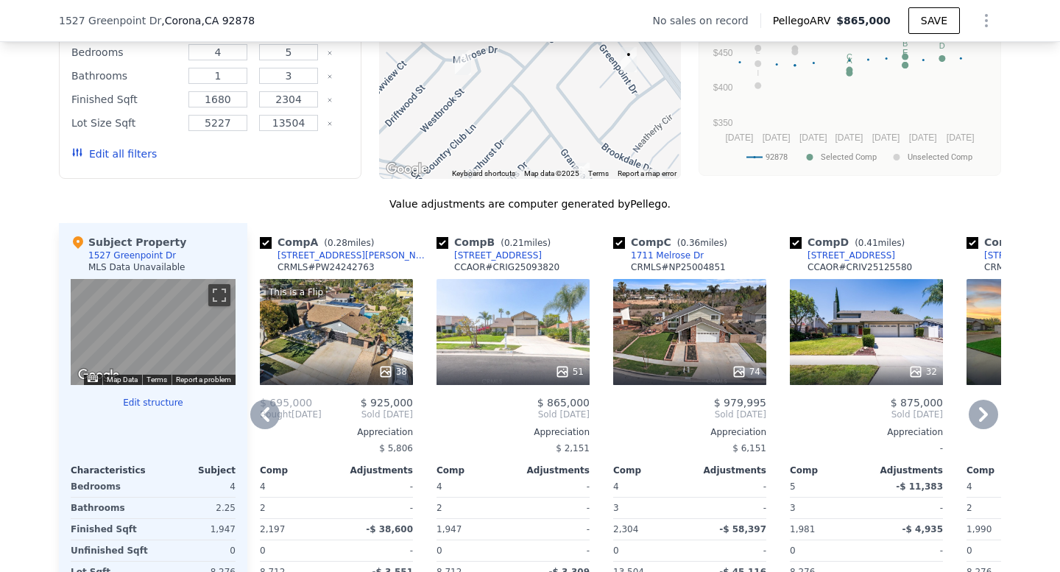
scroll to position [1152, 0]
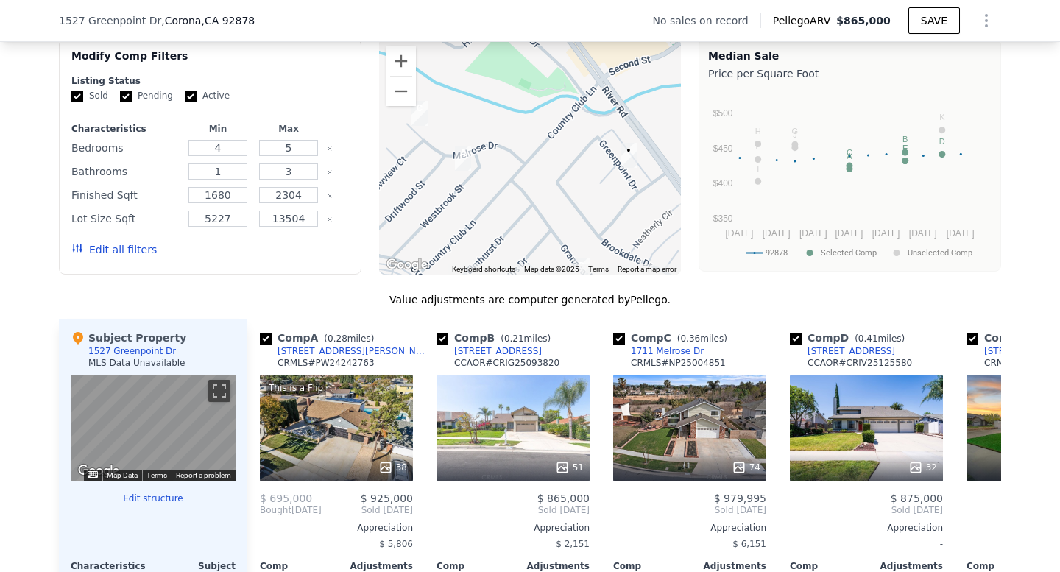
click at [578, 196] on div at bounding box center [530, 156] width 302 height 235
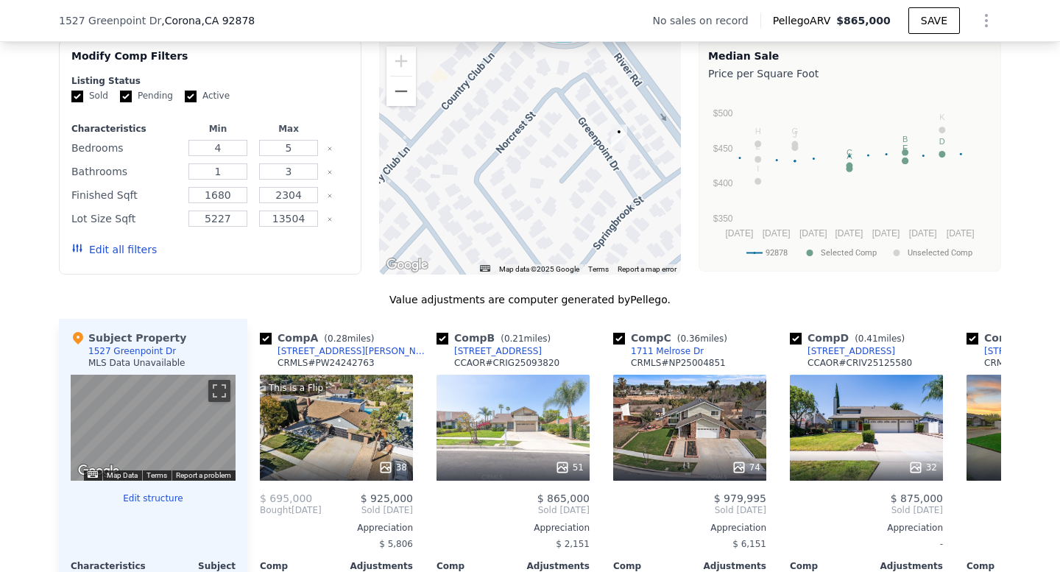
drag, startPoint x: 656, startPoint y: 197, endPoint x: 600, endPoint y: 197, distance: 56.7
click at [600, 197] on div at bounding box center [530, 156] width 302 height 235
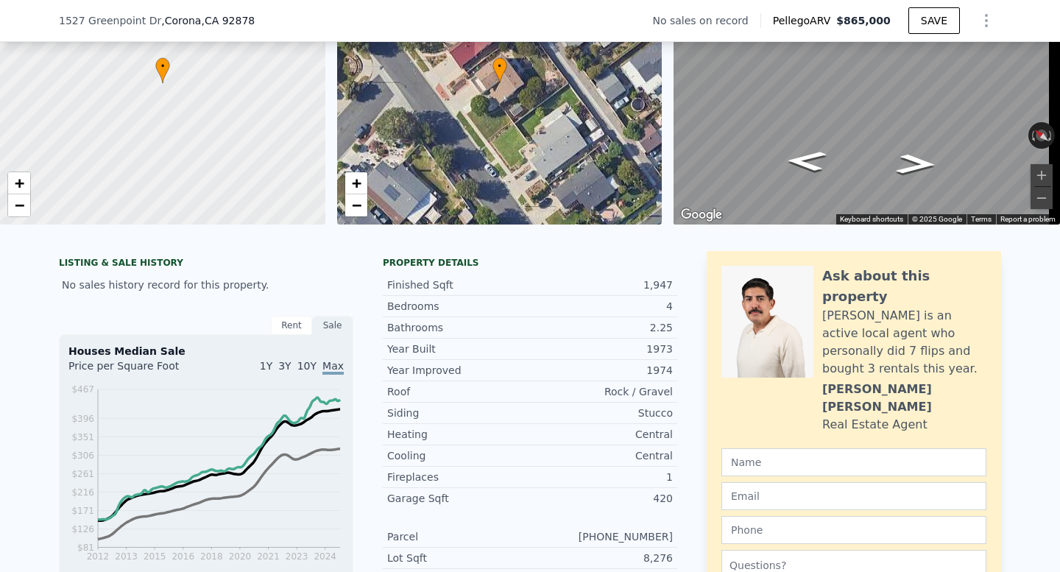
scroll to position [0, 0]
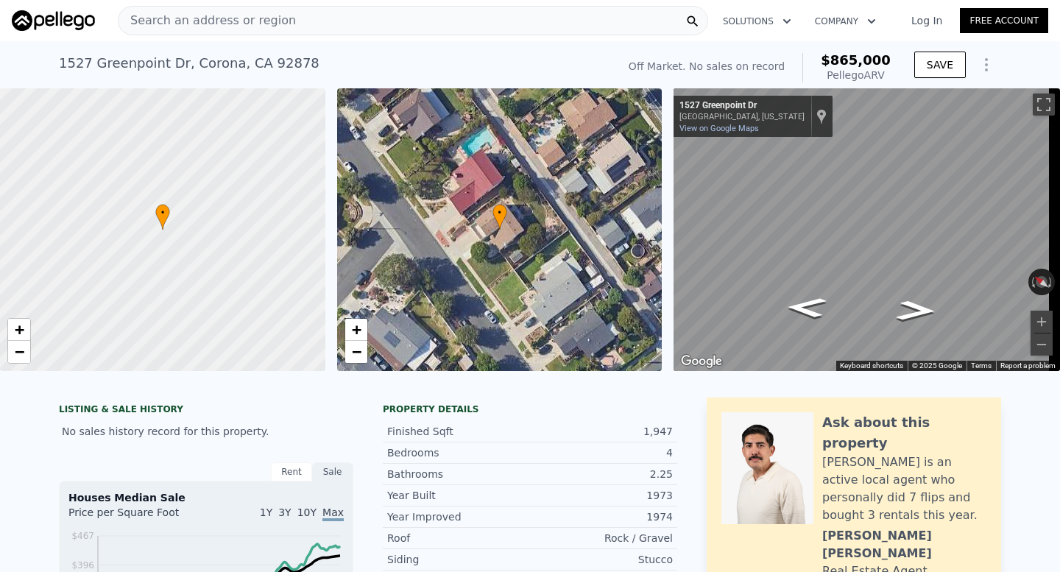
click at [277, 29] on span "Search an address or region" at bounding box center [206, 21] width 177 height 18
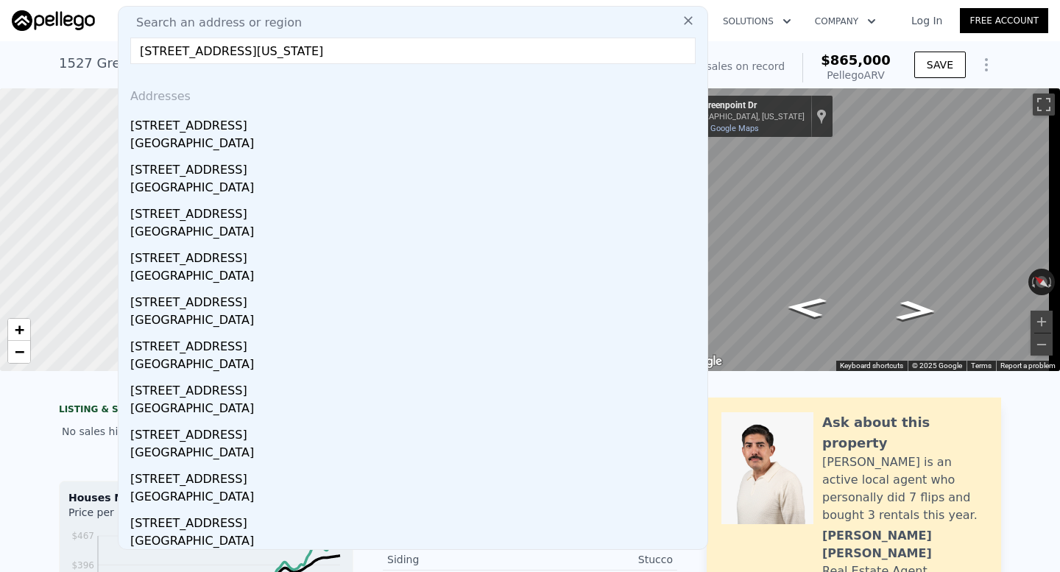
type input "16351 Shadybend Dr Hacienda Heights, California 91745"
click at [300, 98] on div "Addresses" at bounding box center [412, 93] width 577 height 35
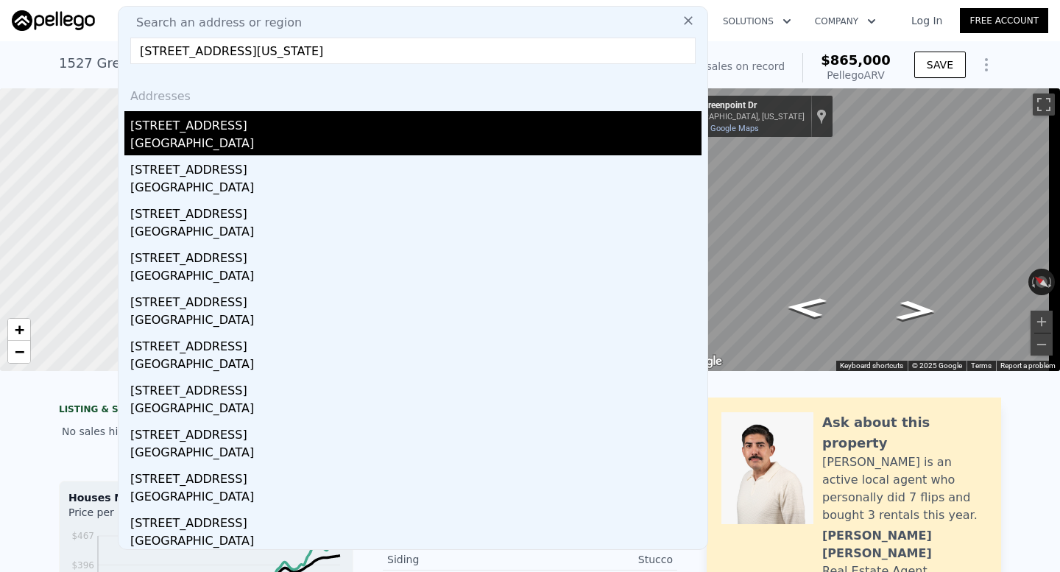
click at [300, 131] on div "16351 Shadybend Dr" at bounding box center [415, 123] width 571 height 24
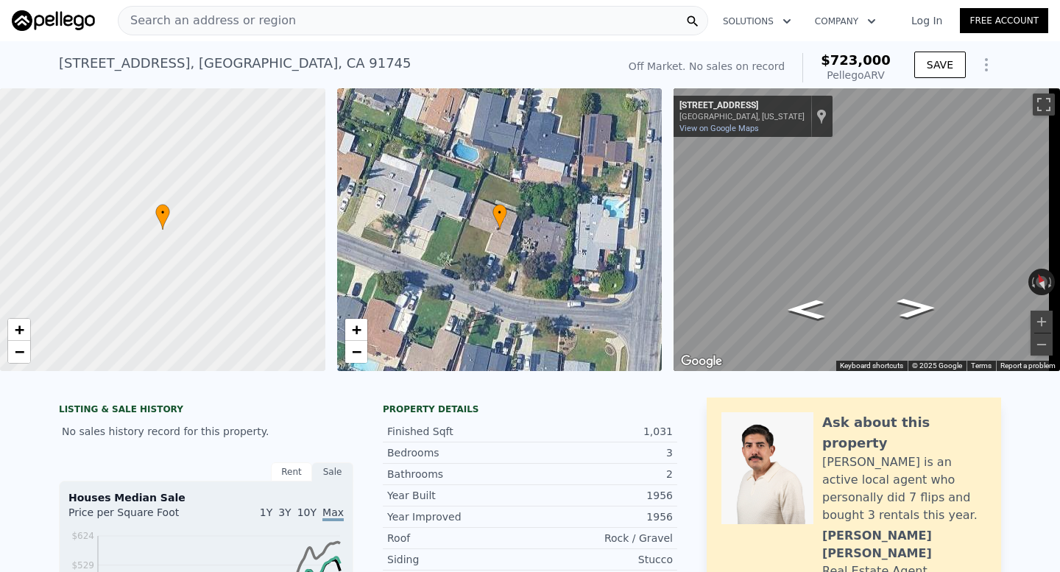
click at [303, 18] on div "Search an address or region" at bounding box center [413, 20] width 590 height 29
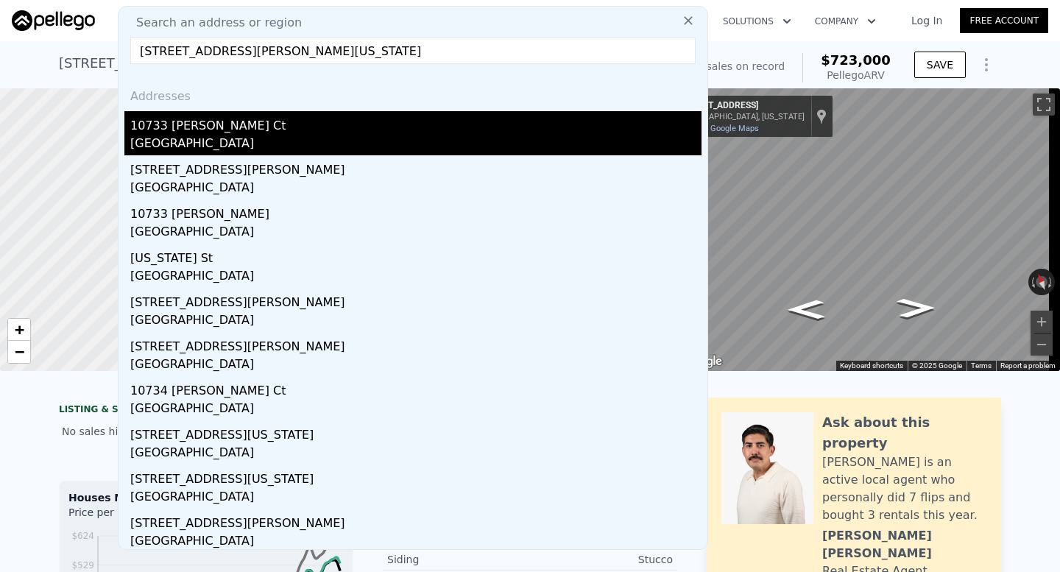
type input "10733 Mead Ct Loma Linda, California 92354"
click at [276, 118] on div "10733 Mead Ct" at bounding box center [415, 123] width 571 height 24
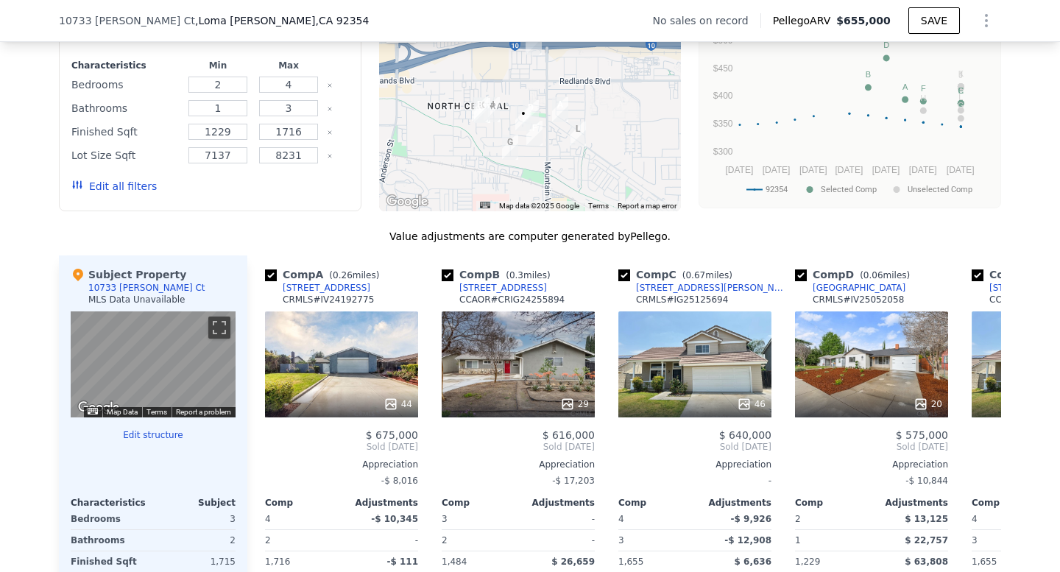
scroll to position [1139, 0]
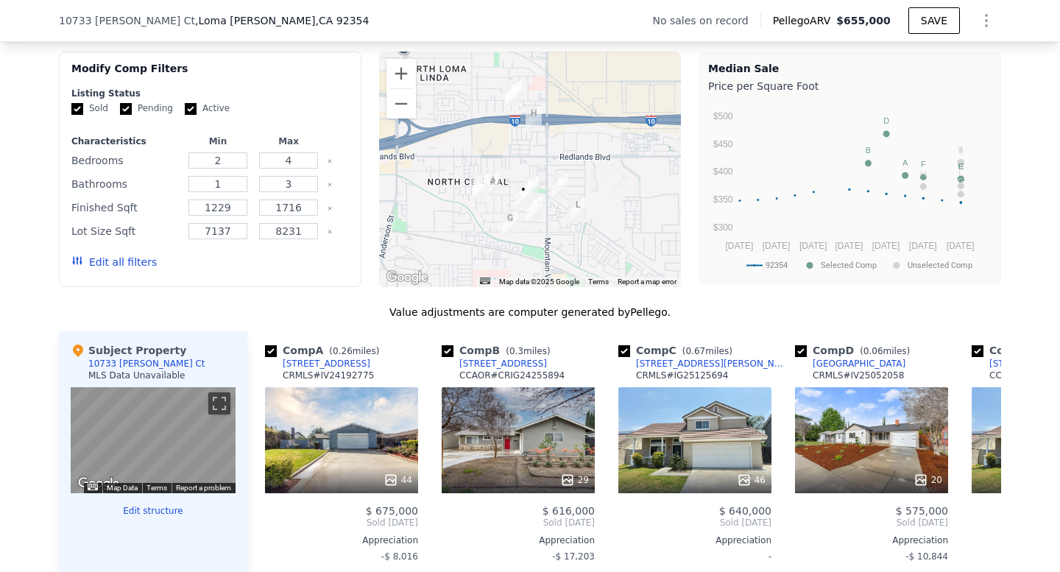
click at [578, 237] on div at bounding box center [530, 169] width 302 height 235
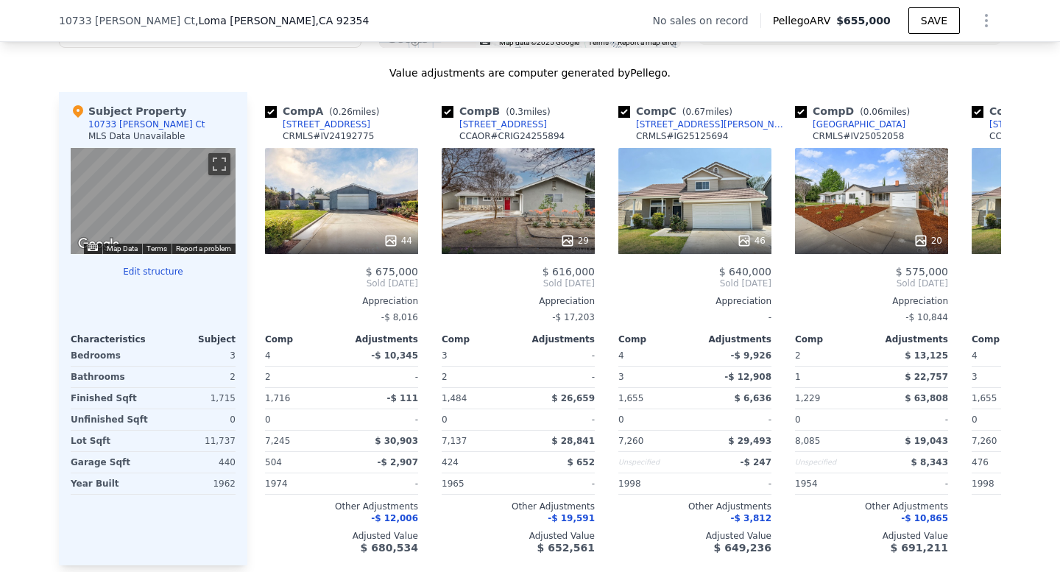
scroll to position [1416, 0]
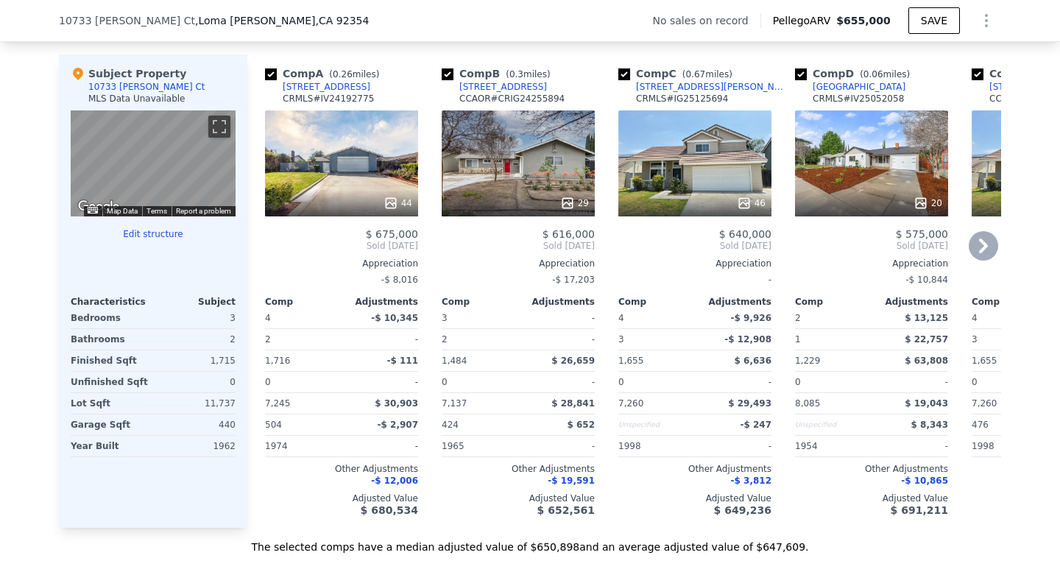
click at [910, 161] on div "20" at bounding box center [871, 163] width 153 height 106
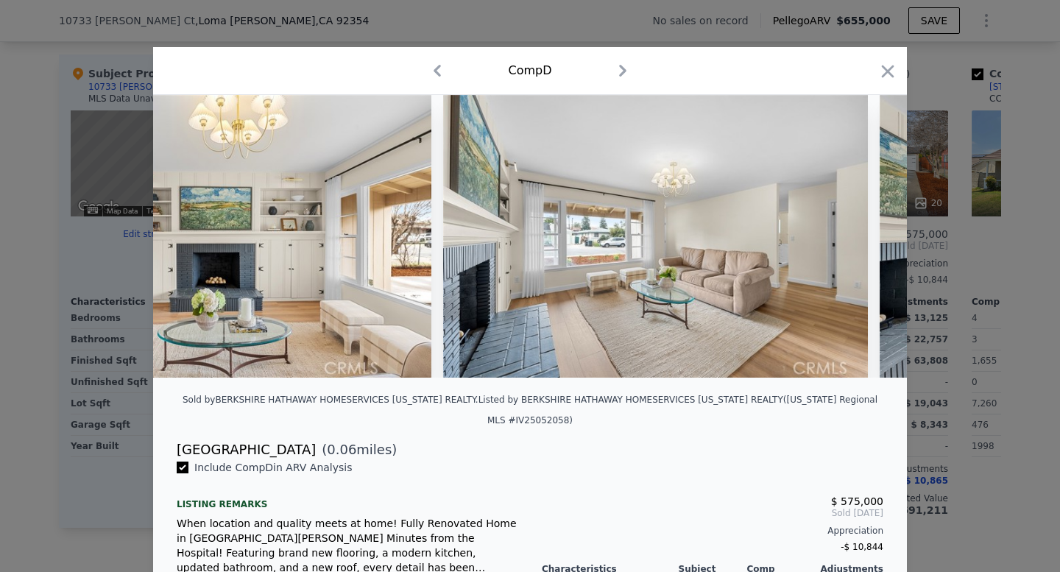
scroll to position [0, 1959]
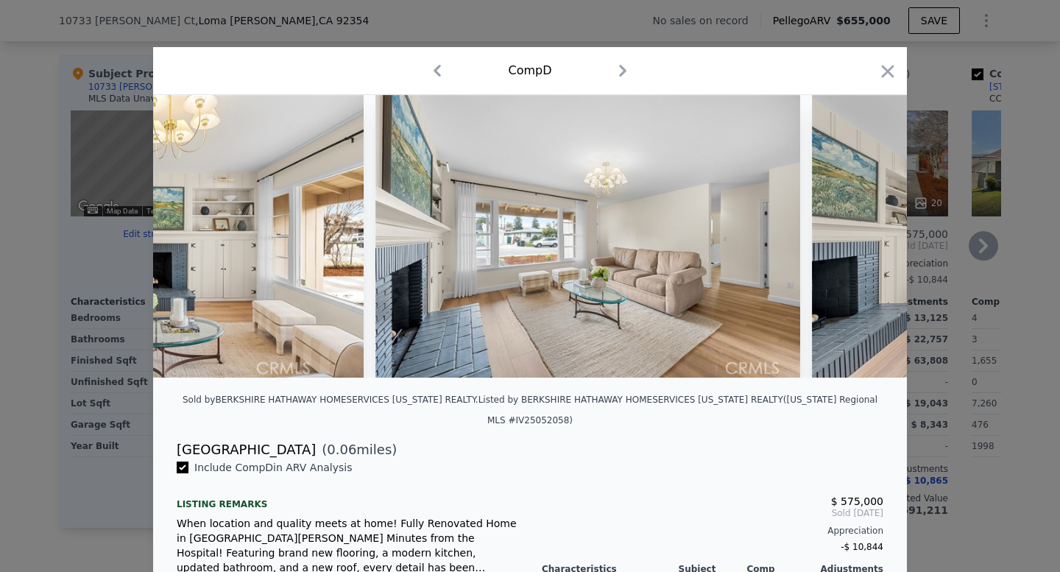
click at [894, 73] on icon "button" at bounding box center [887, 71] width 21 height 21
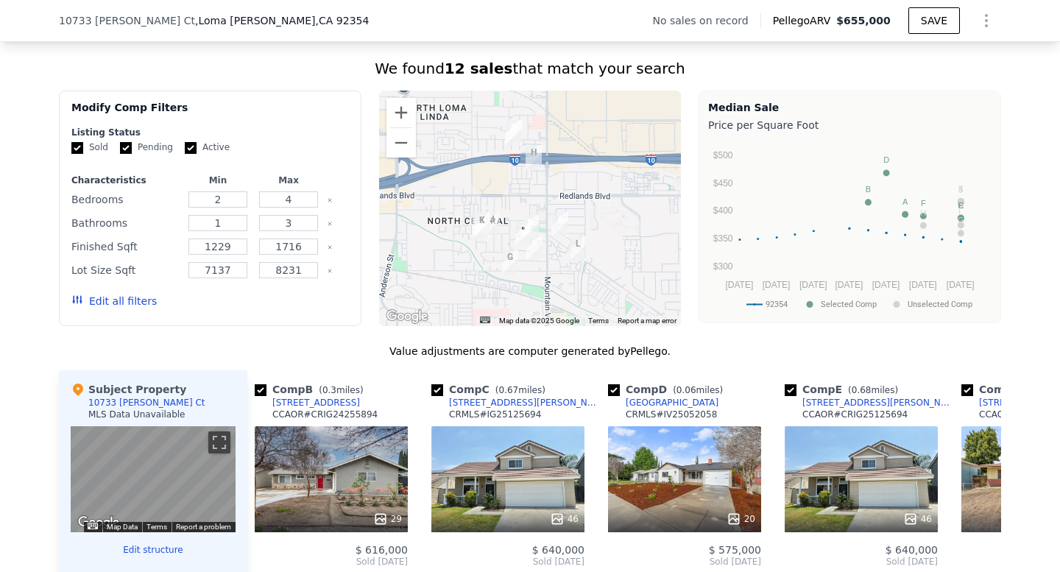
scroll to position [1097, 0]
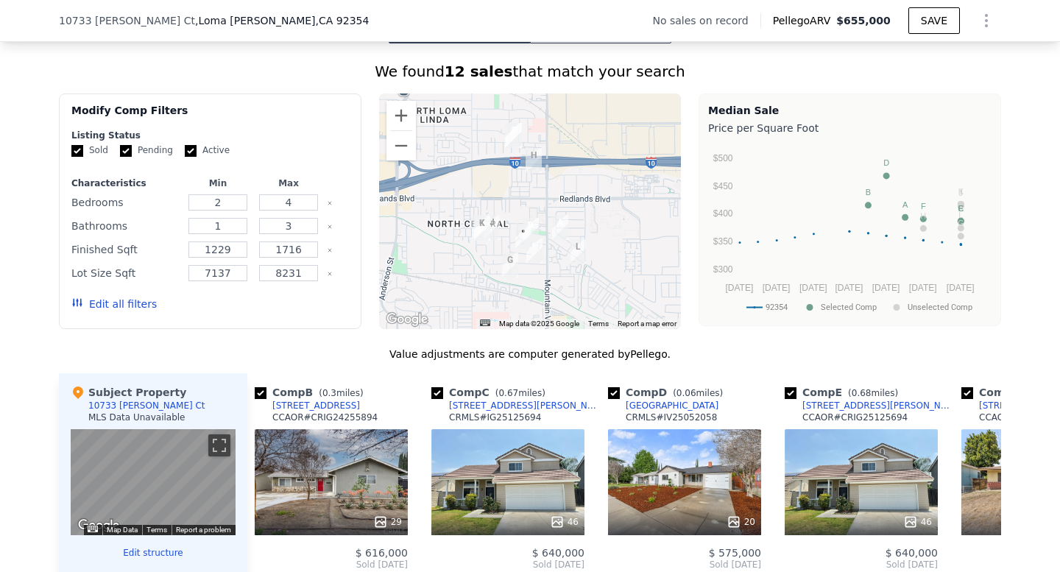
click at [554, 258] on div at bounding box center [530, 210] width 302 height 235
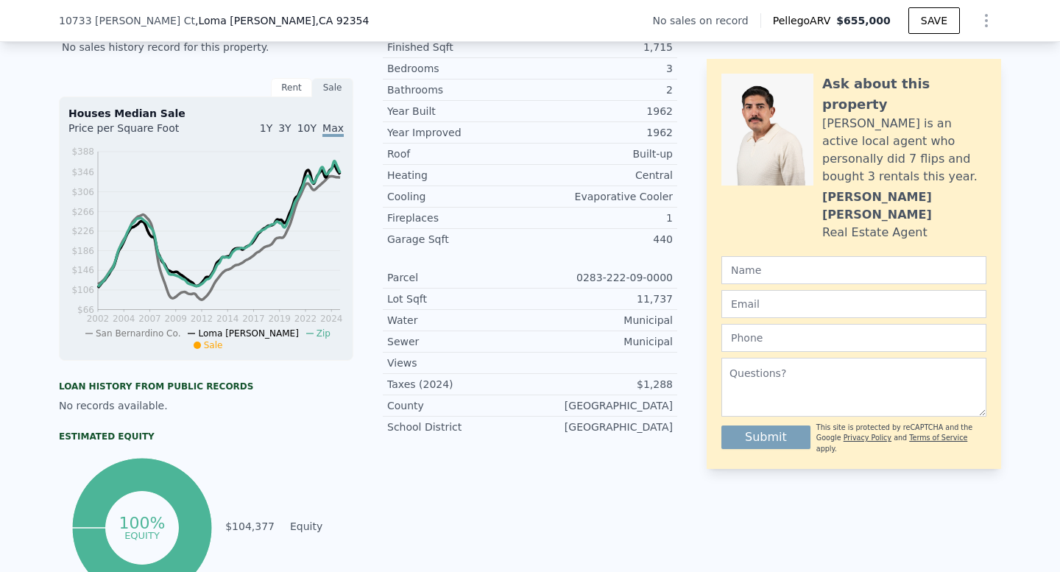
scroll to position [0, 0]
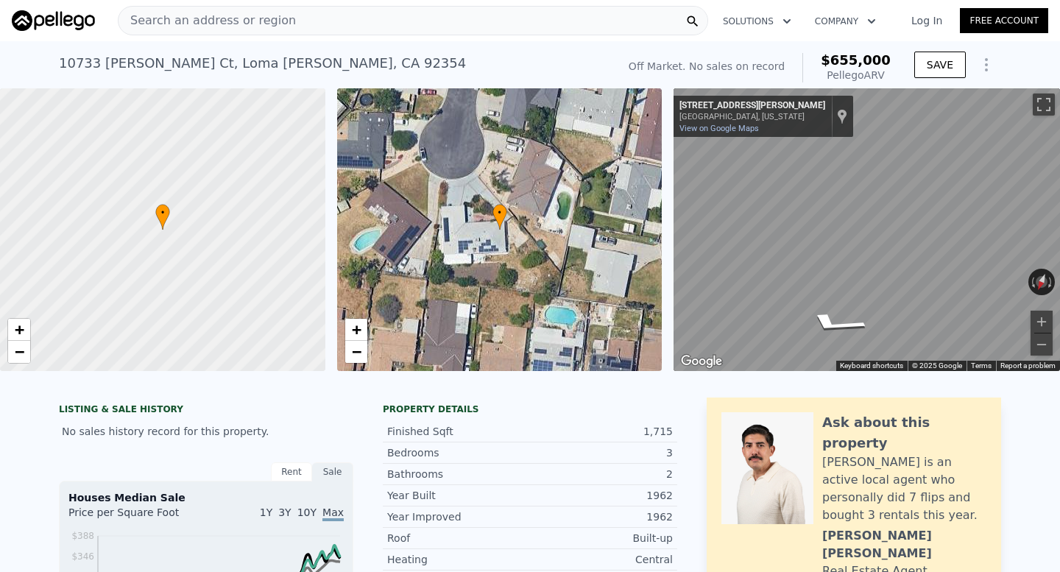
click at [280, 11] on div "Search an address or region" at bounding box center [413, 20] width 590 height 29
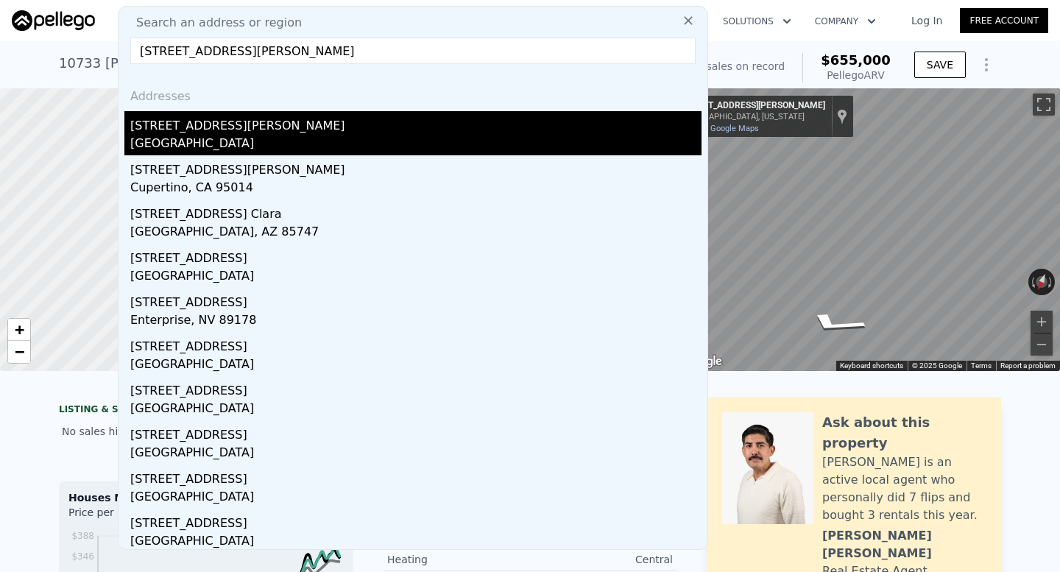
type input "10235 Clara Vista Ln"
click at [372, 121] on div "10235 Clara Vista Ln" at bounding box center [415, 123] width 571 height 24
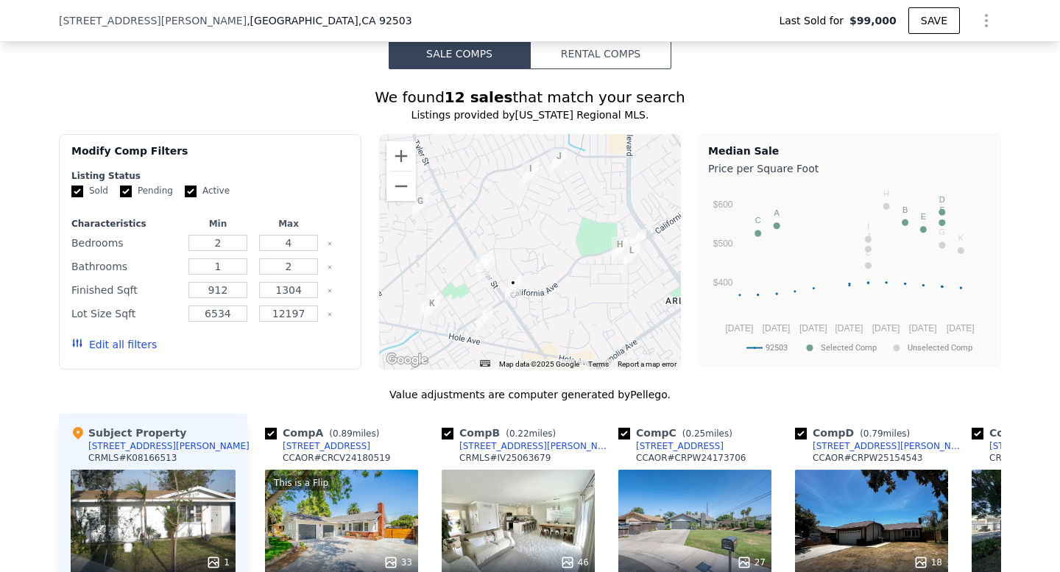
scroll to position [1242, 0]
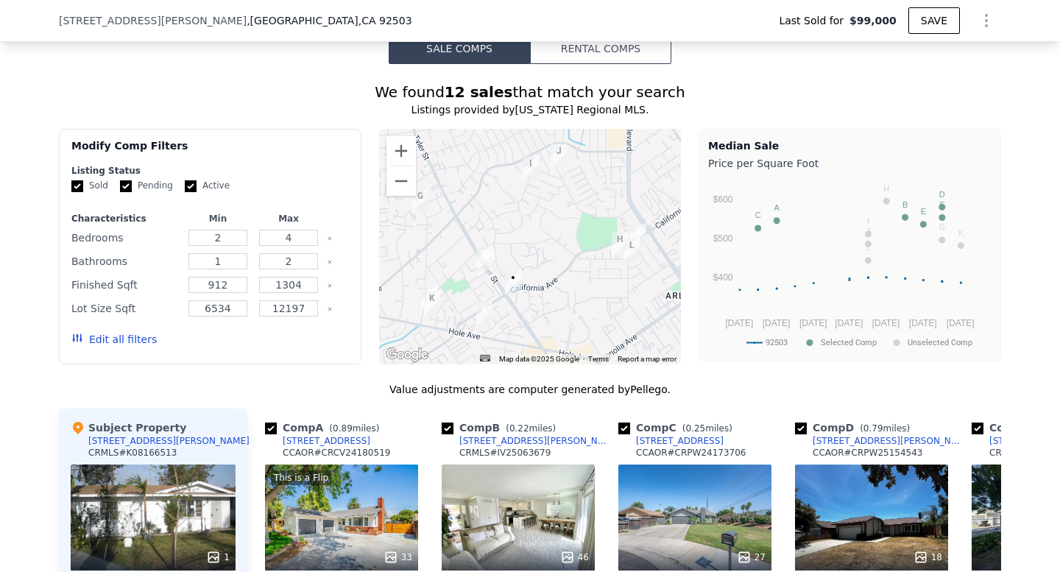
click at [561, 288] on div at bounding box center [530, 246] width 302 height 235
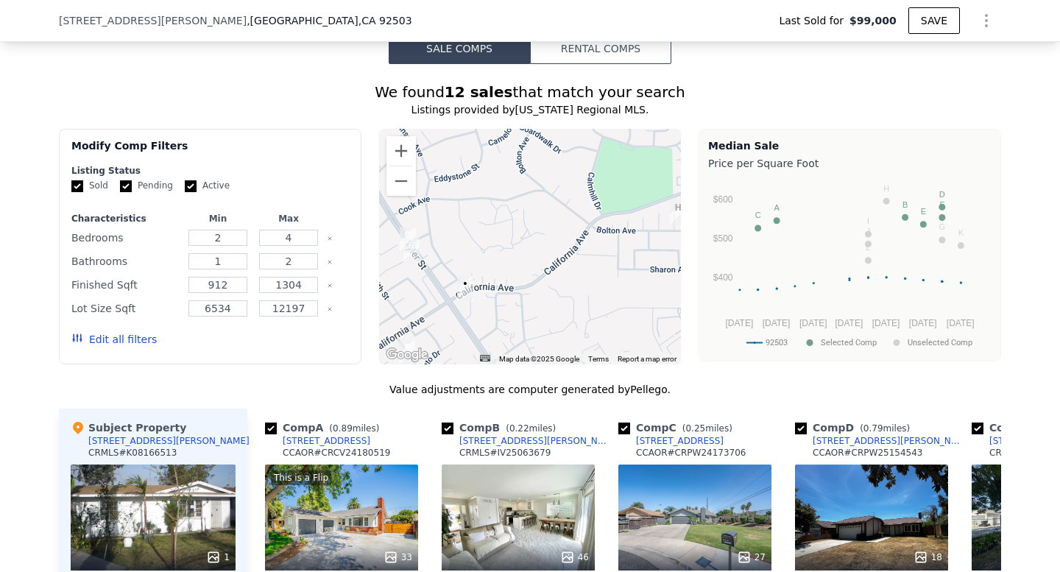
click at [480, 276] on div at bounding box center [530, 246] width 302 height 235
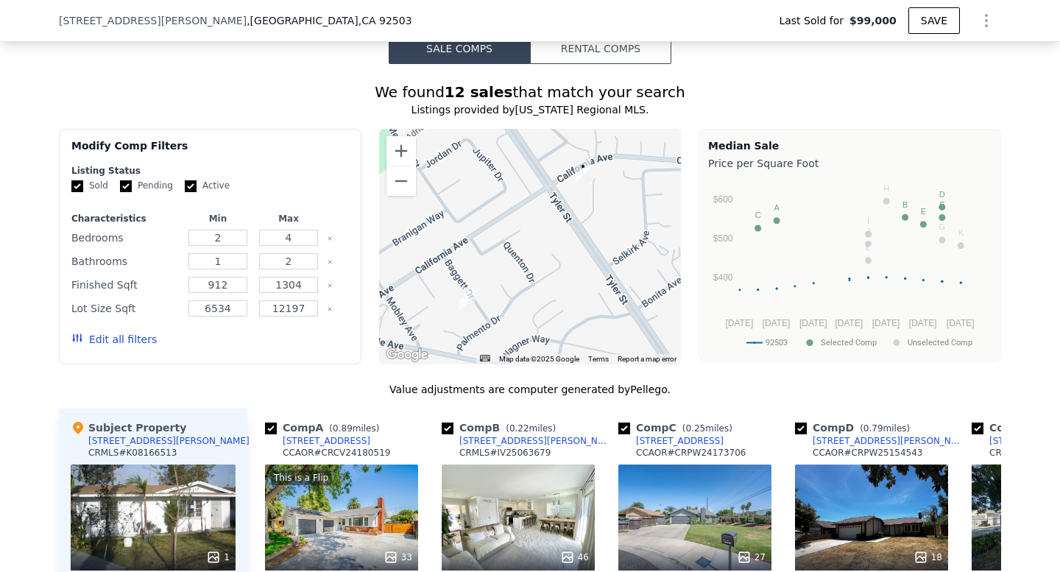
drag, startPoint x: 494, startPoint y: 284, endPoint x: 631, endPoint y: 145, distance: 195.7
click at [631, 145] on div at bounding box center [530, 246] width 302 height 235
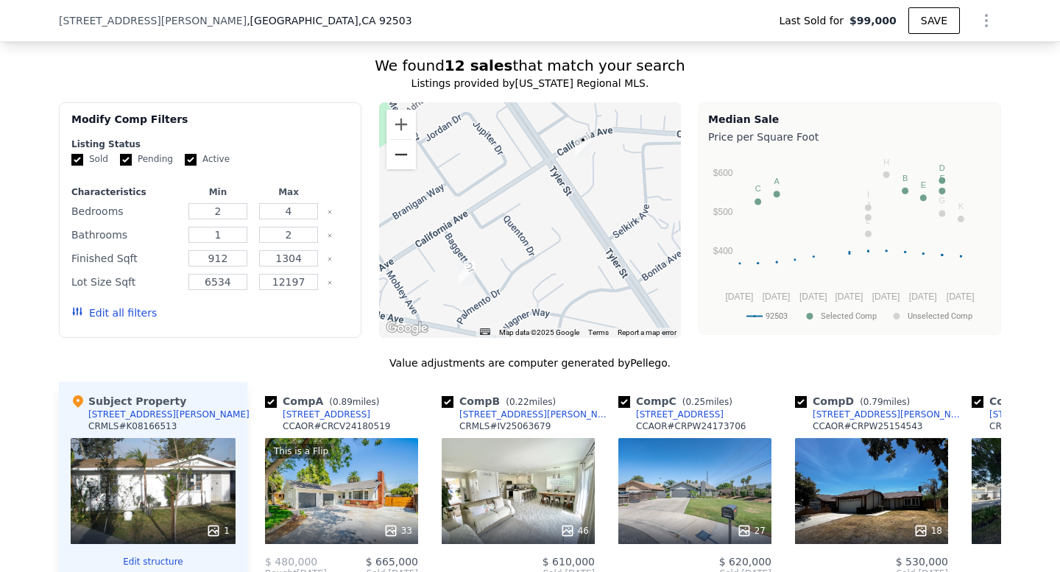
click at [397, 157] on button "Zoom out" at bounding box center [400, 154] width 29 height 29
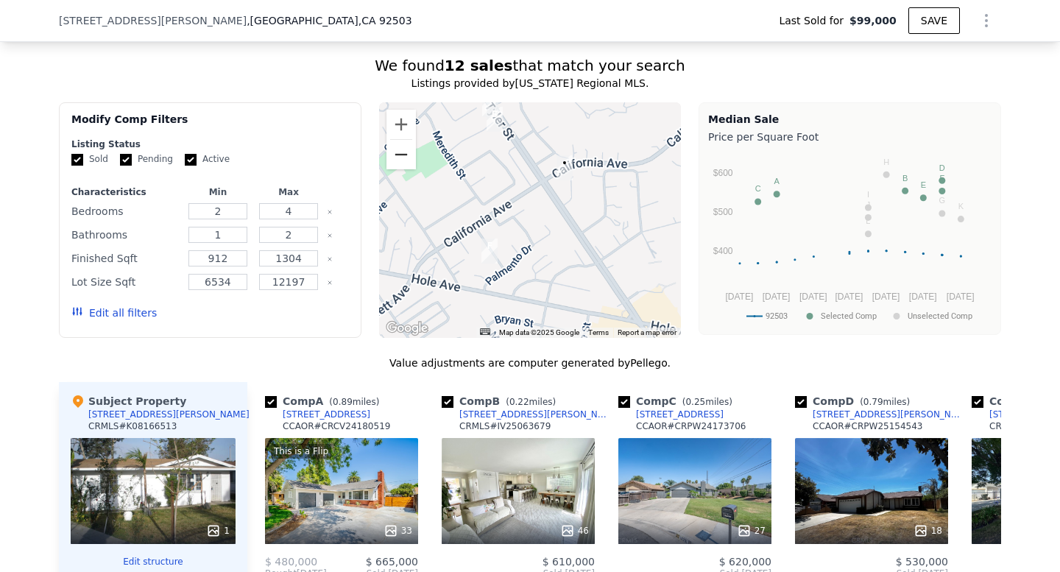
click at [397, 157] on button "Zoom out" at bounding box center [400, 154] width 29 height 29
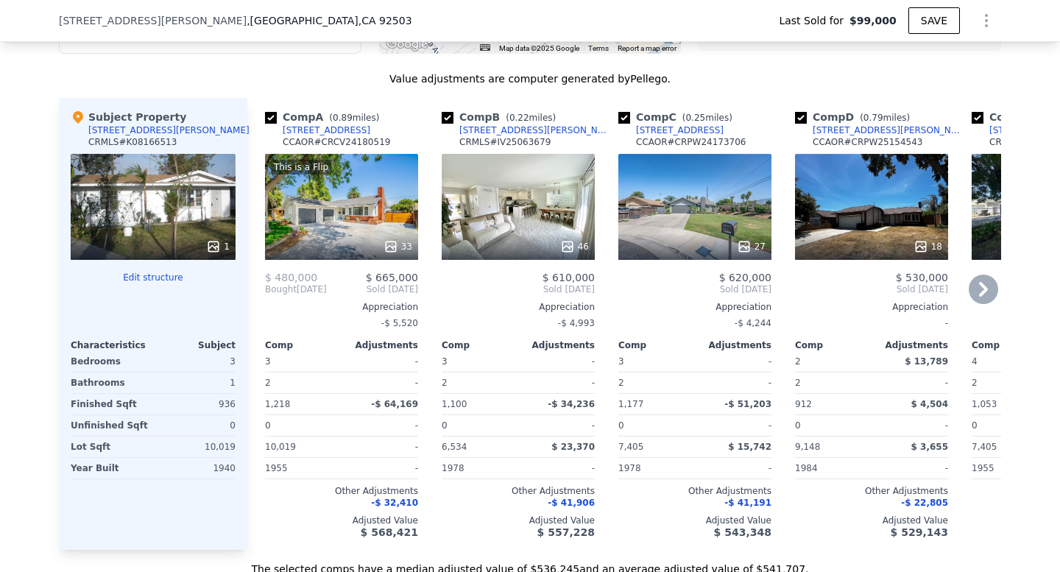
scroll to position [1562, 0]
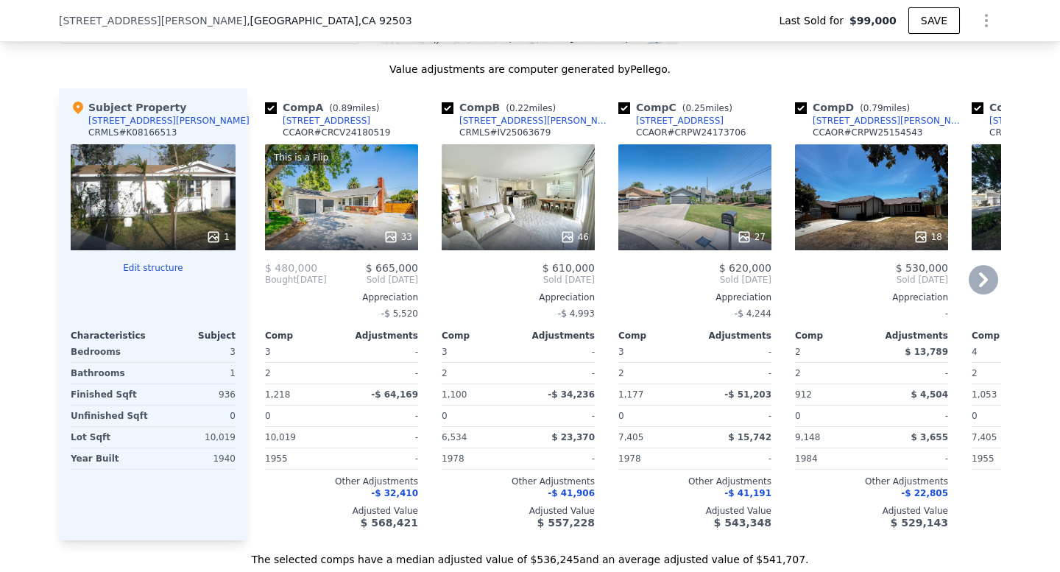
click at [388, 191] on div "This is a Flip 33" at bounding box center [341, 197] width 153 height 106
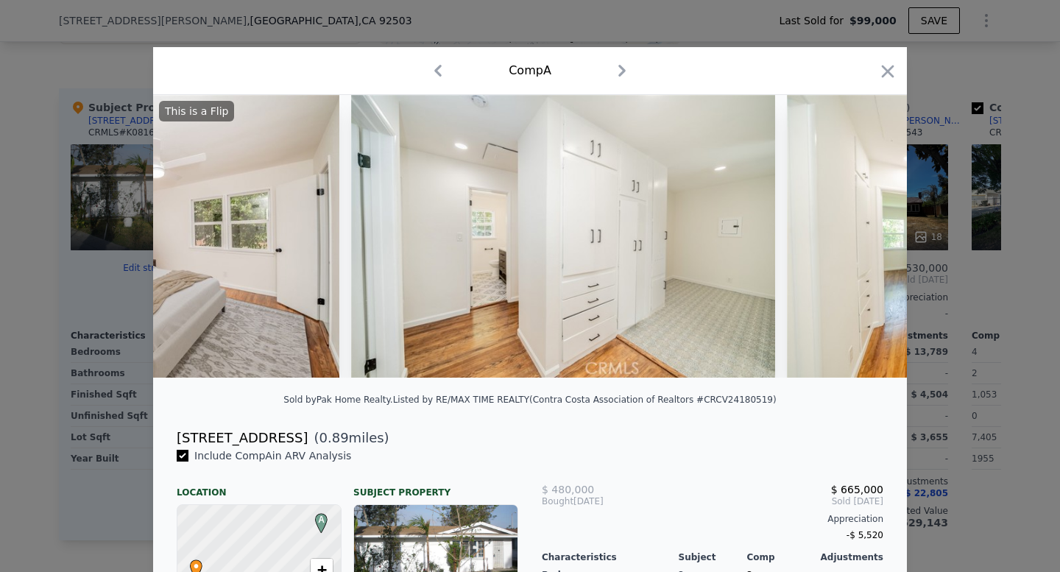
scroll to position [0, 5564]
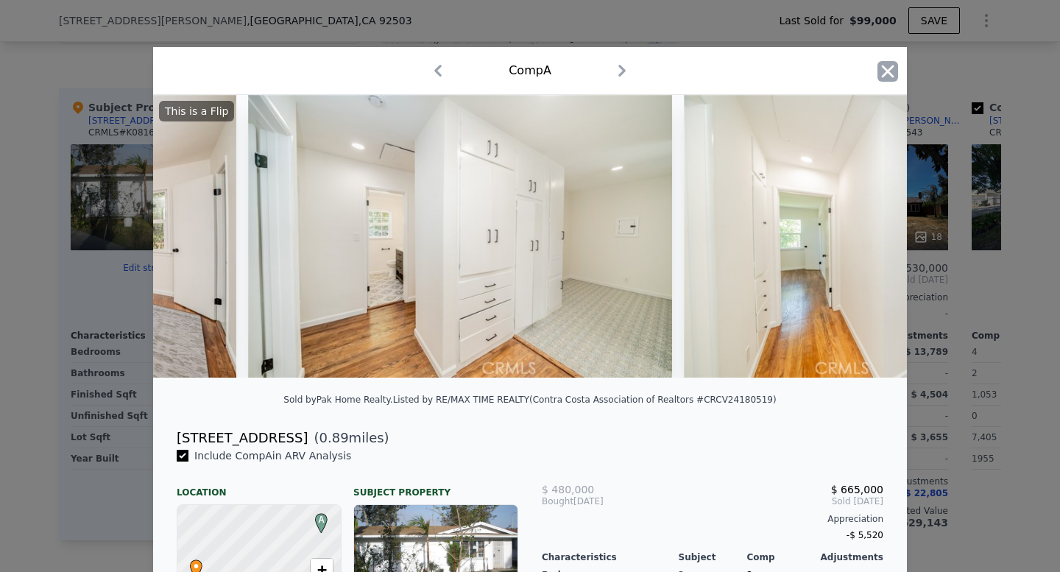
click at [882, 68] on icon "button" at bounding box center [887, 71] width 21 height 21
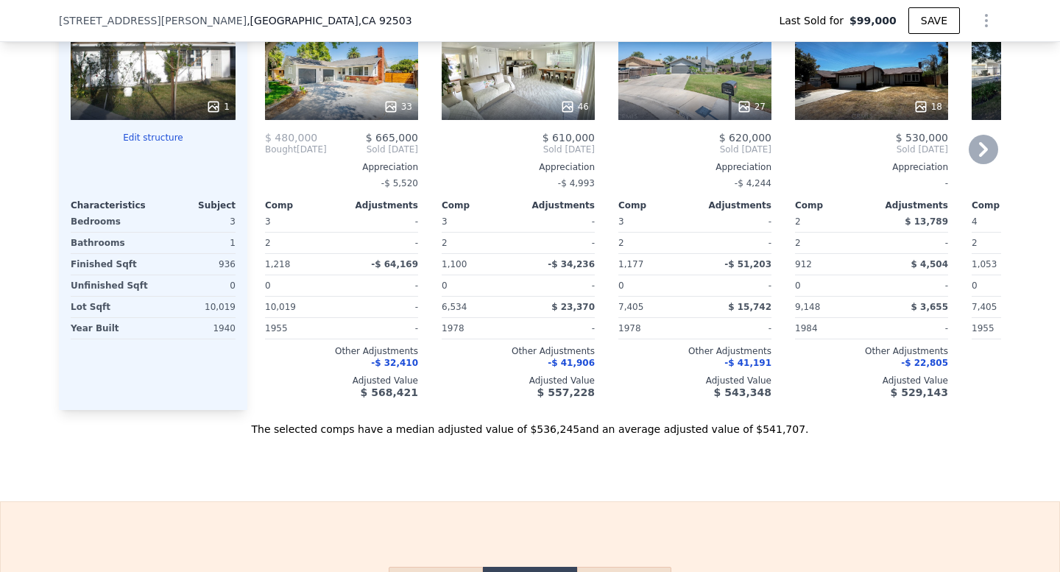
scroll to position [1738, 0]
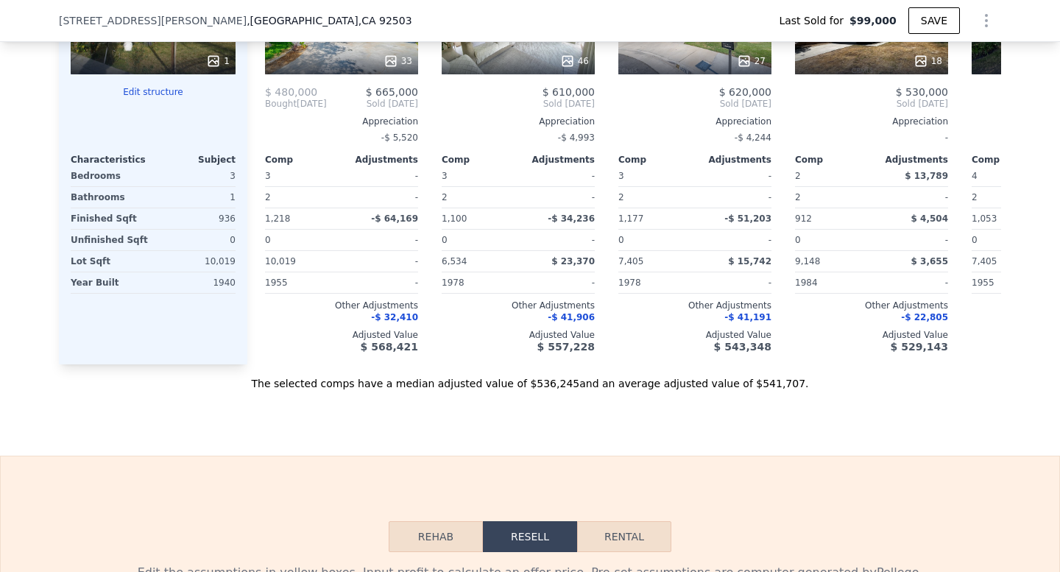
type input "$ 546,000"
type input "$ 407,941"
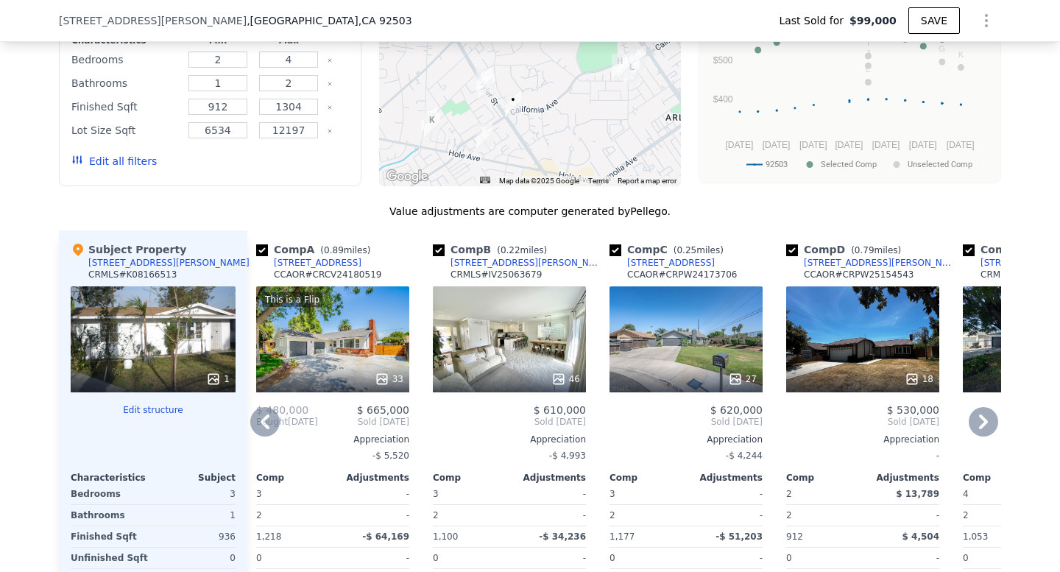
scroll to position [1423, 0]
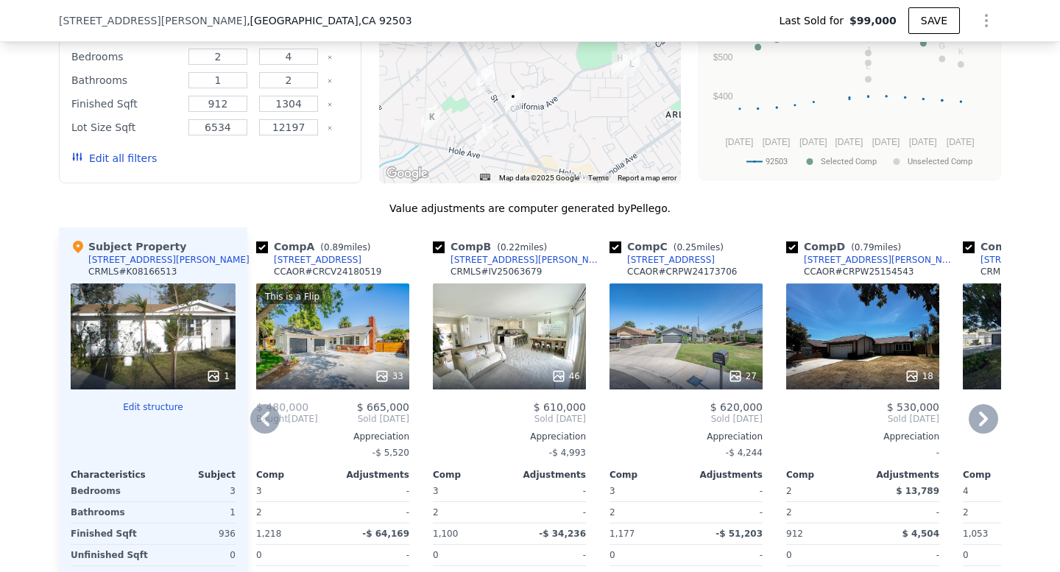
click at [863, 339] on div "18" at bounding box center [862, 336] width 153 height 106
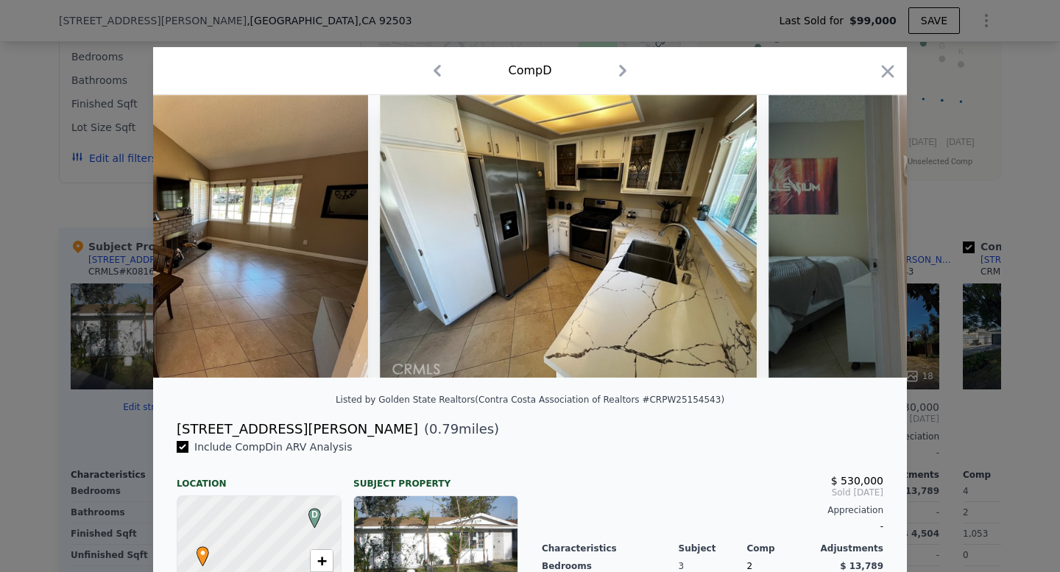
scroll to position [0, 2385]
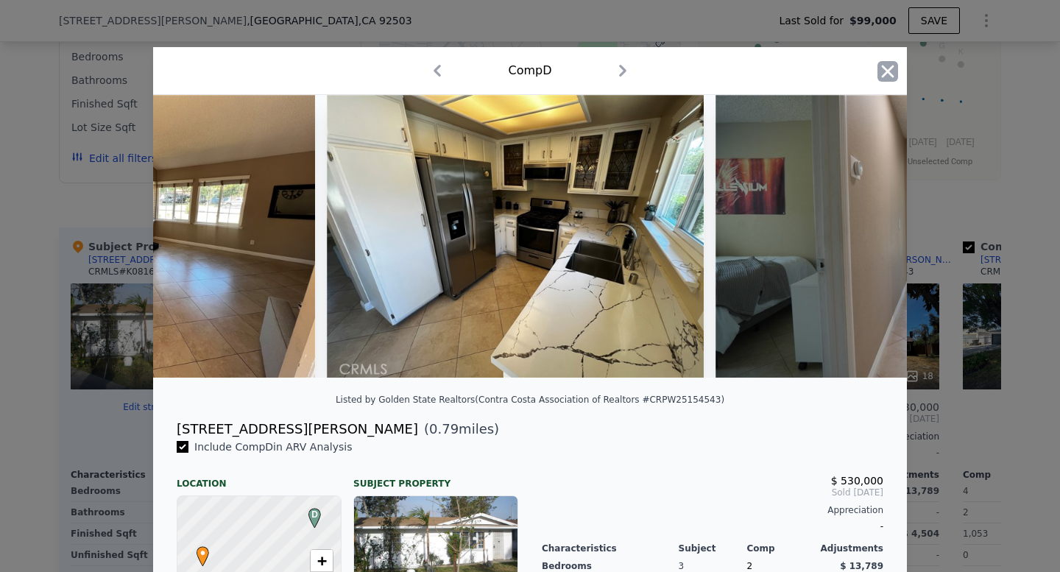
click at [887, 75] on icon "button" at bounding box center [887, 71] width 21 height 21
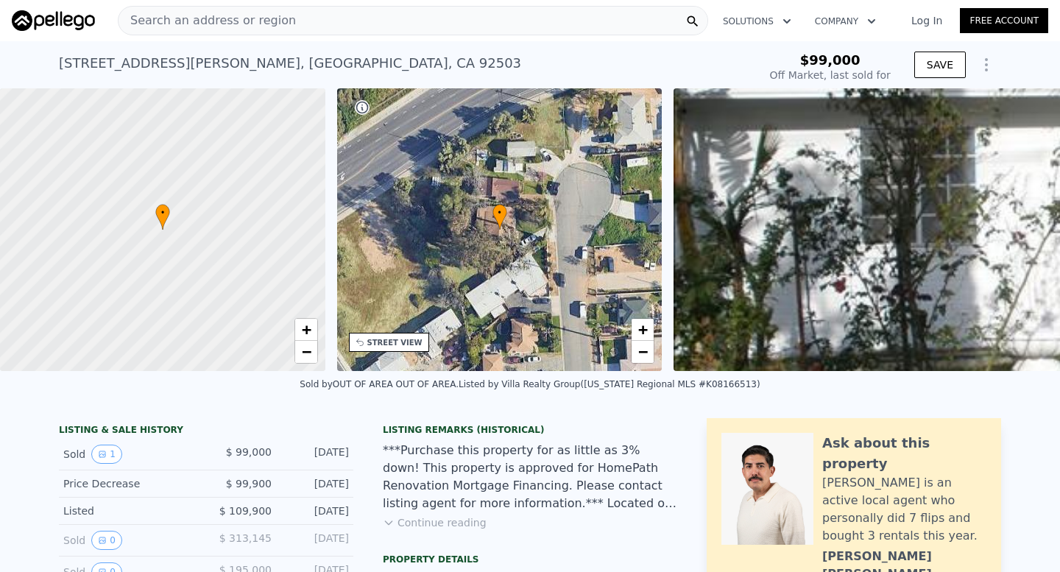
click at [334, 13] on div "Search an address or region" at bounding box center [413, 20] width 590 height 29
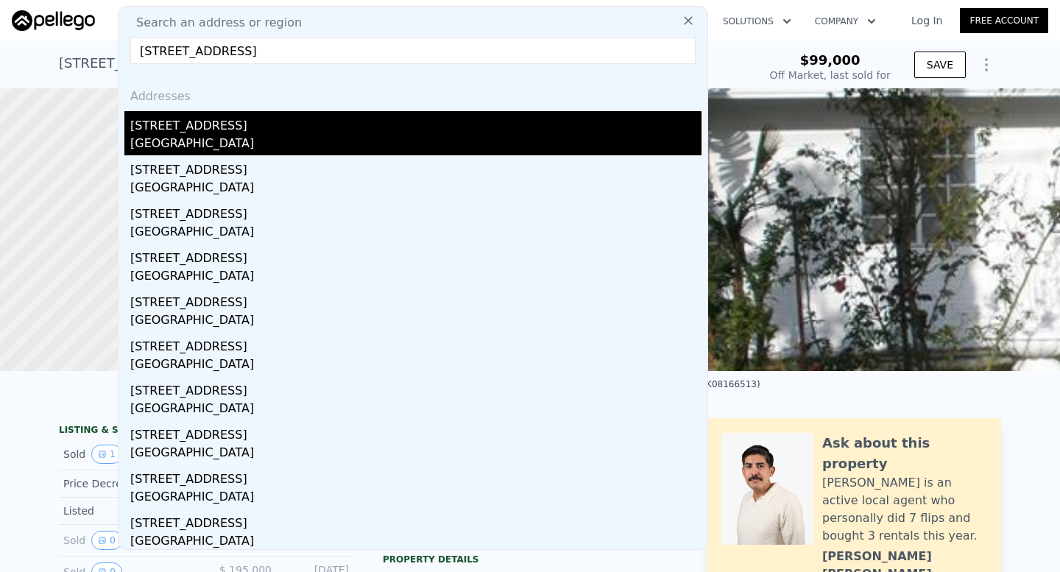
type input "10520 58th Street, Jurupa Valley, CA 91752"
click at [280, 138] on div "Jurupa Valley, CA 91752" at bounding box center [415, 145] width 571 height 21
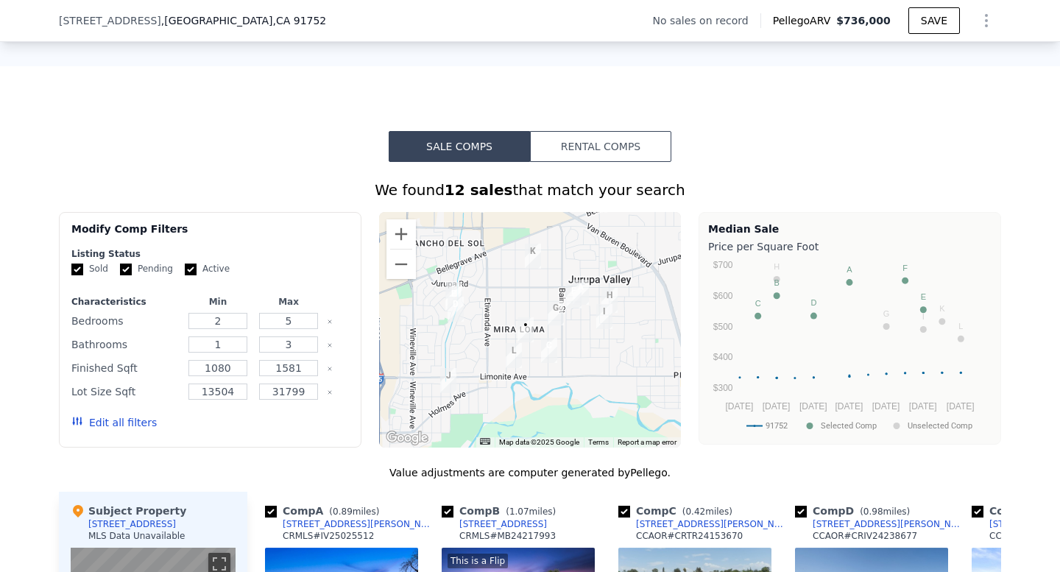
scroll to position [994, 0]
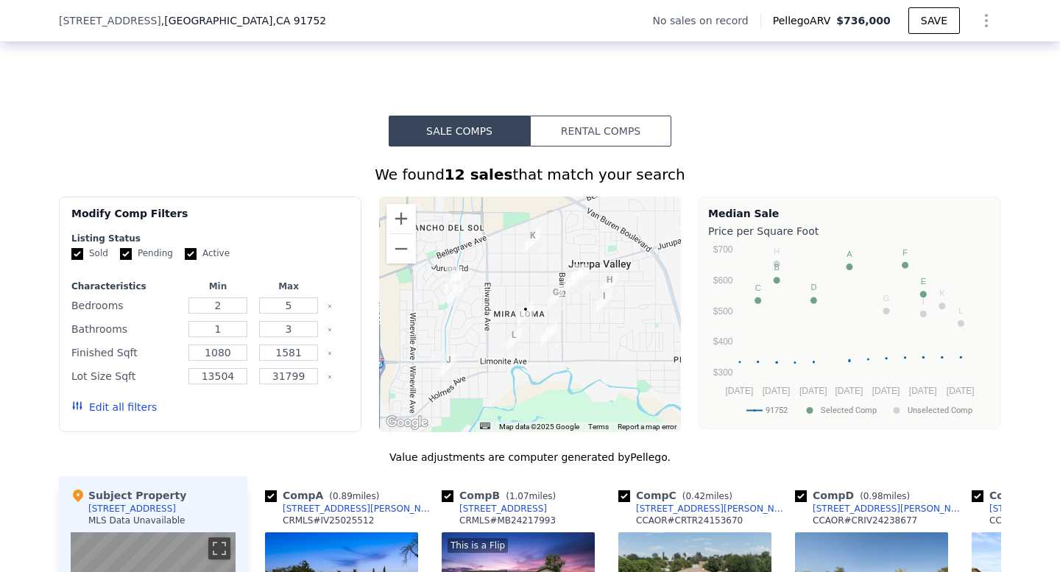
click at [564, 355] on div at bounding box center [530, 313] width 302 height 235
click at [564, 356] on div at bounding box center [530, 313] width 302 height 235
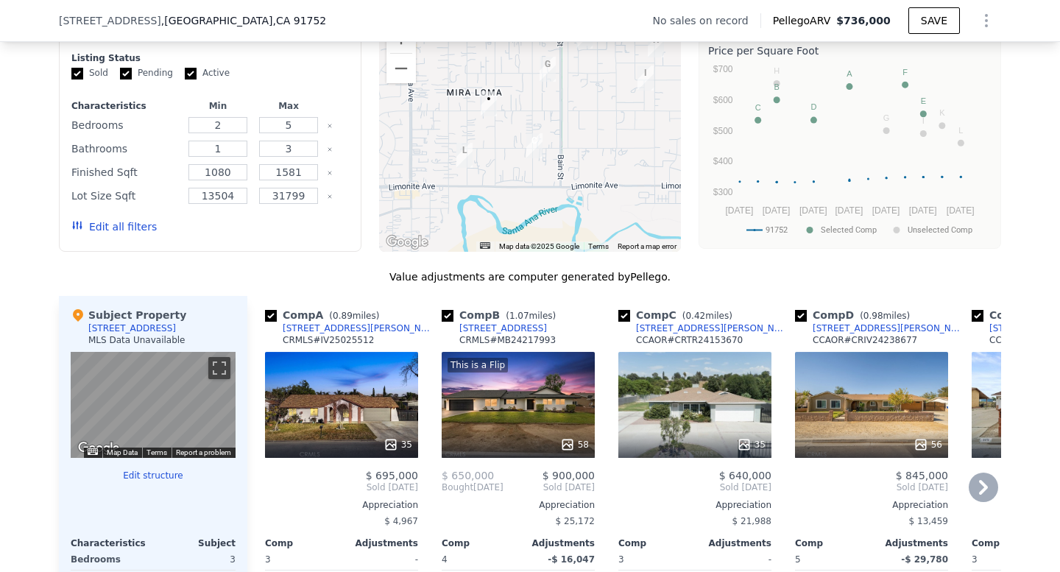
scroll to position [1126, 0]
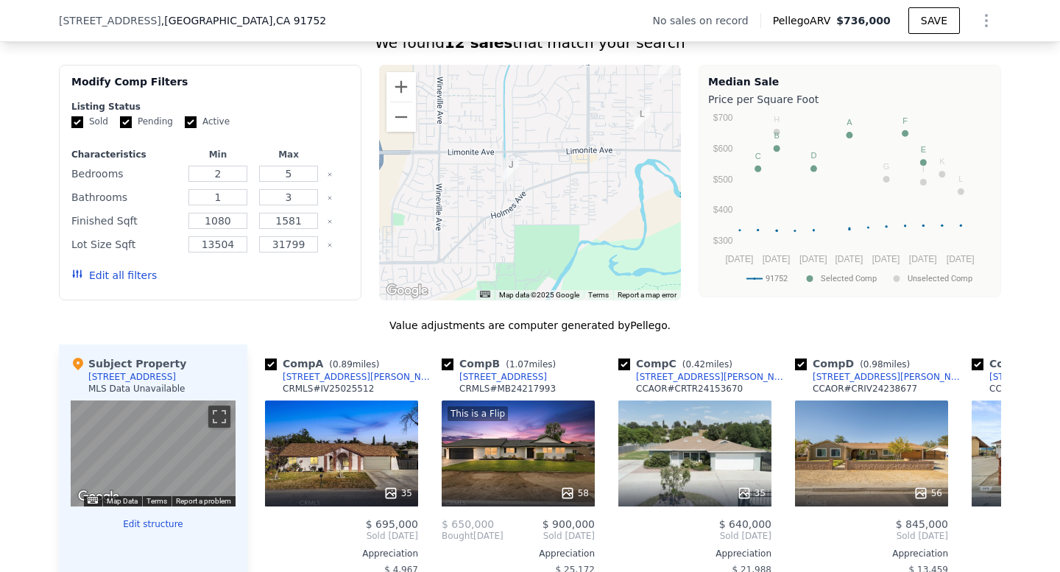
drag, startPoint x: 577, startPoint y: 194, endPoint x: 759, endPoint y: 106, distance: 201.8
click at [759, 106] on div "Modify Comp Filters Listing Status Sold Pending Active Characteristics Min Max …" at bounding box center [530, 182] width 942 height 235
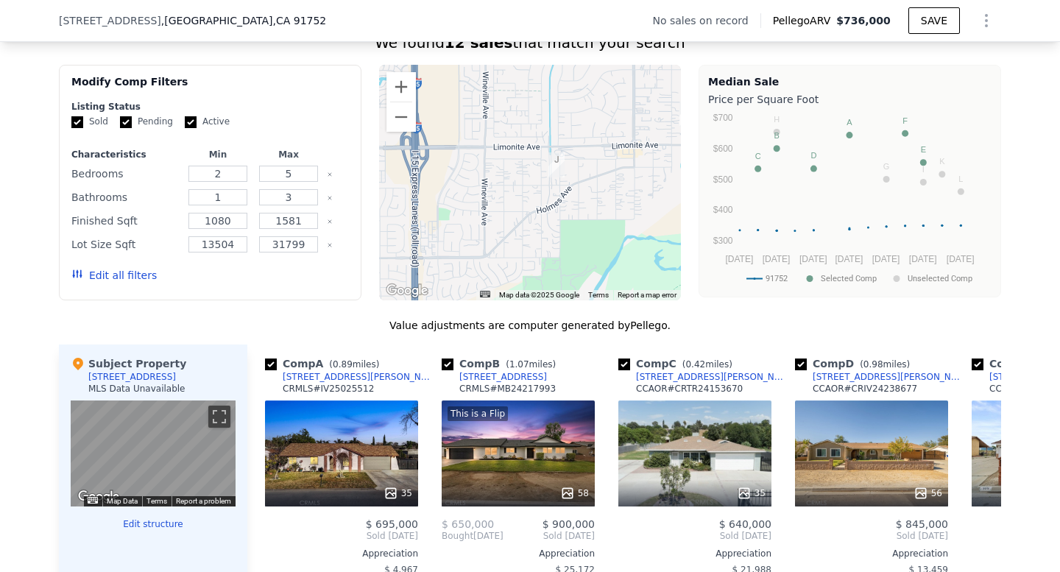
drag, startPoint x: 551, startPoint y: 133, endPoint x: 628, endPoint y: 161, distance: 82.2
click at [628, 161] on div at bounding box center [530, 182] width 302 height 235
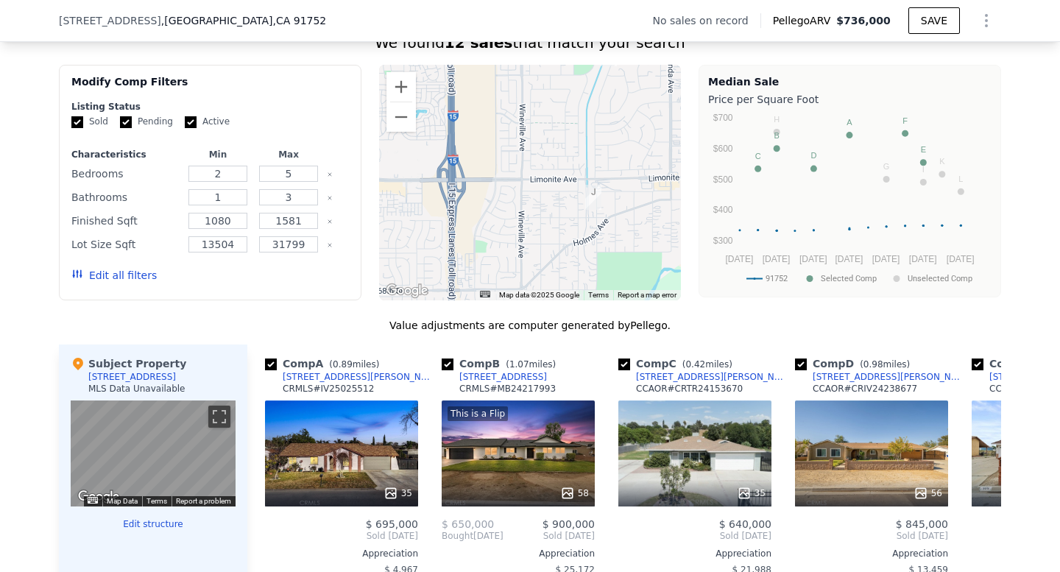
drag, startPoint x: 553, startPoint y: 133, endPoint x: 482, endPoint y: 211, distance: 105.2
click at [482, 211] on div at bounding box center [530, 182] width 302 height 235
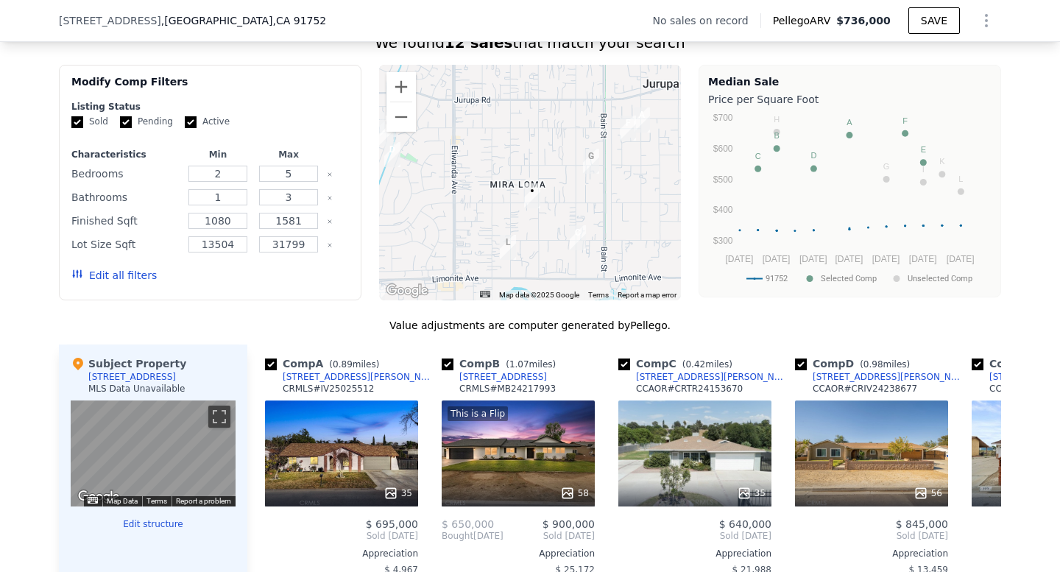
drag, startPoint x: 531, startPoint y: 185, endPoint x: 462, endPoint y: 113, distance: 100.5
click at [462, 113] on div at bounding box center [530, 182] width 302 height 235
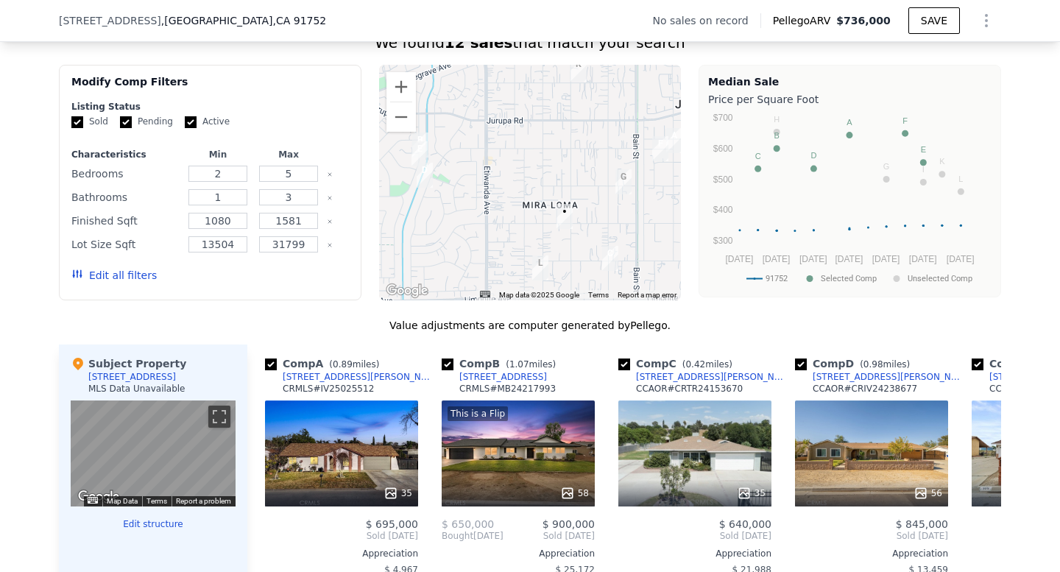
drag, startPoint x: 444, startPoint y: 138, endPoint x: 478, endPoint y: 158, distance: 39.6
click at [478, 158] on div at bounding box center [530, 182] width 302 height 235
click at [401, 118] on button "Zoom out" at bounding box center [400, 116] width 29 height 29
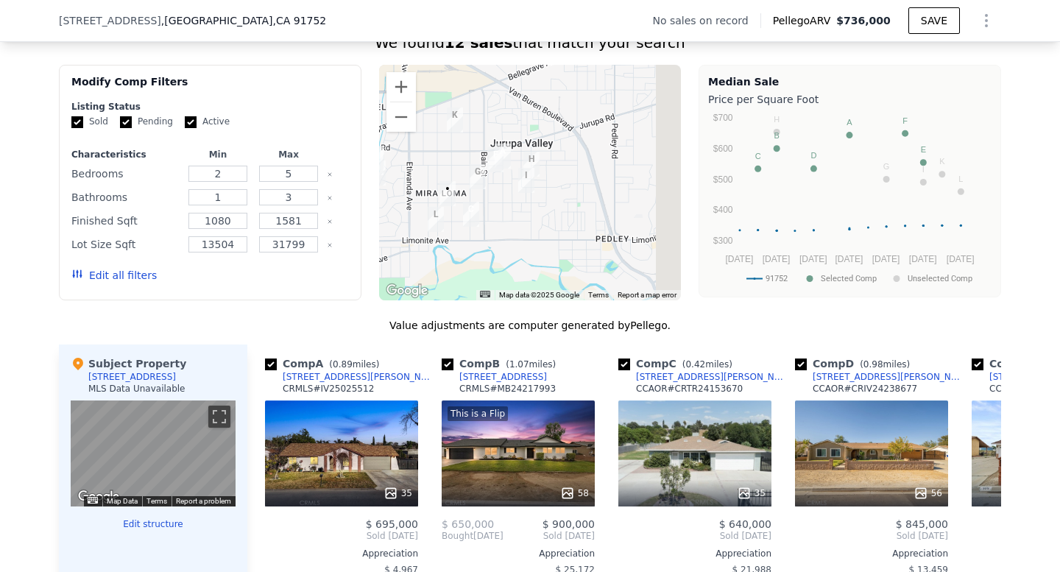
drag, startPoint x: 620, startPoint y: 221, endPoint x: 488, endPoint y: 221, distance: 131.7
click at [488, 221] on div at bounding box center [530, 182] width 302 height 235
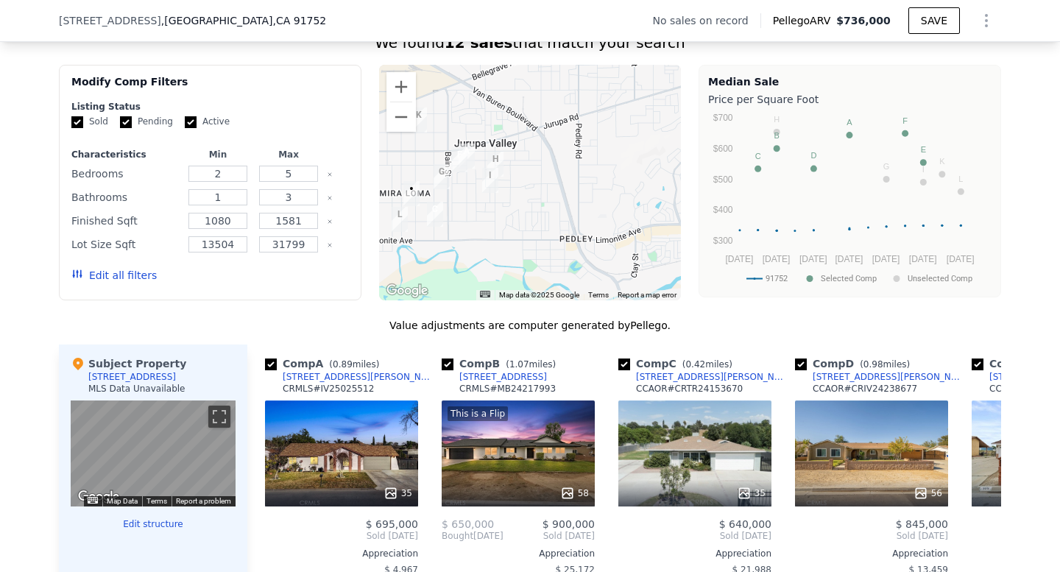
drag, startPoint x: 488, startPoint y: 221, endPoint x: 561, endPoint y: 221, distance: 73.6
click at [561, 221] on div at bounding box center [530, 182] width 302 height 235
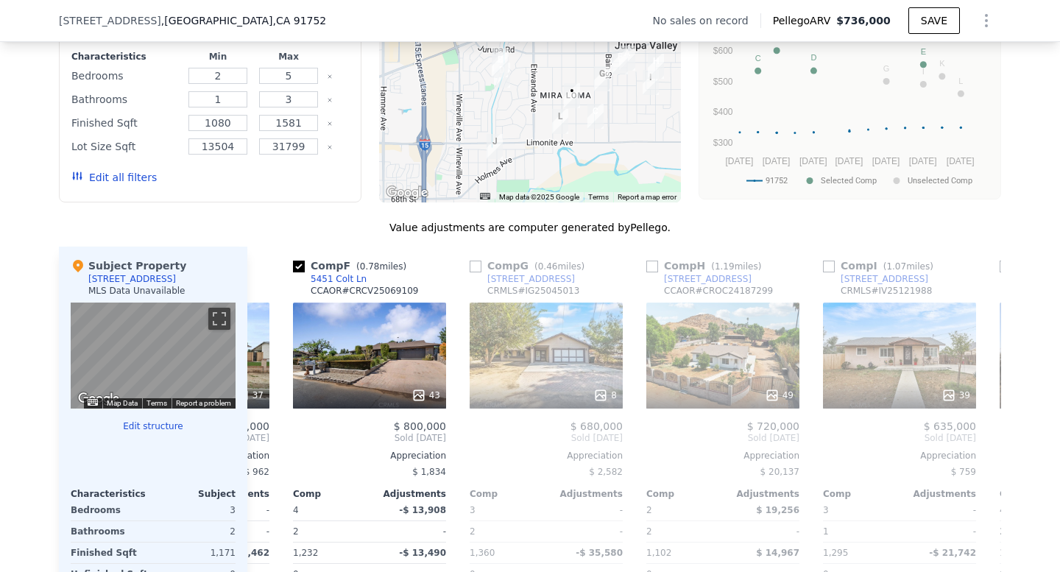
scroll to position [0, 857]
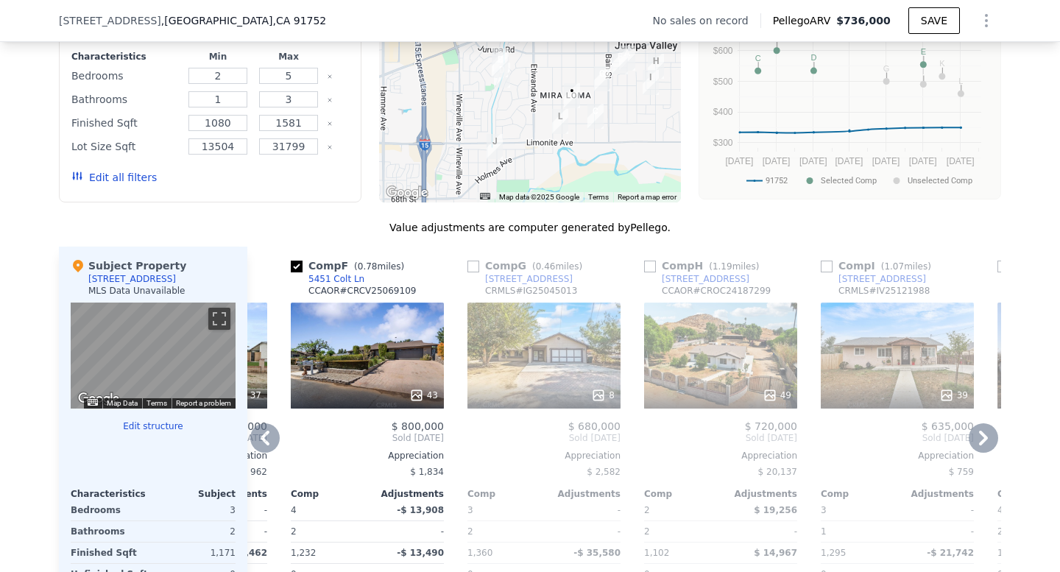
click at [540, 380] on div "8" at bounding box center [543, 355] width 153 height 106
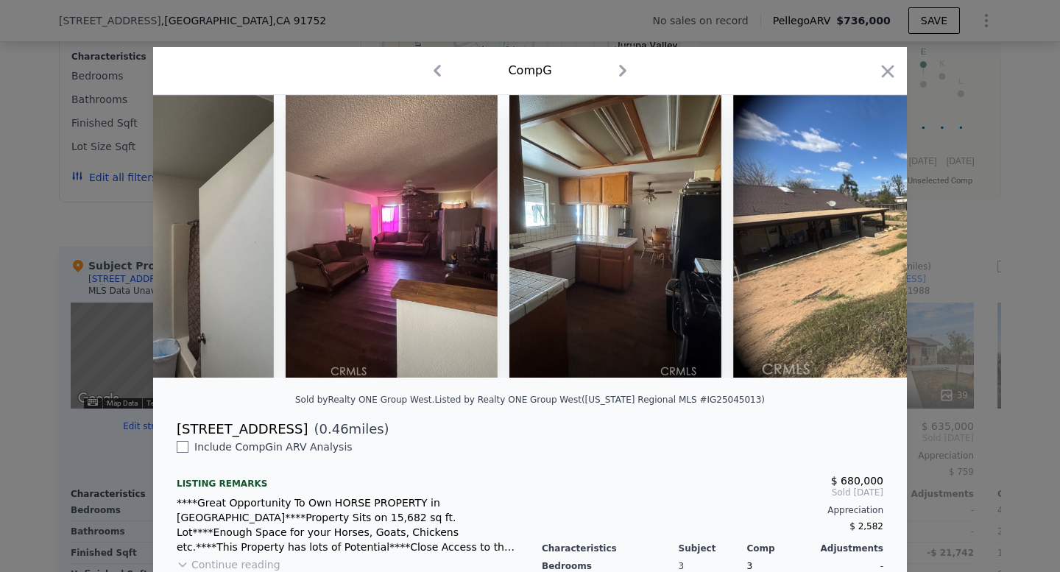
scroll to position [0, 1436]
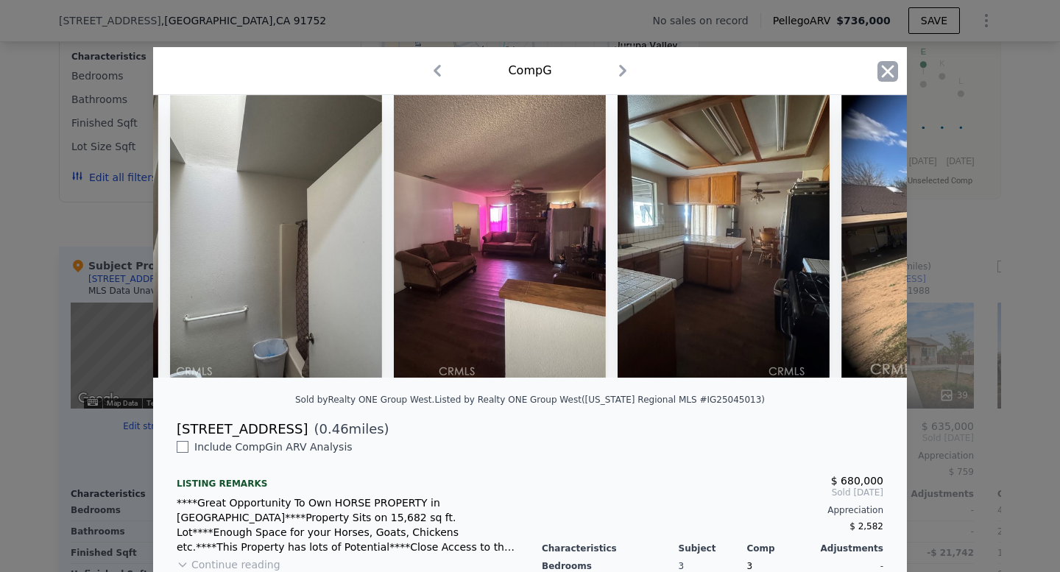
click at [885, 71] on icon "button" at bounding box center [887, 71] width 21 height 21
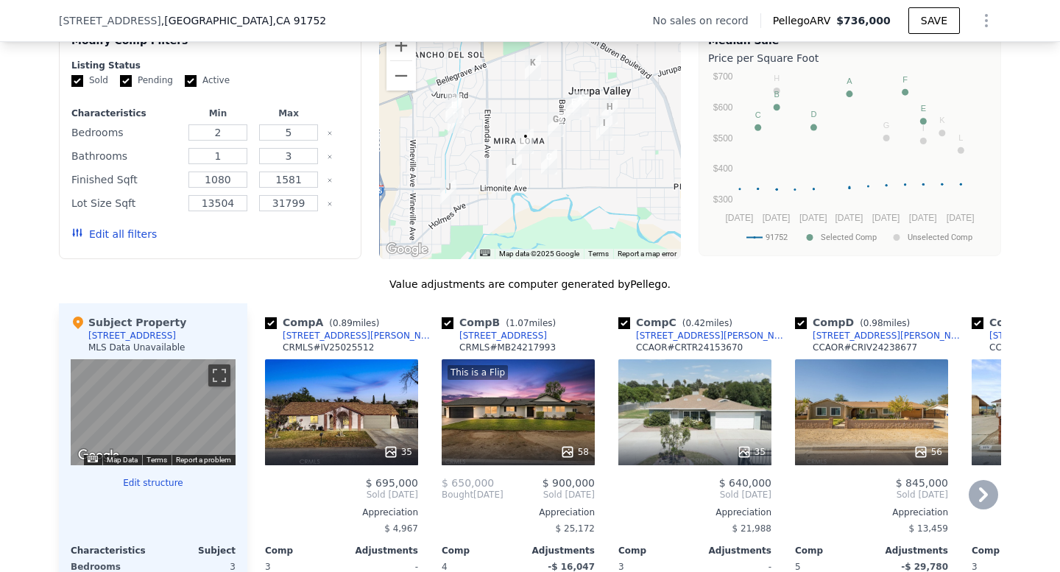
scroll to position [1016, 0]
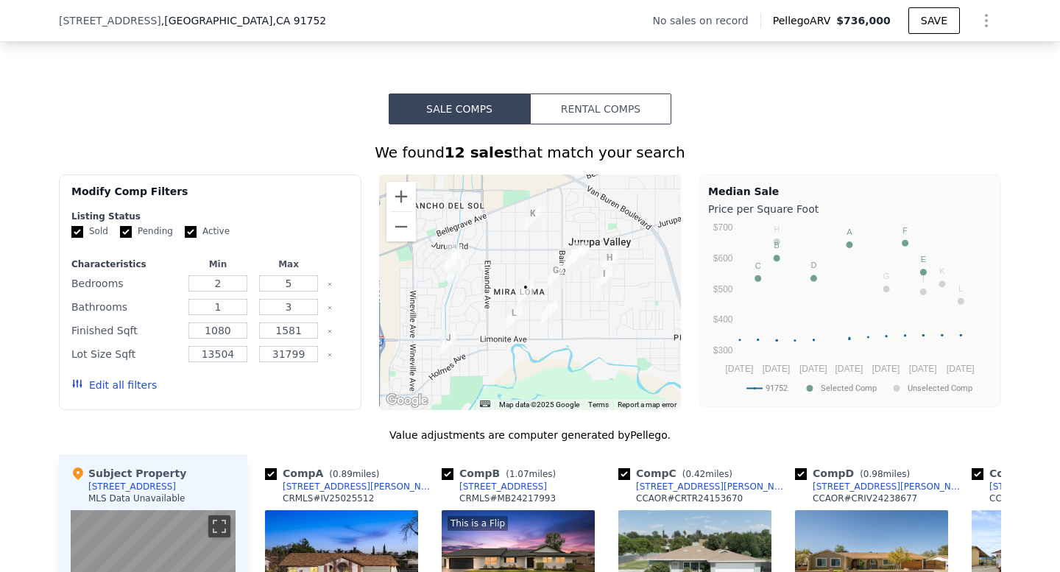
click at [609, 356] on div at bounding box center [530, 291] width 302 height 235
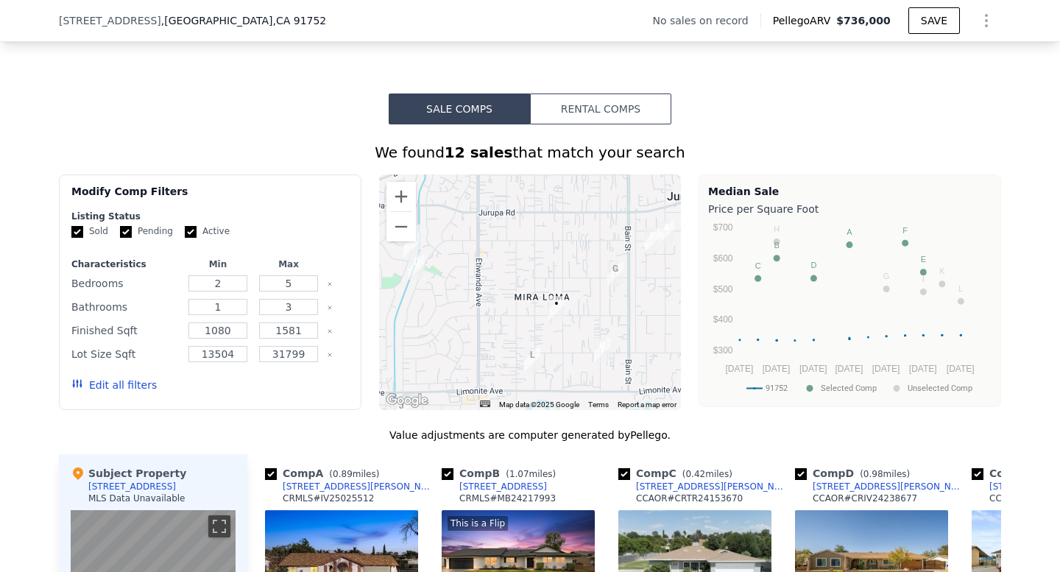
drag, startPoint x: 499, startPoint y: 310, endPoint x: 620, endPoint y: 383, distance: 141.6
click at [620, 383] on div at bounding box center [530, 291] width 302 height 235
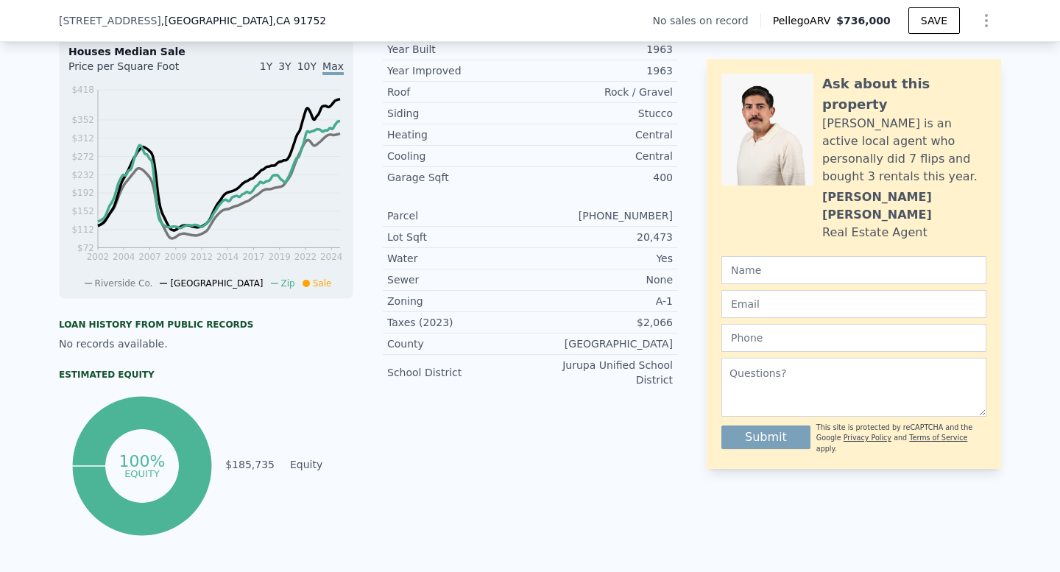
scroll to position [5, 0]
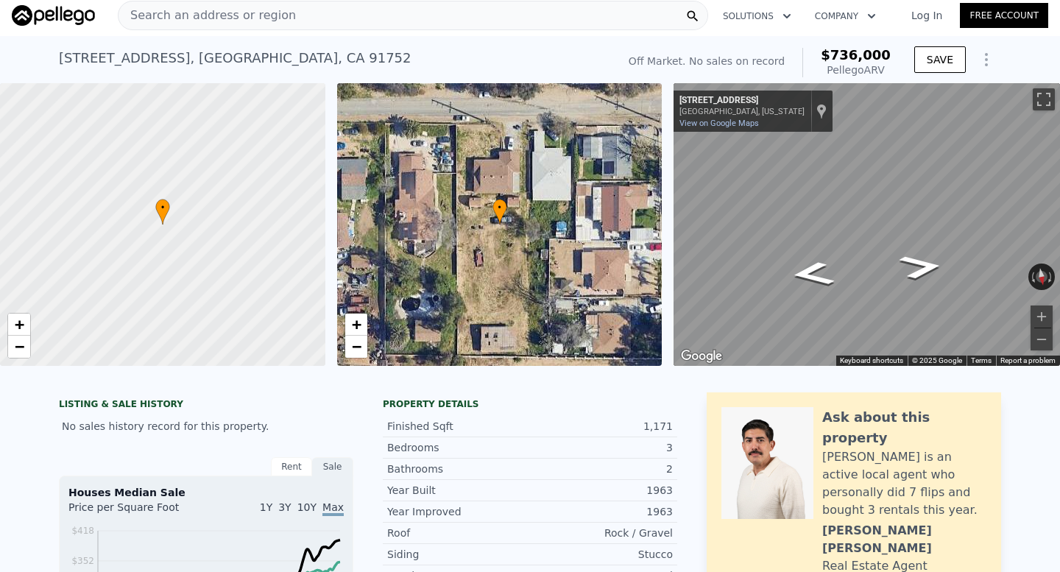
click at [307, 19] on div "Search an address or region" at bounding box center [413, 15] width 590 height 29
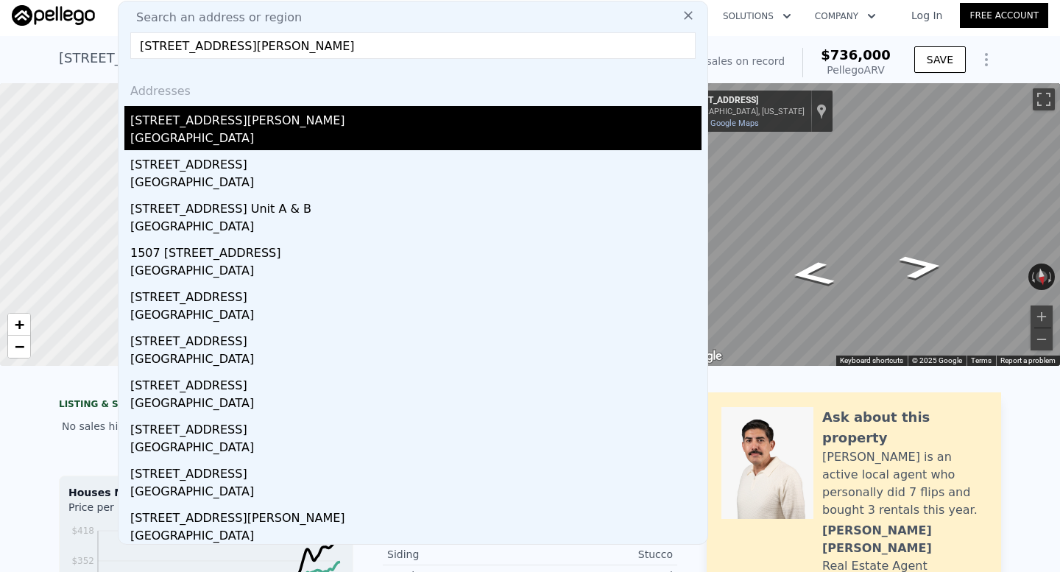
type input "16124 South Hoover Street, Gardena, CA 90247"
click at [299, 121] on div "16124 S Hoover St" at bounding box center [415, 118] width 571 height 24
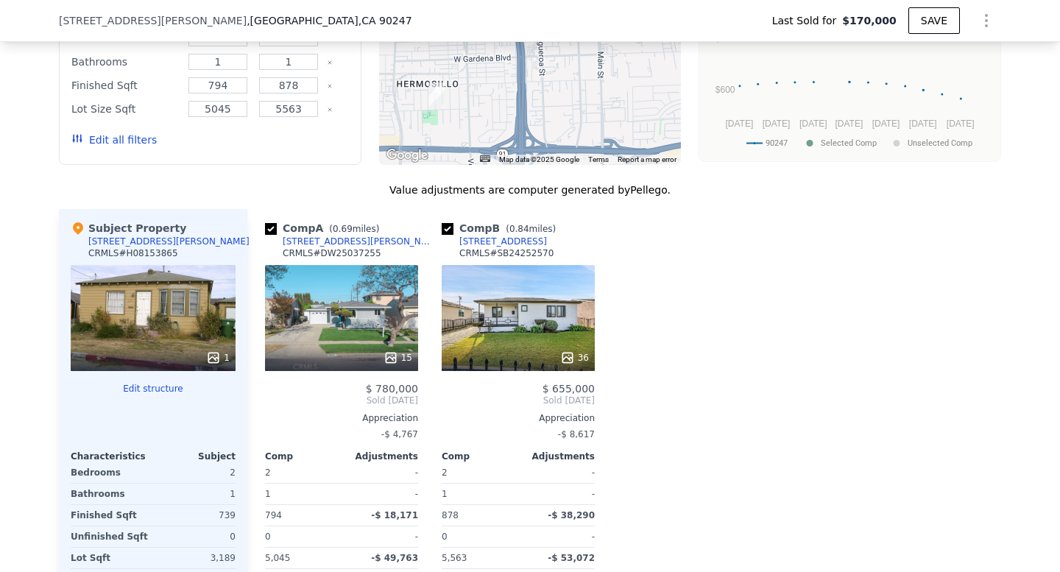
scroll to position [1241, 0]
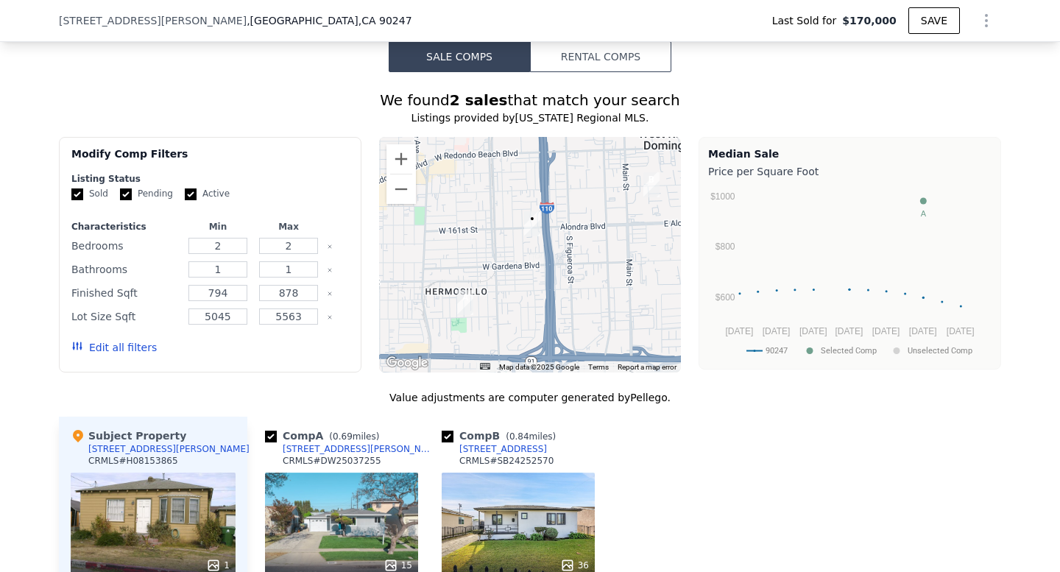
drag, startPoint x: 521, startPoint y: 277, endPoint x: 554, endPoint y: 277, distance: 33.1
click at [554, 277] on div at bounding box center [530, 254] width 302 height 235
click at [539, 256] on div at bounding box center [530, 254] width 302 height 235
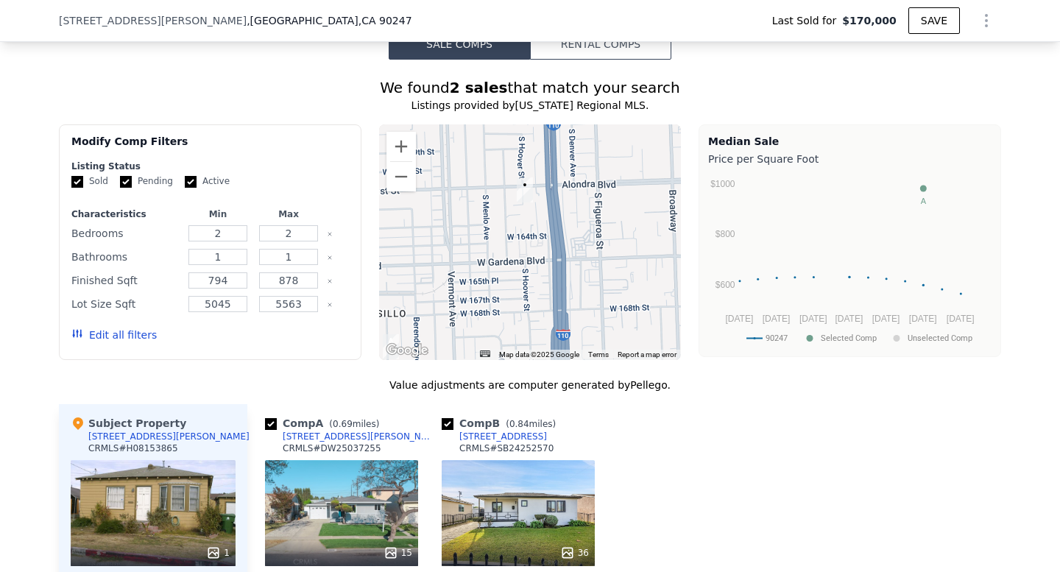
scroll to position [1251, 0]
